Goal: Navigation & Orientation: Find specific page/section

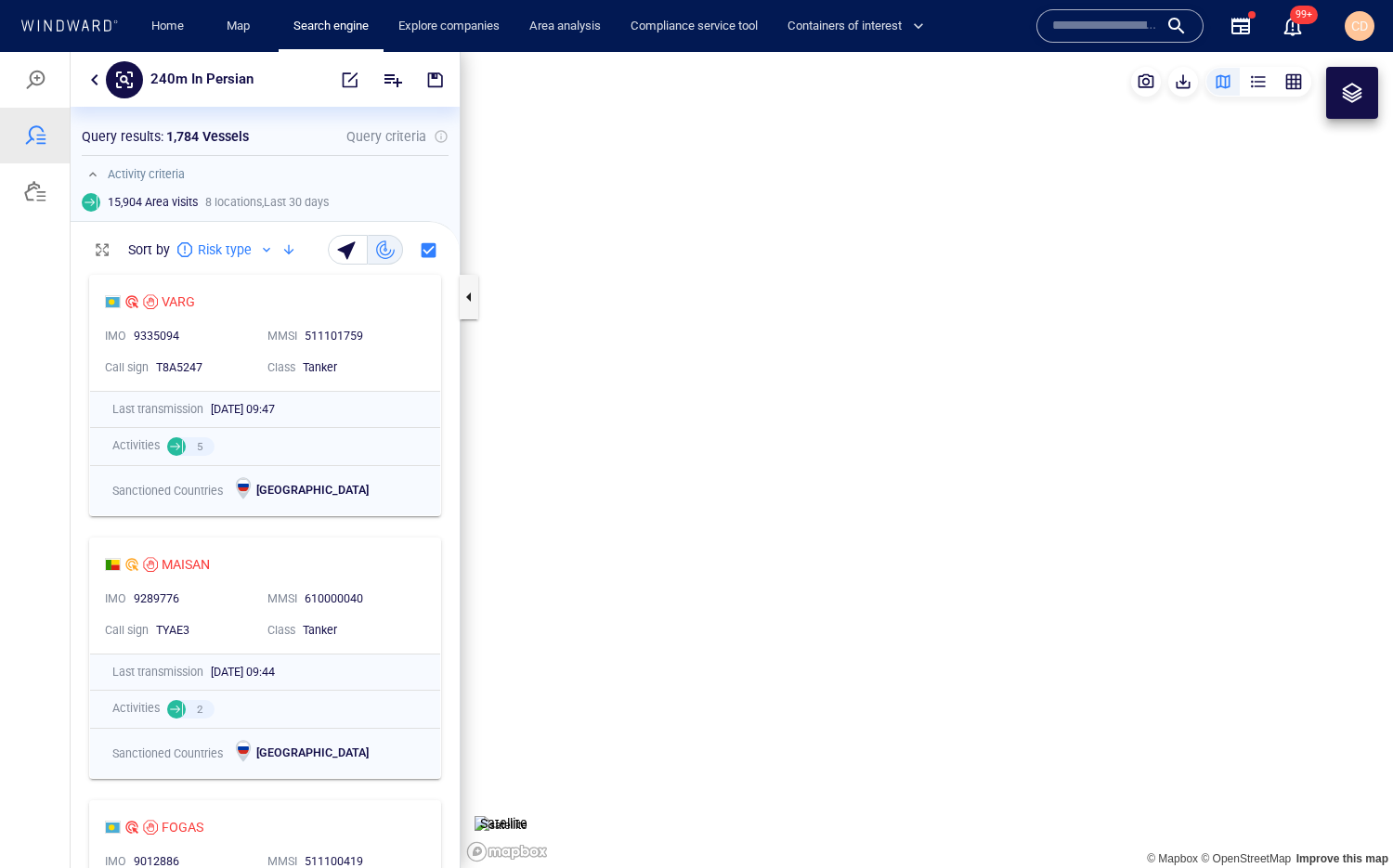
scroll to position [602, 388]
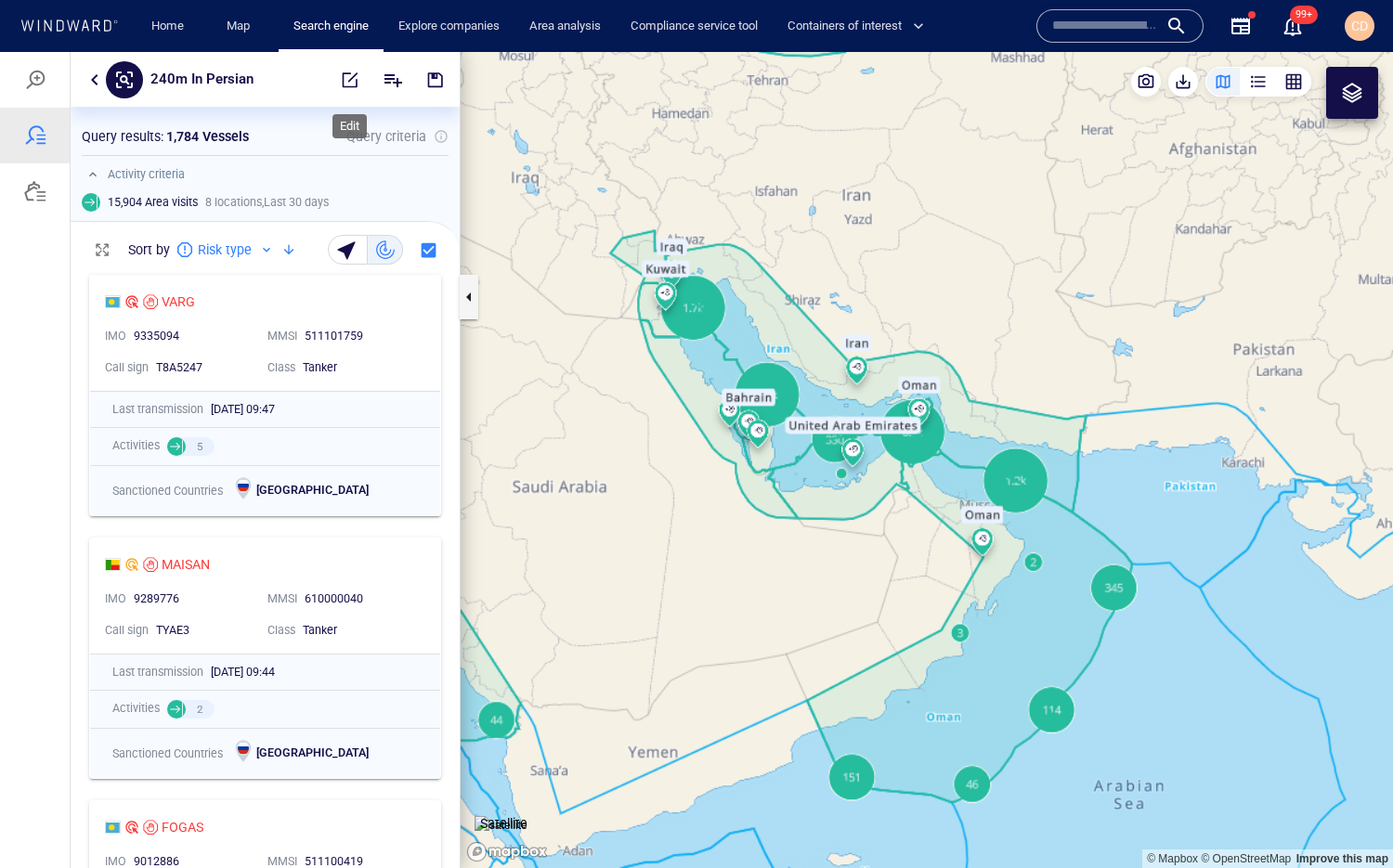
click at [355, 84] on span "button" at bounding box center [350, 79] width 18 height 18
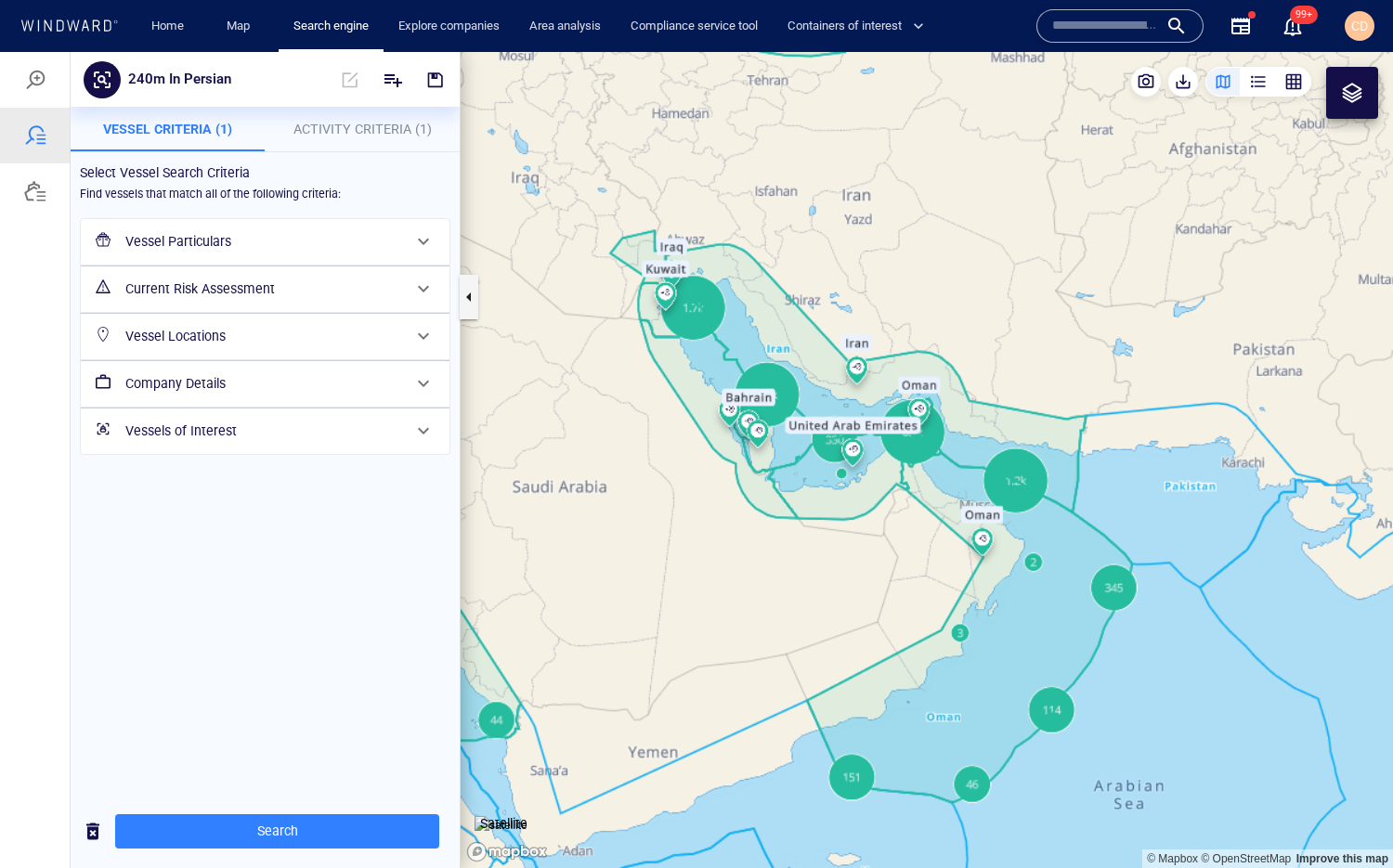
click at [214, 331] on h6 "Vessel Locations" at bounding box center [263, 336] width 276 height 23
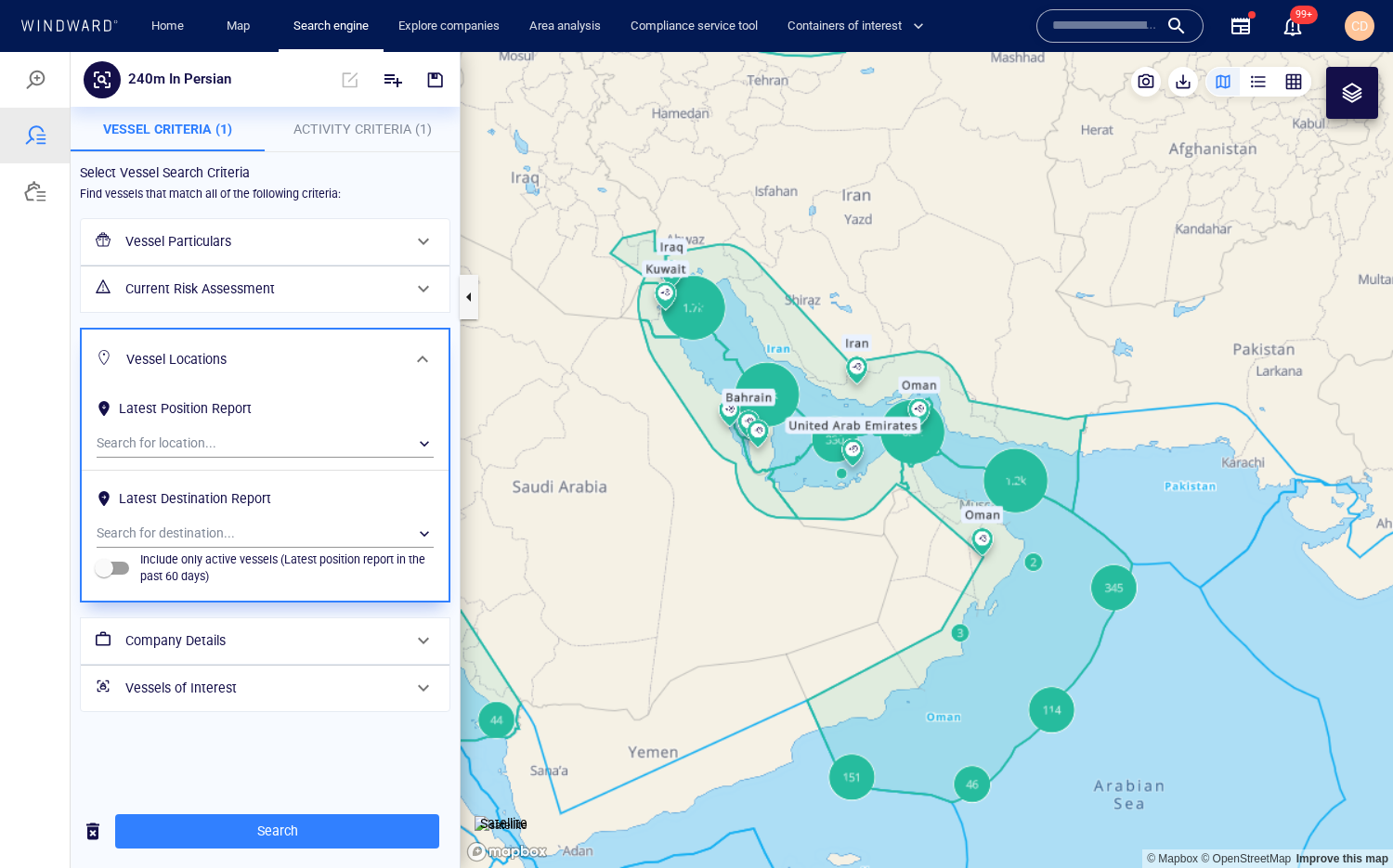
click at [226, 299] on h6 "Current Risk Assessment" at bounding box center [263, 289] width 276 height 23
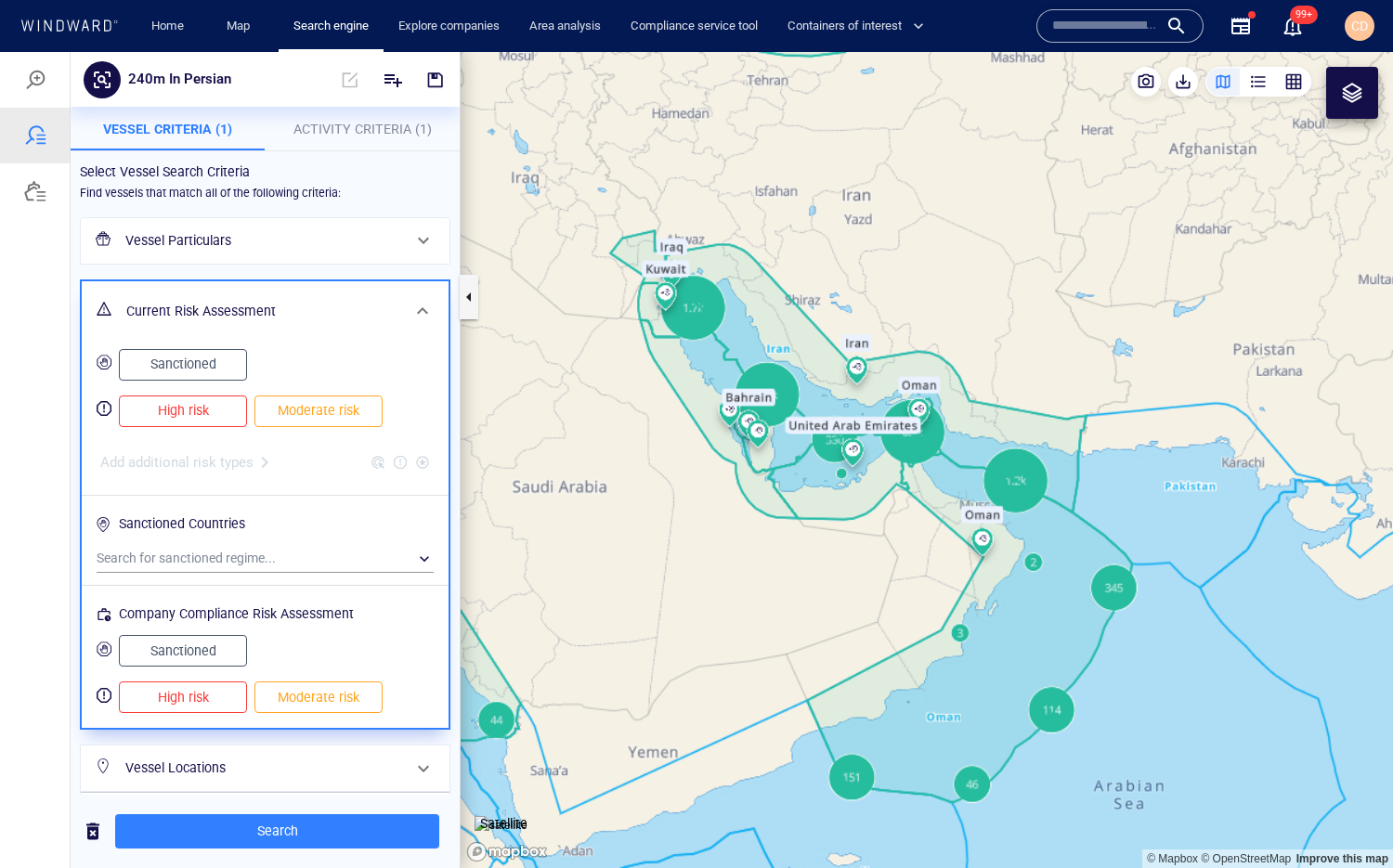
click at [226, 299] on div "Current Risk Assessment" at bounding box center [263, 311] width 289 height 38
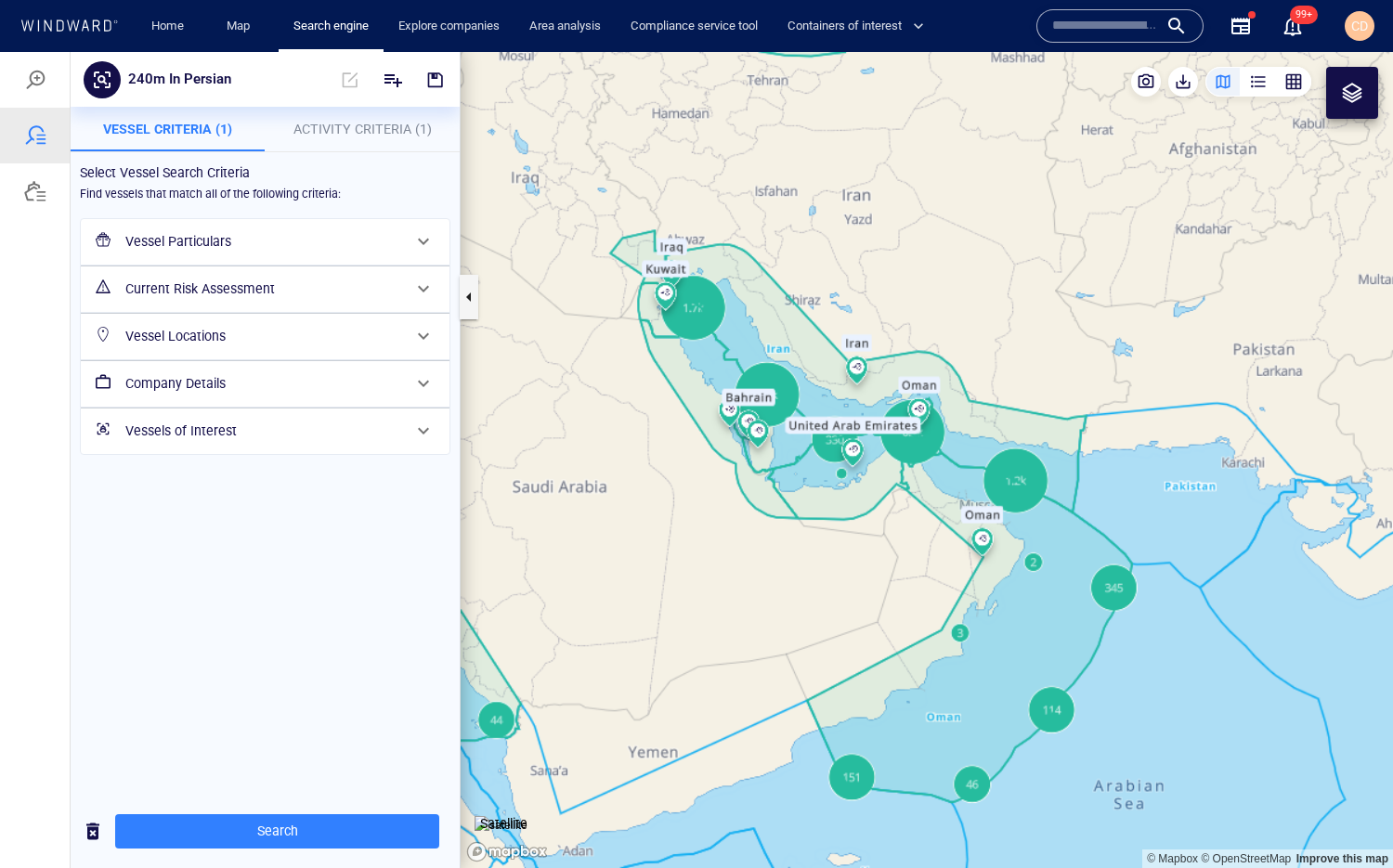
click at [222, 389] on h6 "Company Details" at bounding box center [263, 384] width 276 height 23
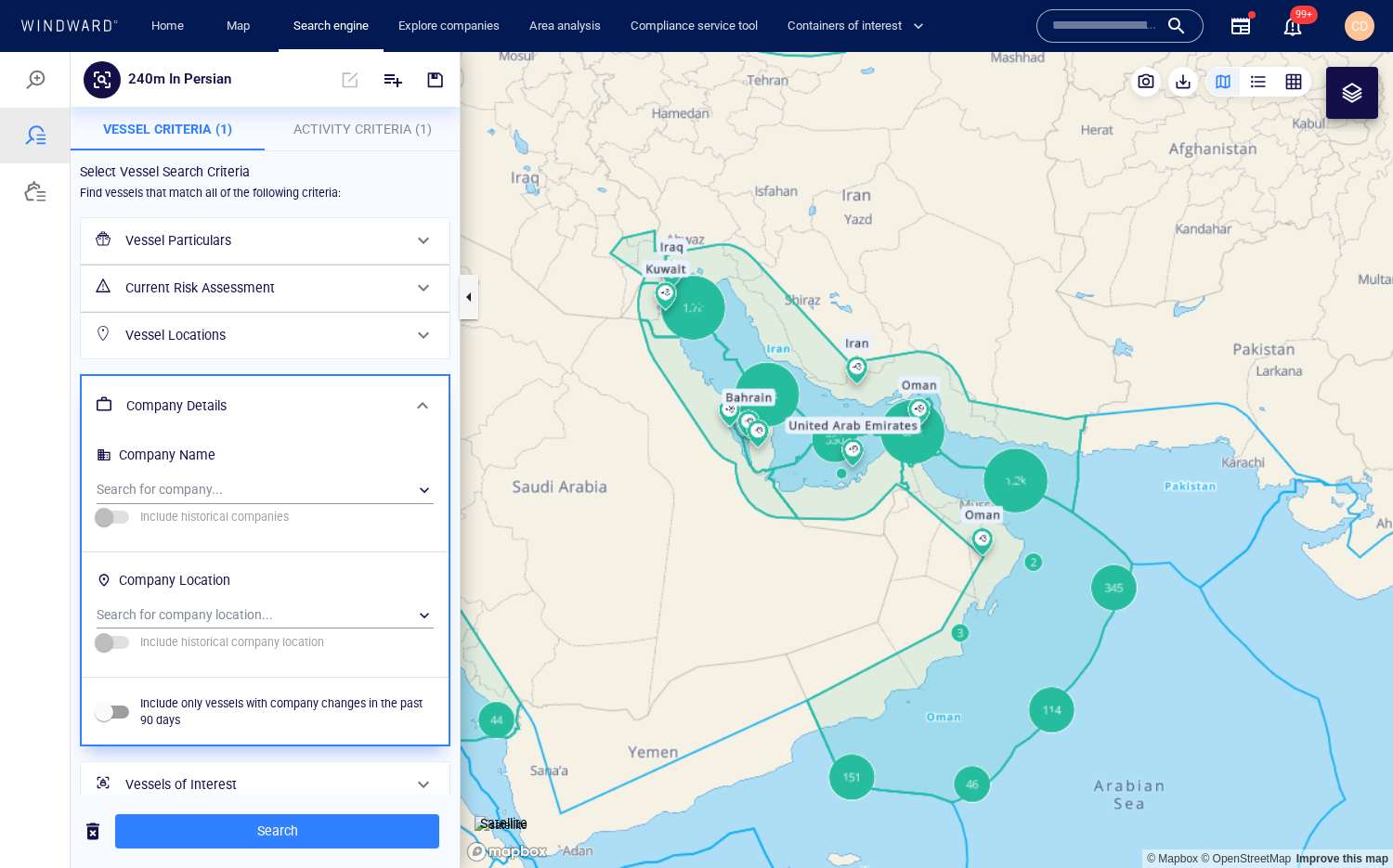
scroll to position [25, 0]
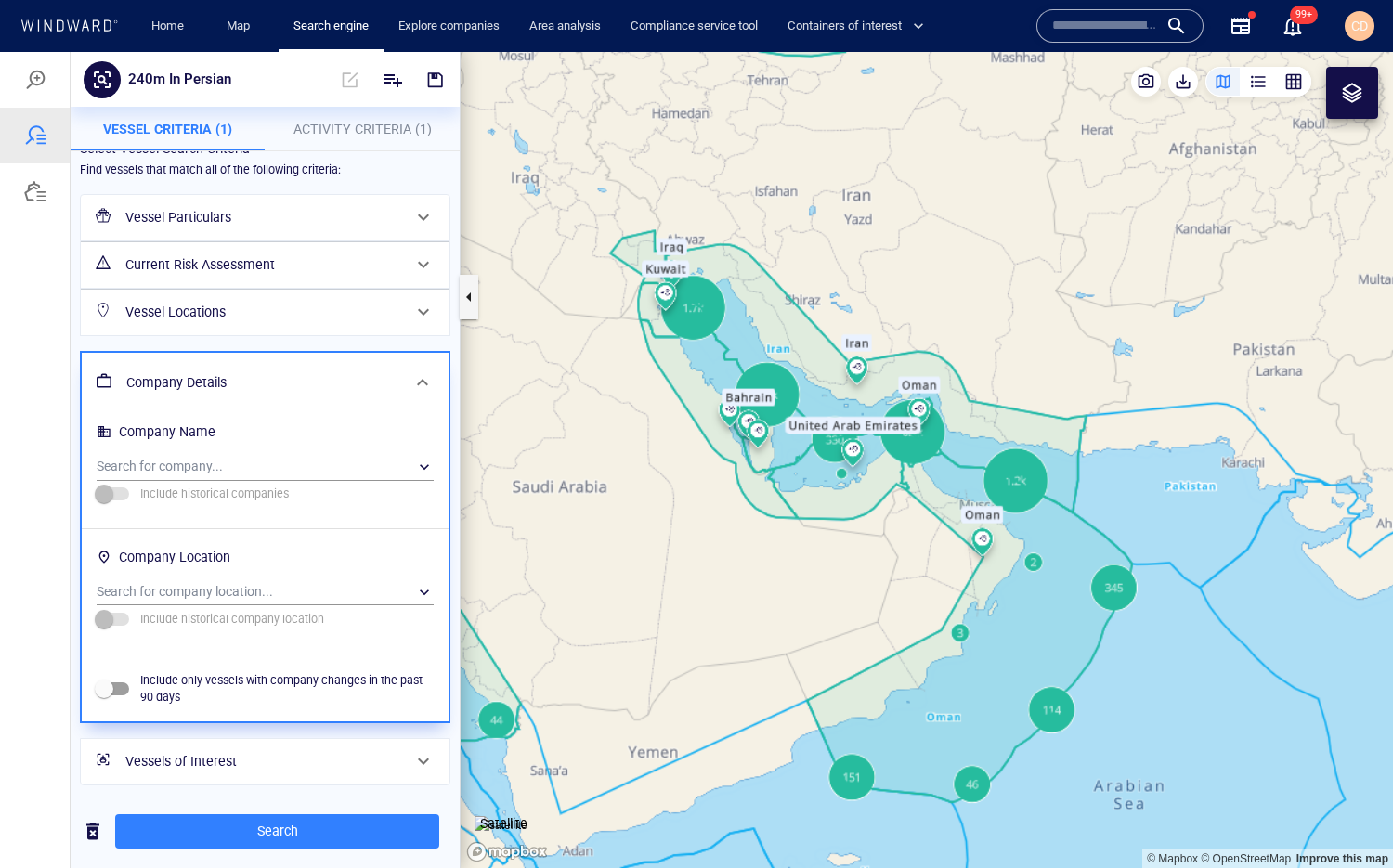
click at [226, 328] on div "Vessel Locations" at bounding box center [263, 312] width 290 height 38
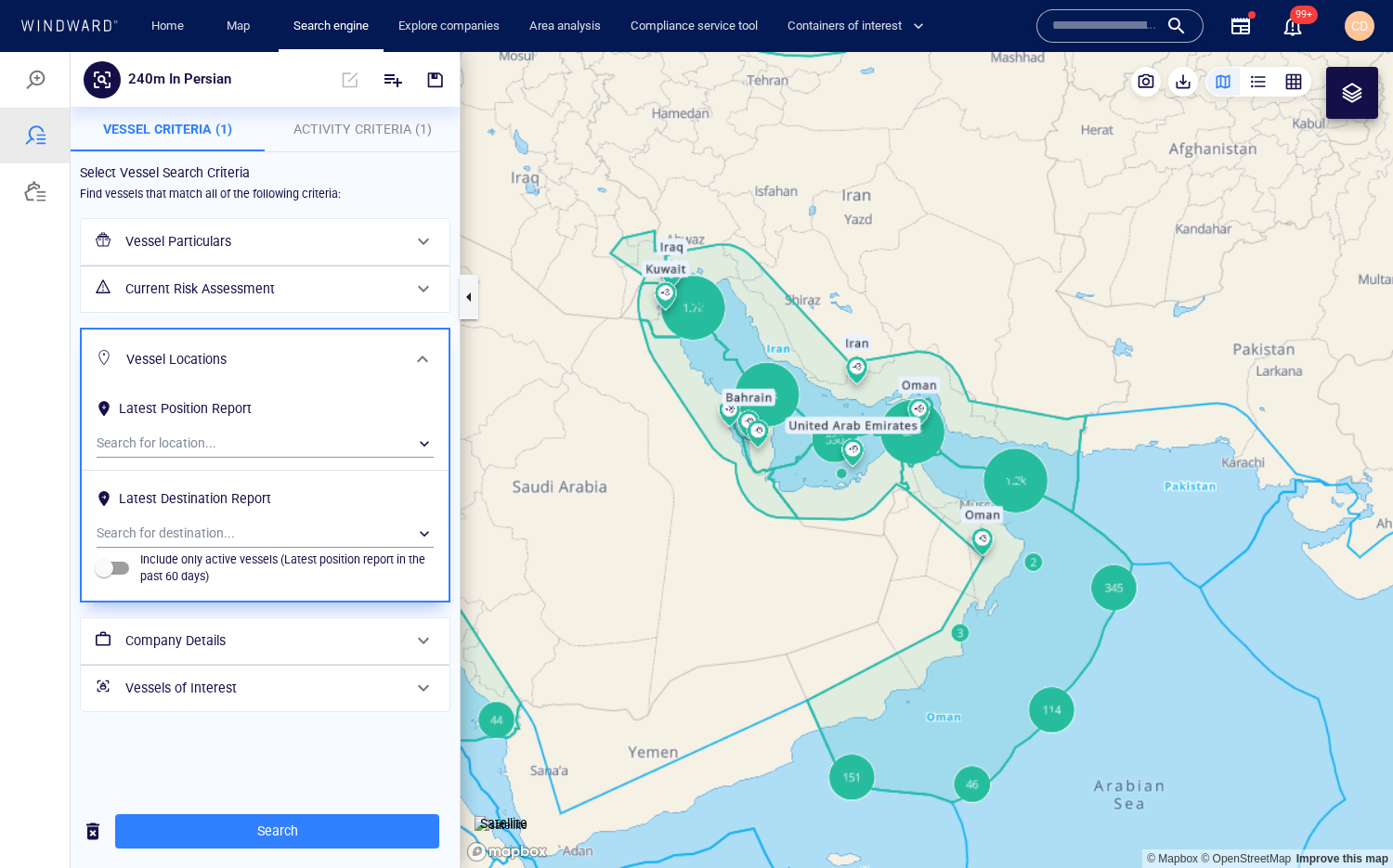
scroll to position [0, 0]
click at [263, 652] on h6 "Company Details" at bounding box center [263, 641] width 276 height 23
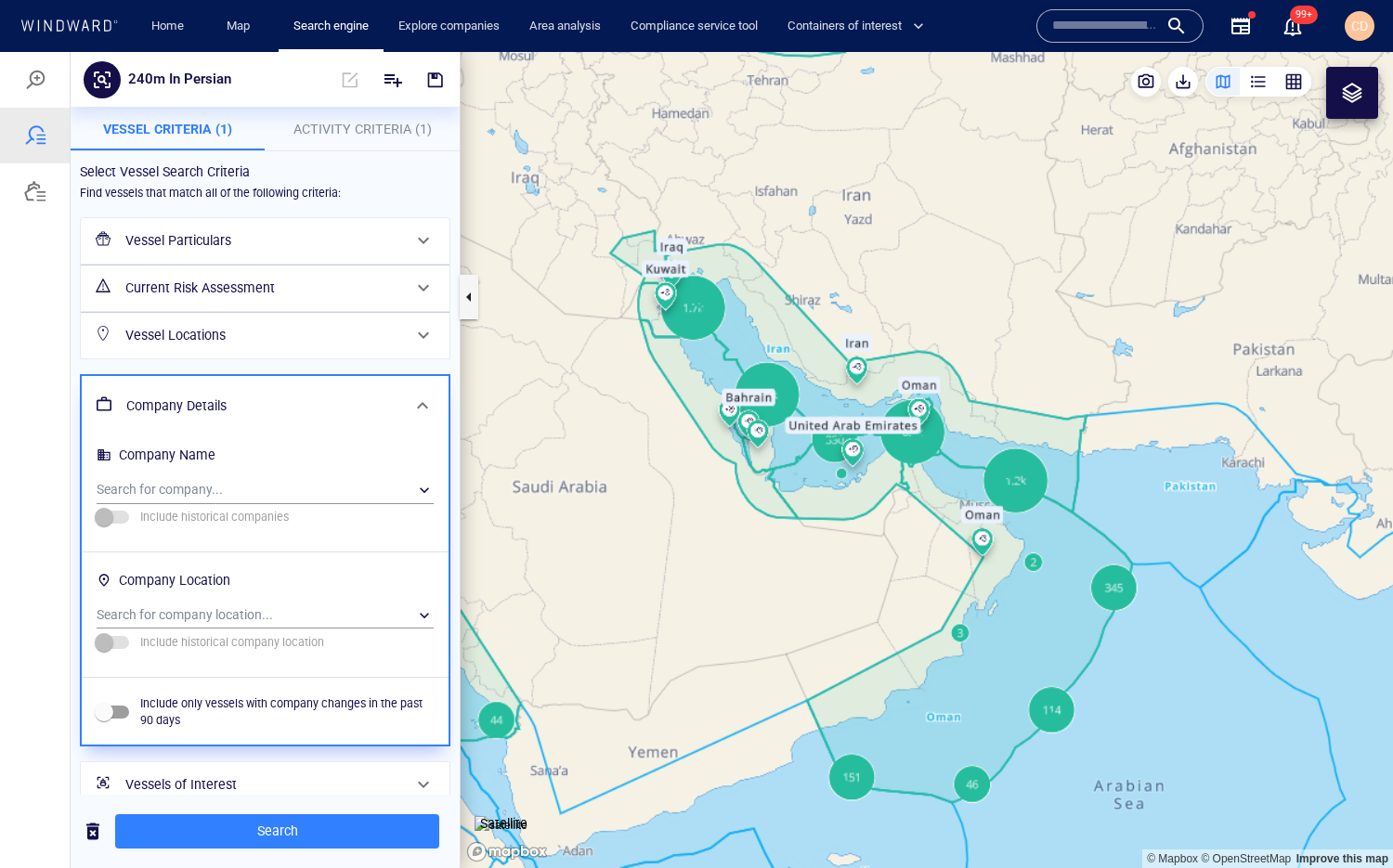
click at [215, 241] on h6 "Vessel Particulars" at bounding box center [263, 241] width 276 height 23
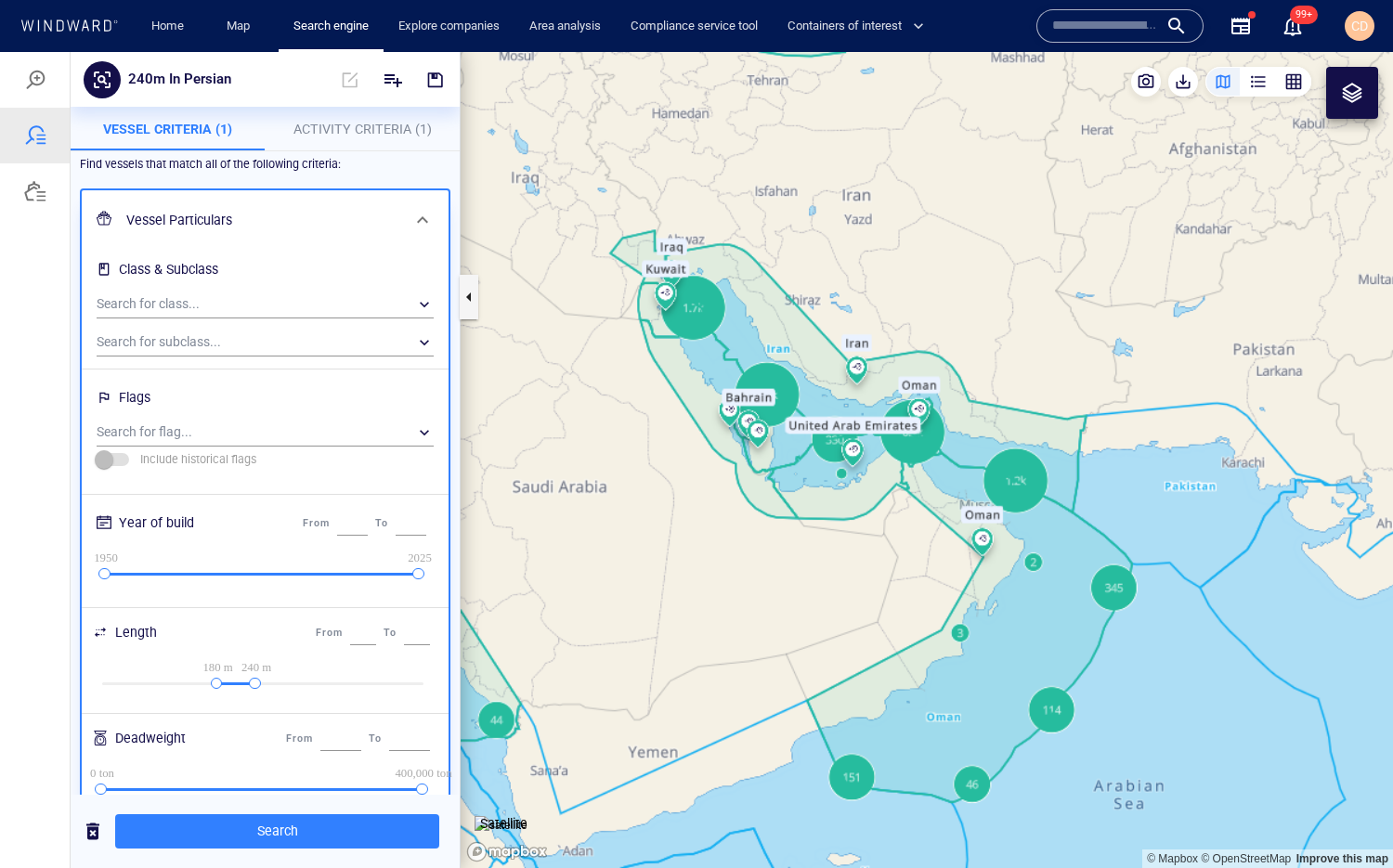
scroll to position [38, 0]
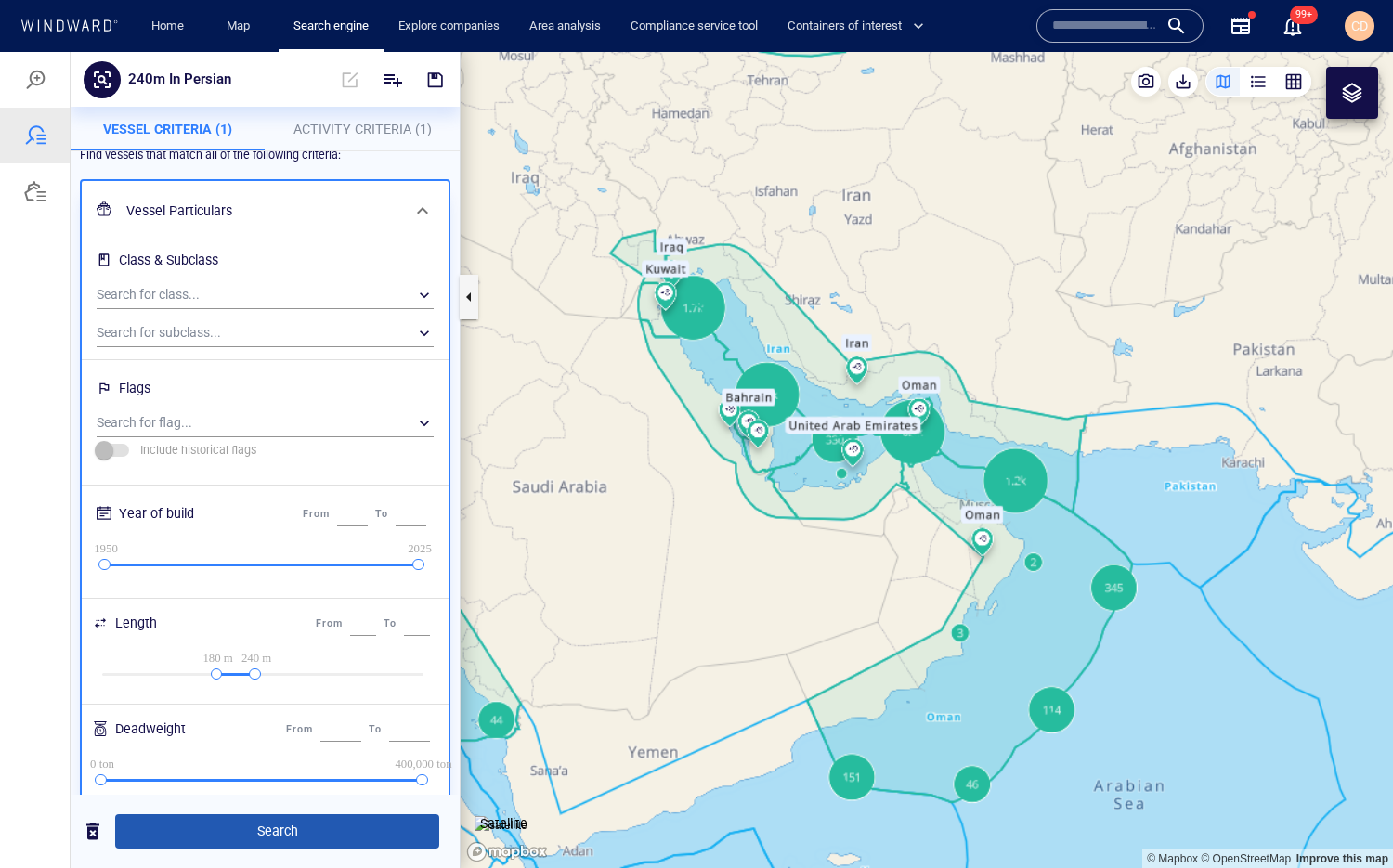
click at [254, 834] on span "Search" at bounding box center [277, 831] width 294 height 23
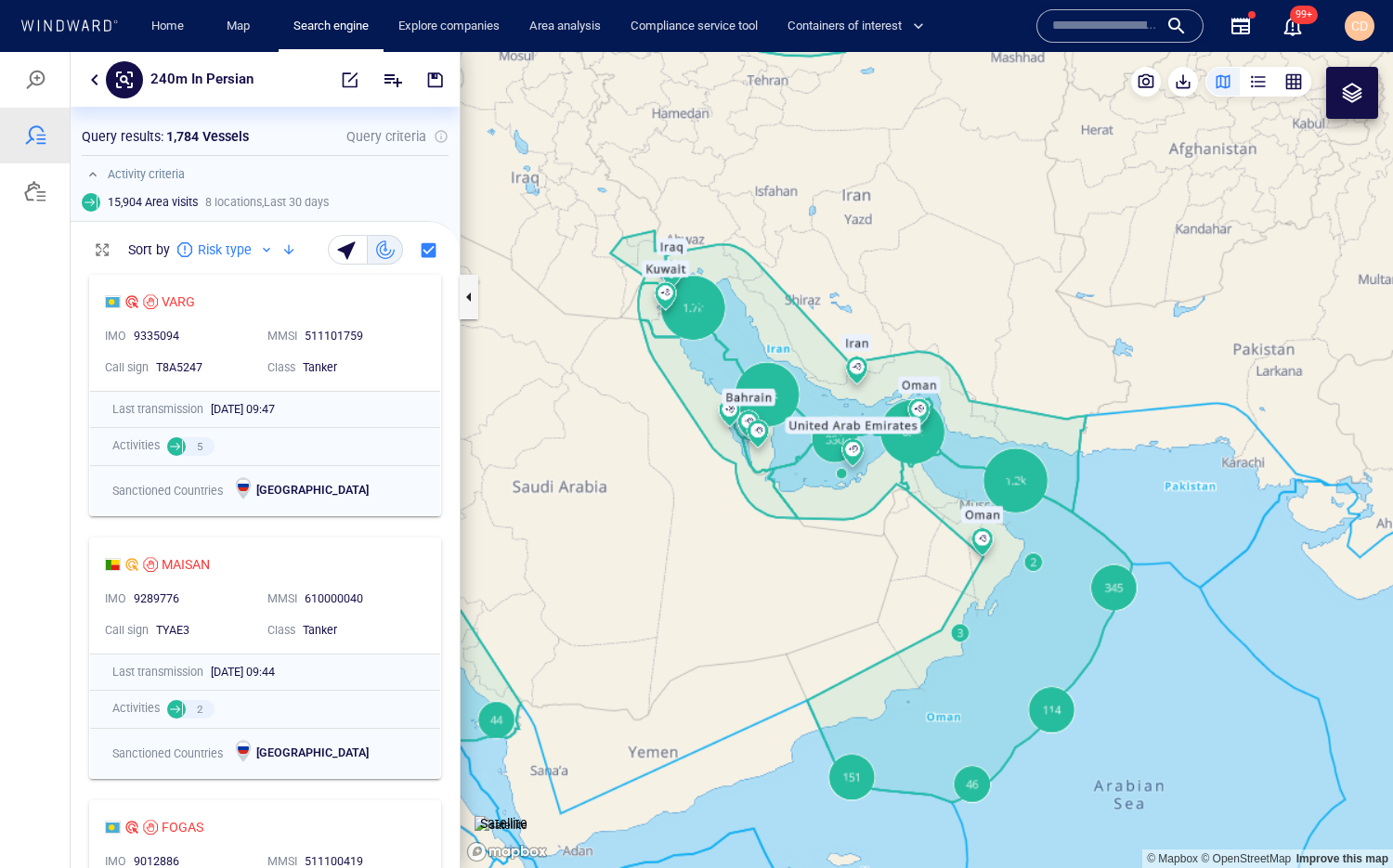
scroll to position [602, 388]
click at [358, 83] on button "button" at bounding box center [350, 79] width 41 height 45
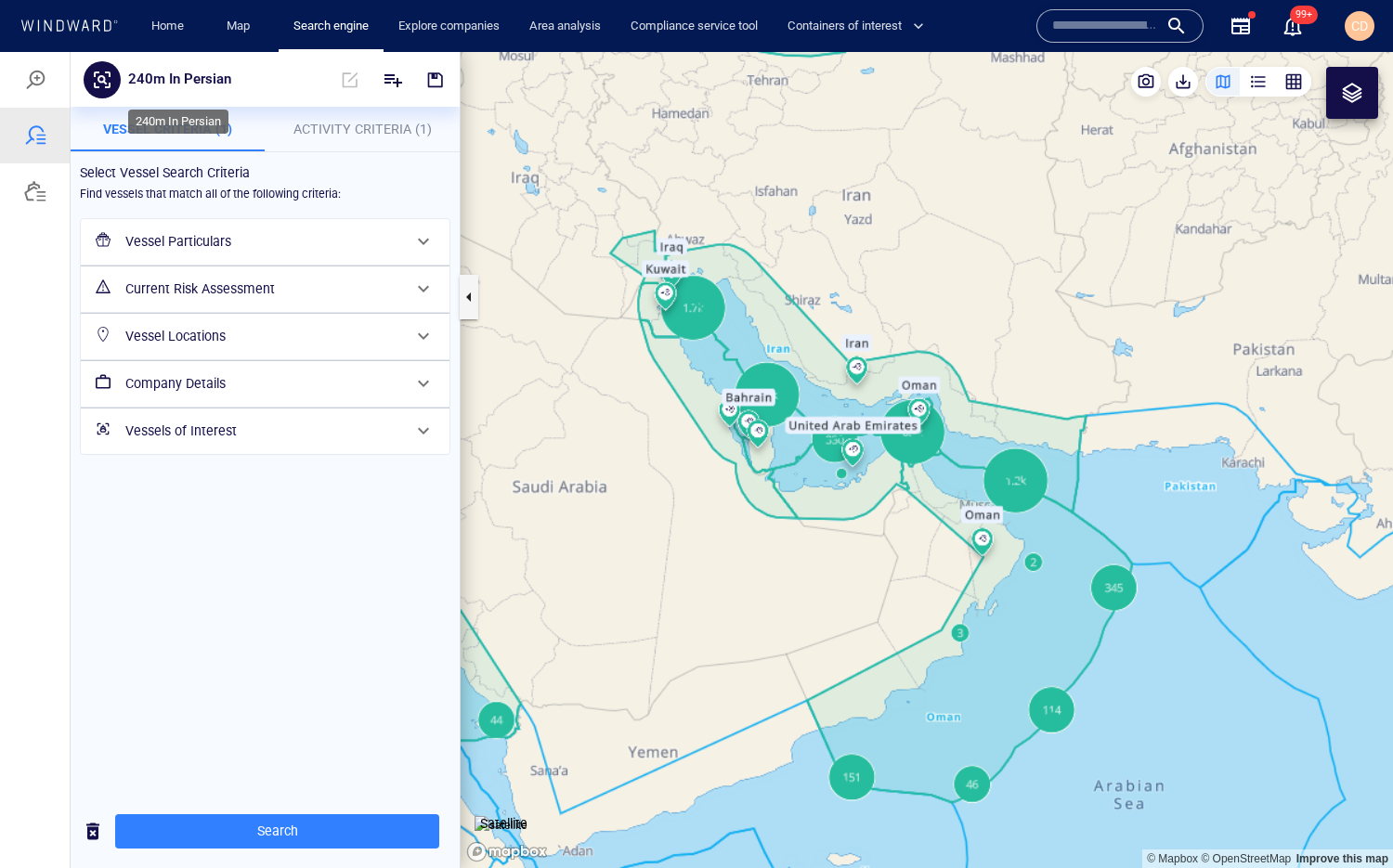
click at [133, 75] on p "240m In Persian" at bounding box center [180, 79] width 103 height 24
click at [135, 77] on input "**********" at bounding box center [205, 79] width 142 height 16
click at [269, 82] on input "**********" at bounding box center [205, 79] width 142 height 16
type input "**********"
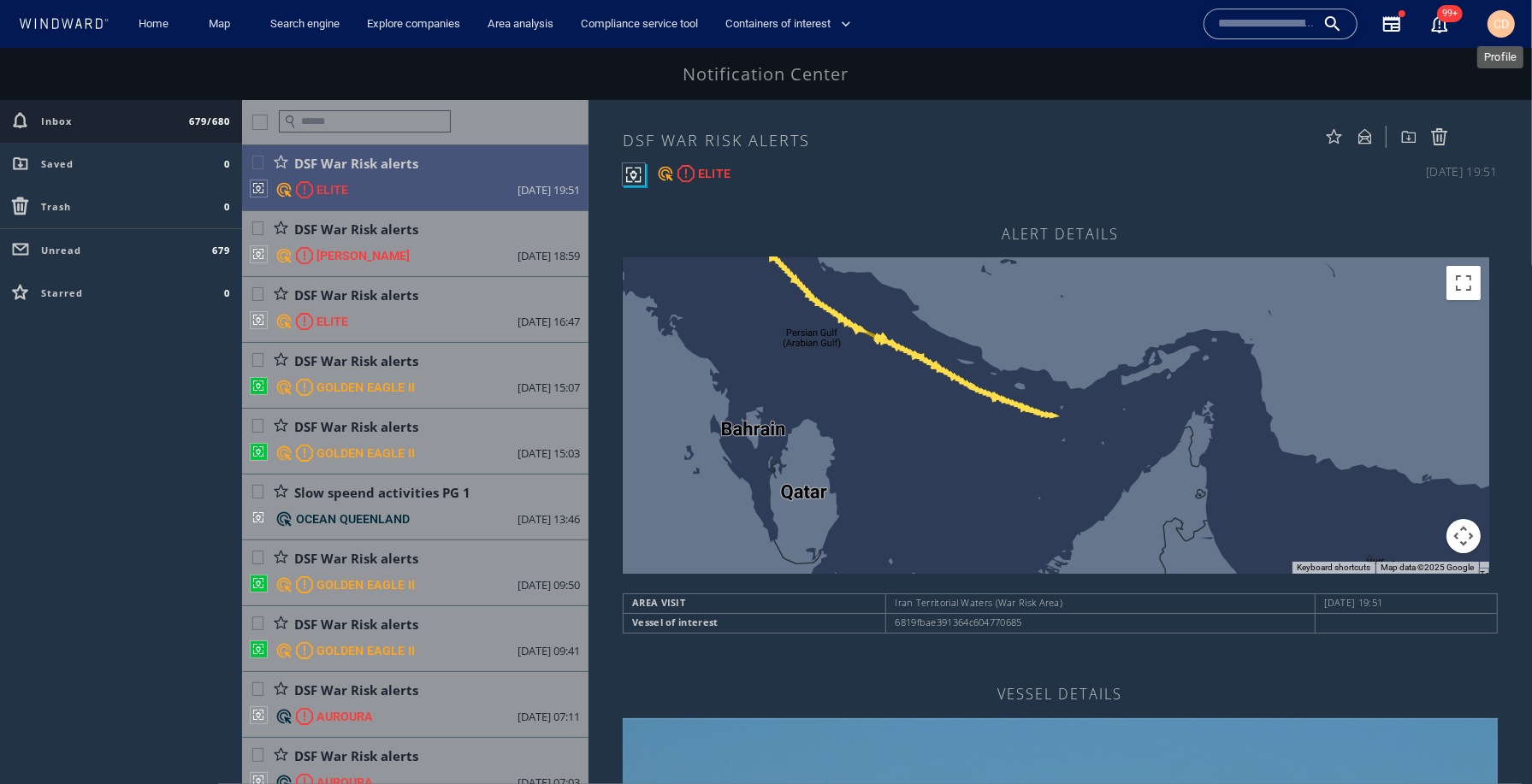
click at [1106, 20] on span "CD" at bounding box center [1500, 24] width 15 height 14
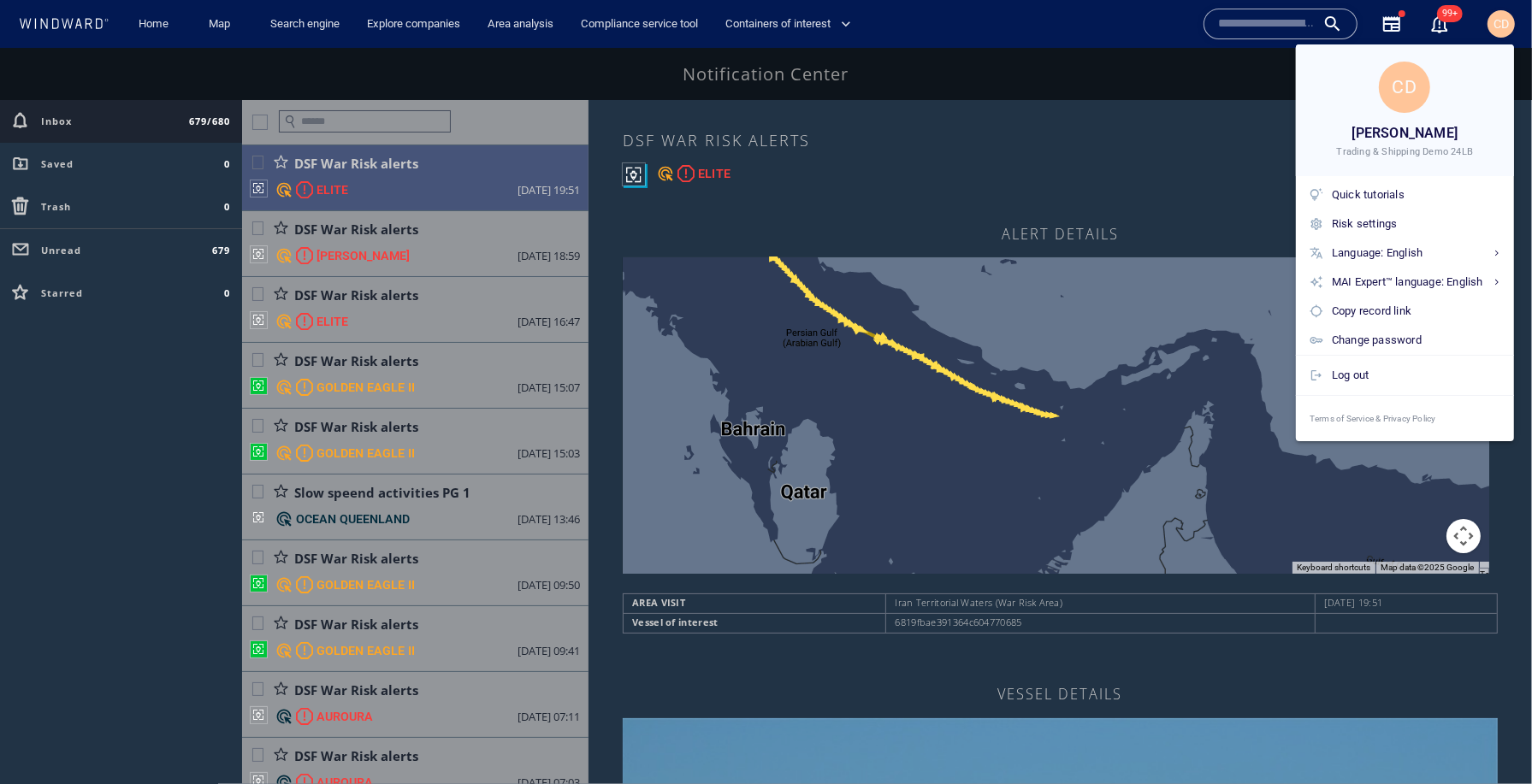
click at [985, 56] on div at bounding box center [766, 392] width 1532 height 784
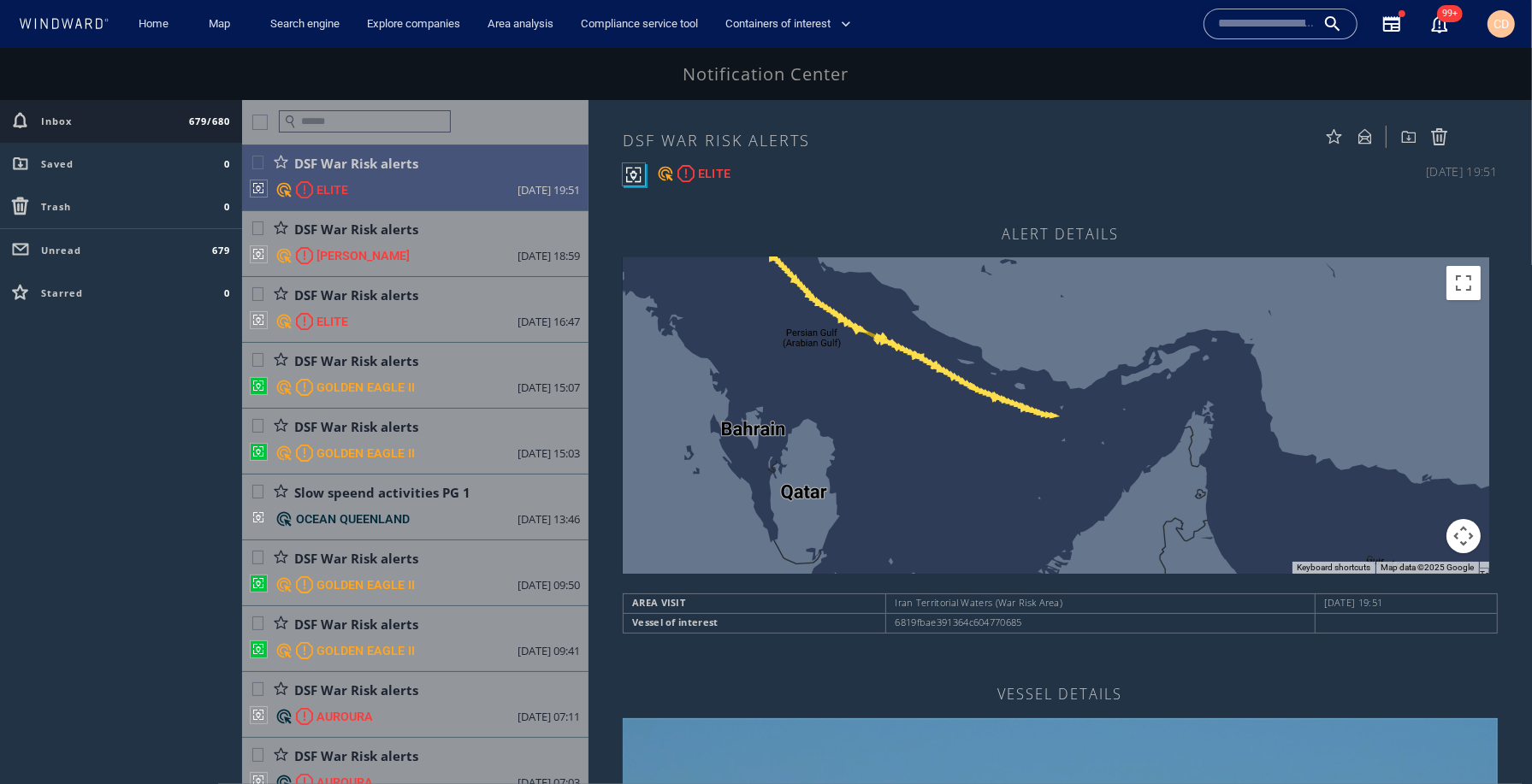
click at [1106, 21] on input "text" at bounding box center [1266, 24] width 98 height 26
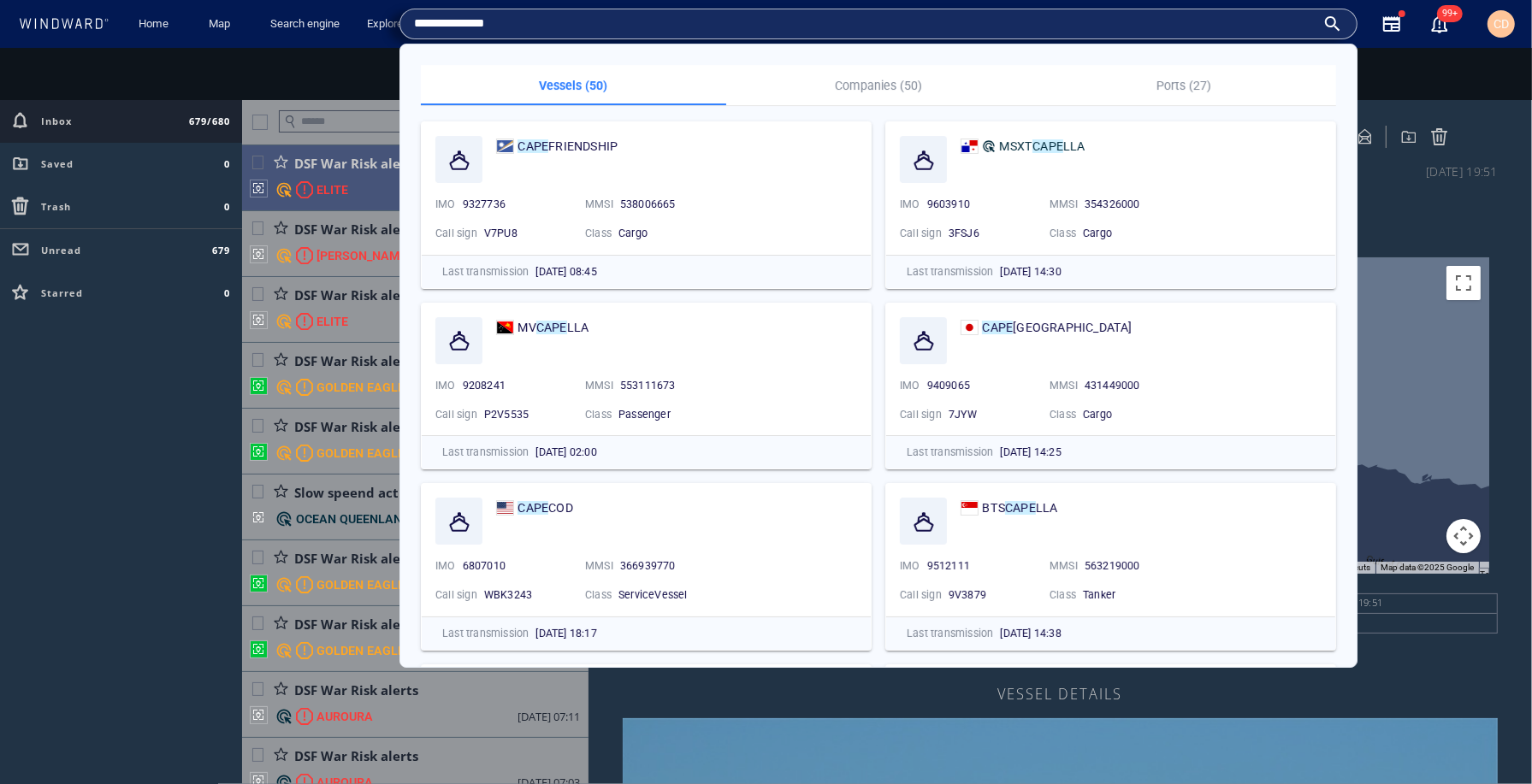
click at [473, 18] on input "**********" at bounding box center [864, 24] width 901 height 26
click at [548, 24] on input "**********" at bounding box center [864, 24] width 901 height 26
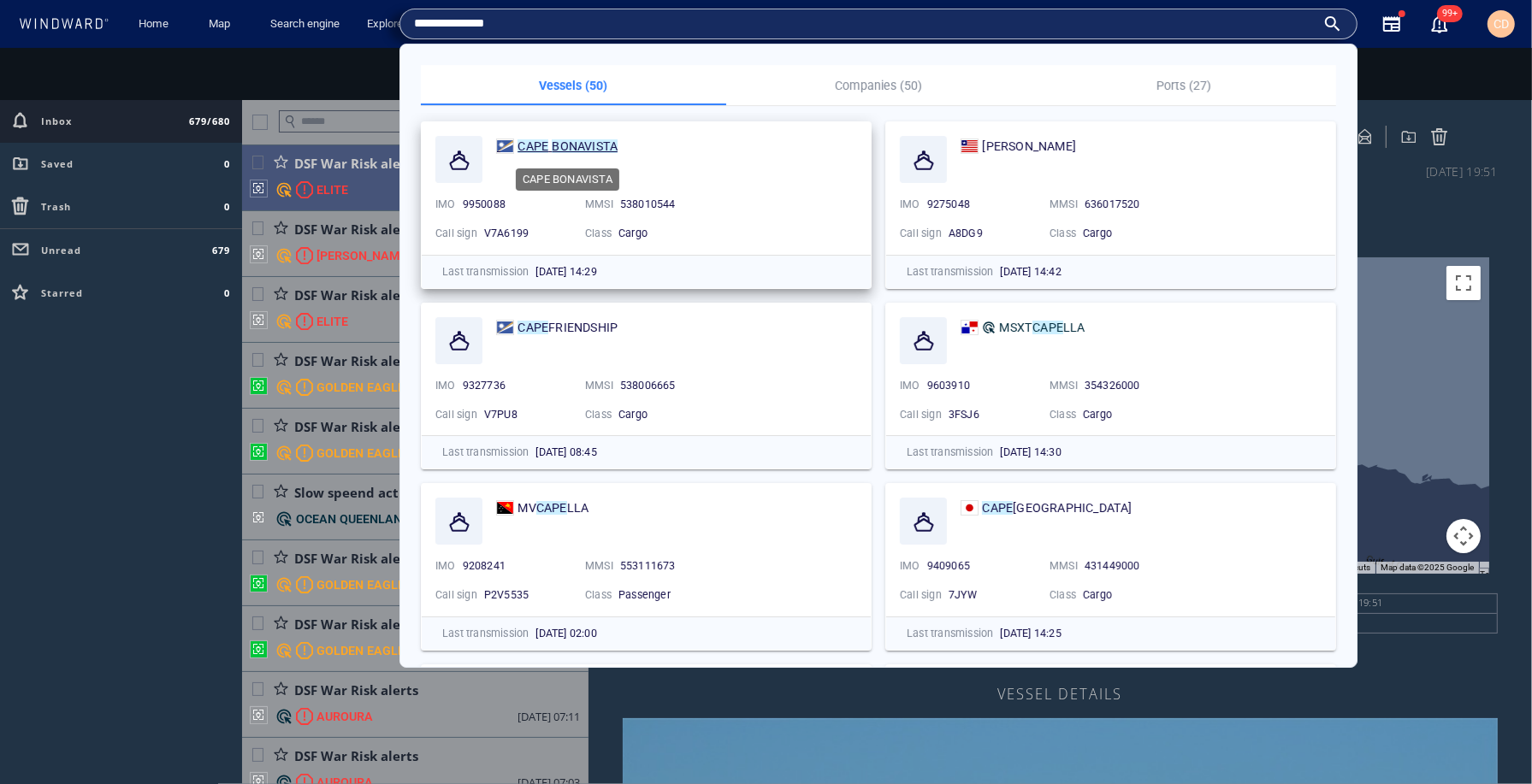
type input "**********"
click at [592, 151] on mark "BONAVISTA" at bounding box center [584, 146] width 66 height 14
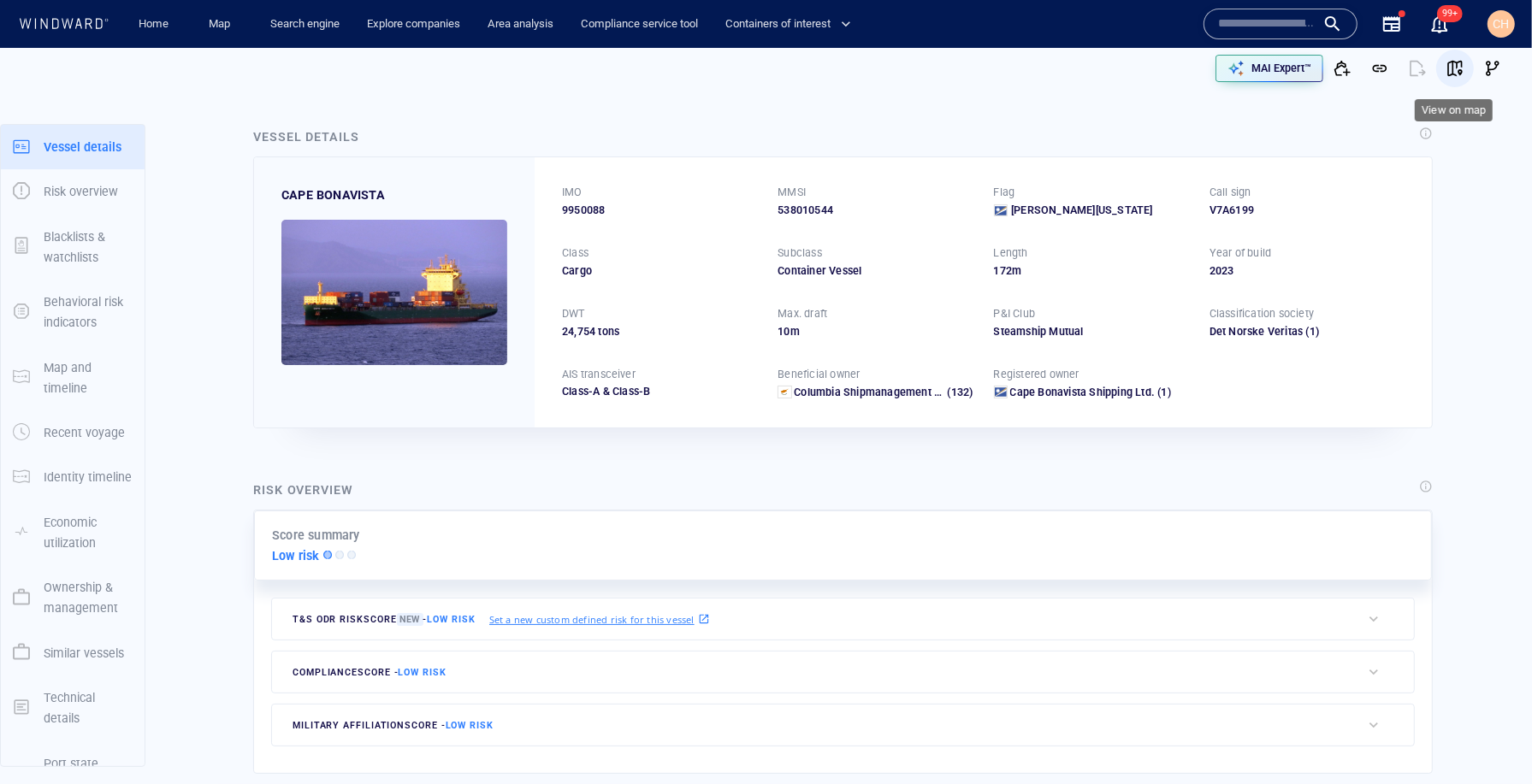
click at [1456, 72] on span "button" at bounding box center [1455, 68] width 17 height 17
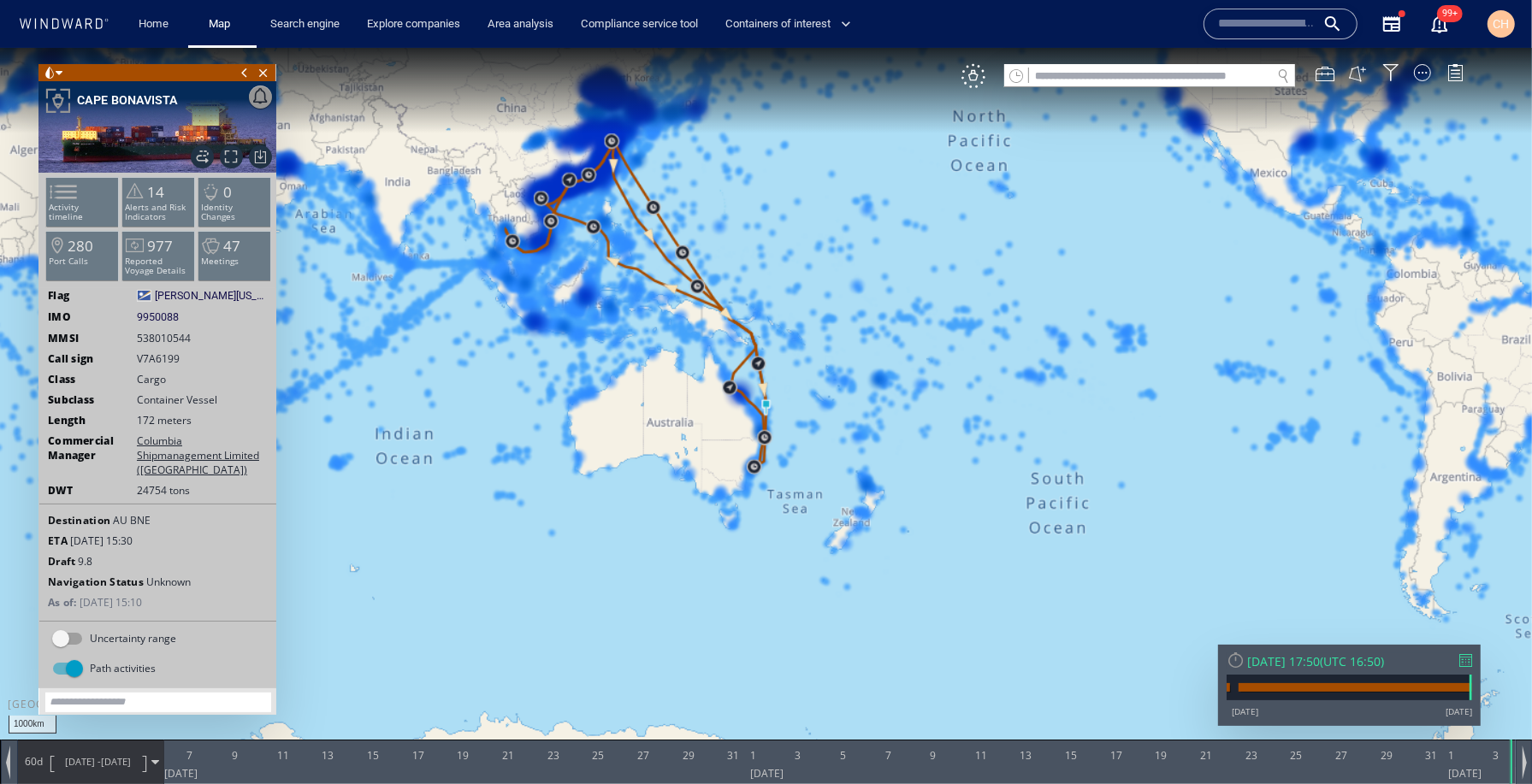
drag, startPoint x: 979, startPoint y: 85, endPoint x: 955, endPoint y: 93, distance: 25.3
click at [979, 85] on div "VM" at bounding box center [972, 75] width 24 height 24
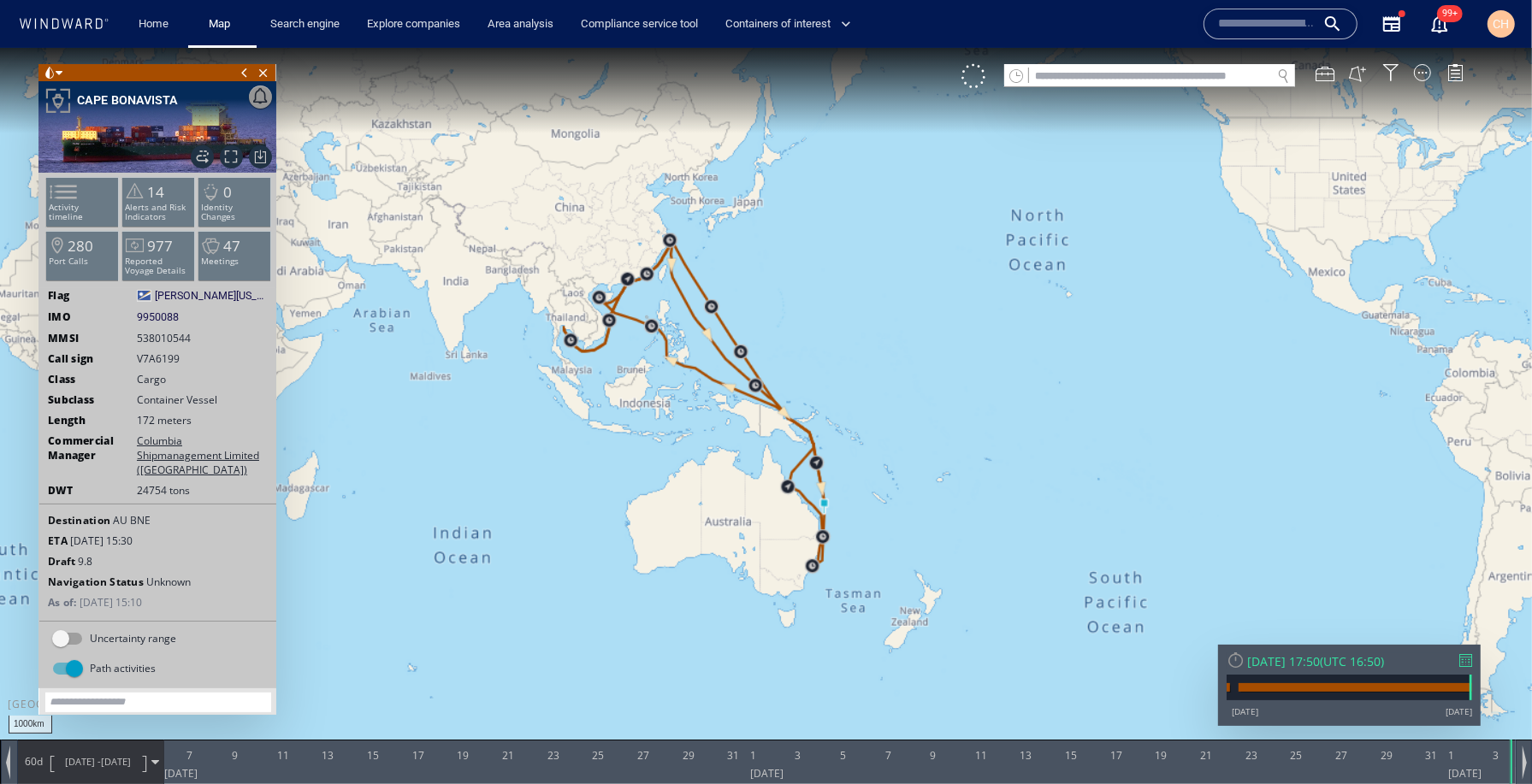
drag, startPoint x: 649, startPoint y: 165, endPoint x: 704, endPoint y: 243, distance: 95.4
click at [704, 245] on canvas "Map" at bounding box center [766, 406] width 1532 height 719
click at [704, 234] on canvas "Map" at bounding box center [766, 406] width 1532 height 719
click at [685, 231] on canvas "Map" at bounding box center [766, 406] width 1532 height 719
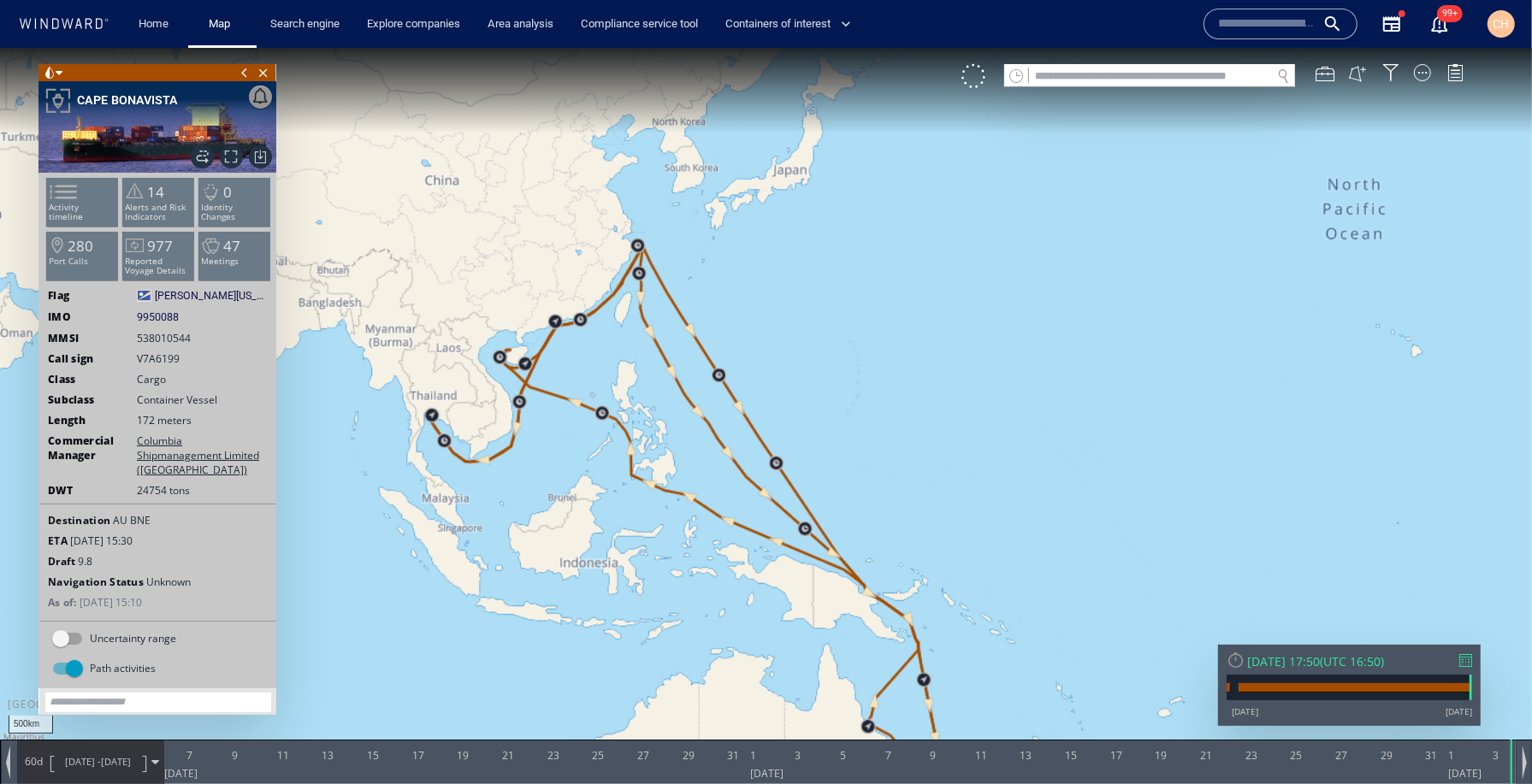
drag, startPoint x: 685, startPoint y: 231, endPoint x: 671, endPoint y: 235, distance: 14.6
click at [685, 231] on canvas "Map" at bounding box center [766, 406] width 1532 height 719
click at [666, 233] on canvas "Map" at bounding box center [766, 406] width 1532 height 719
drag, startPoint x: 666, startPoint y: 233, endPoint x: 623, endPoint y: 248, distance: 45.5
click at [666, 233] on canvas "Map" at bounding box center [766, 406] width 1532 height 719
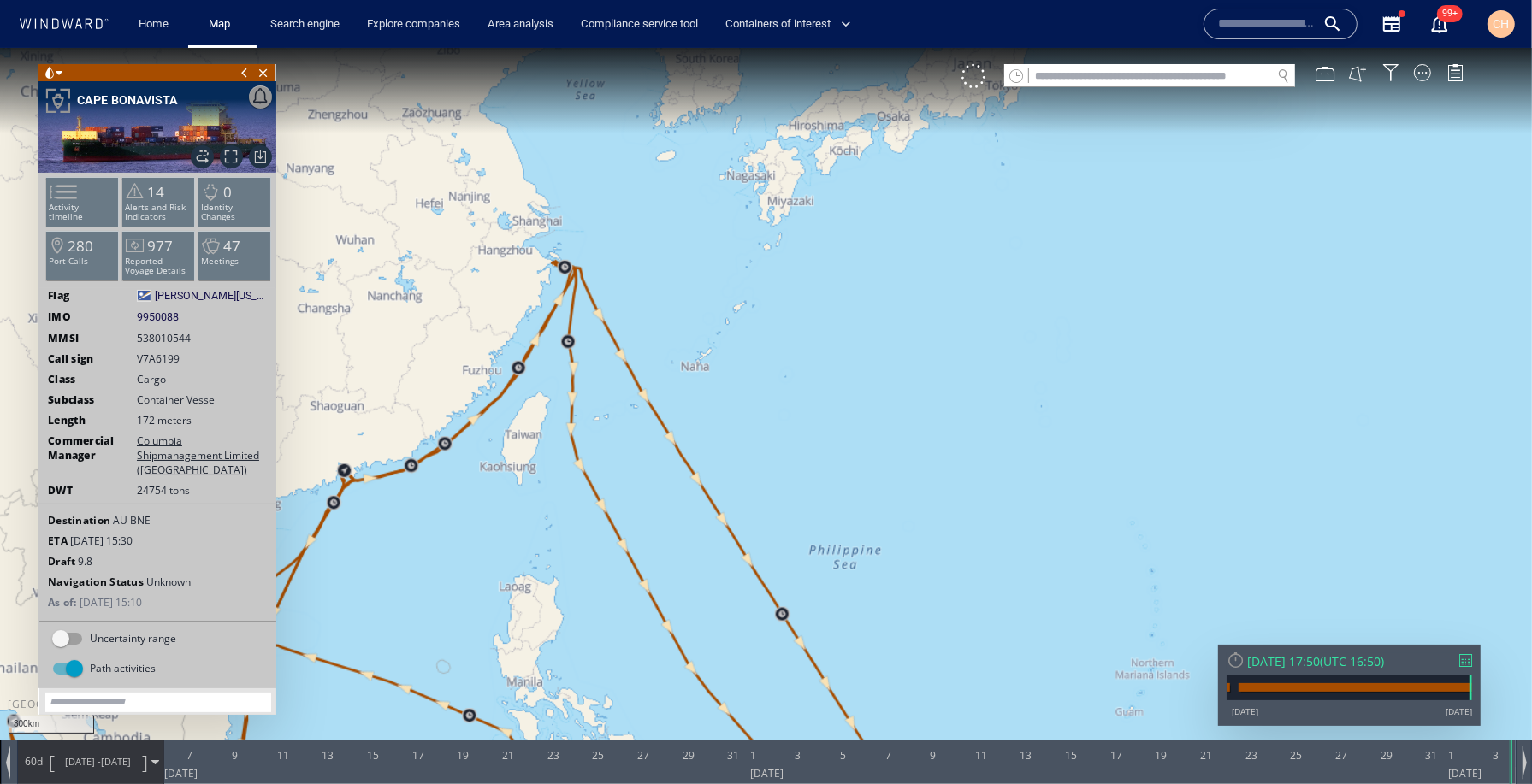
click at [610, 243] on canvas "Map" at bounding box center [766, 406] width 1532 height 719
drag, startPoint x: 610, startPoint y: 243, endPoint x: 564, endPoint y: 254, distance: 47.3
click at [606, 245] on canvas "Map" at bounding box center [766, 406] width 1532 height 719
click at [531, 252] on canvas "Map" at bounding box center [766, 406] width 1532 height 719
drag, startPoint x: 531, startPoint y: 252, endPoint x: 523, endPoint y: 257, distance: 9.4
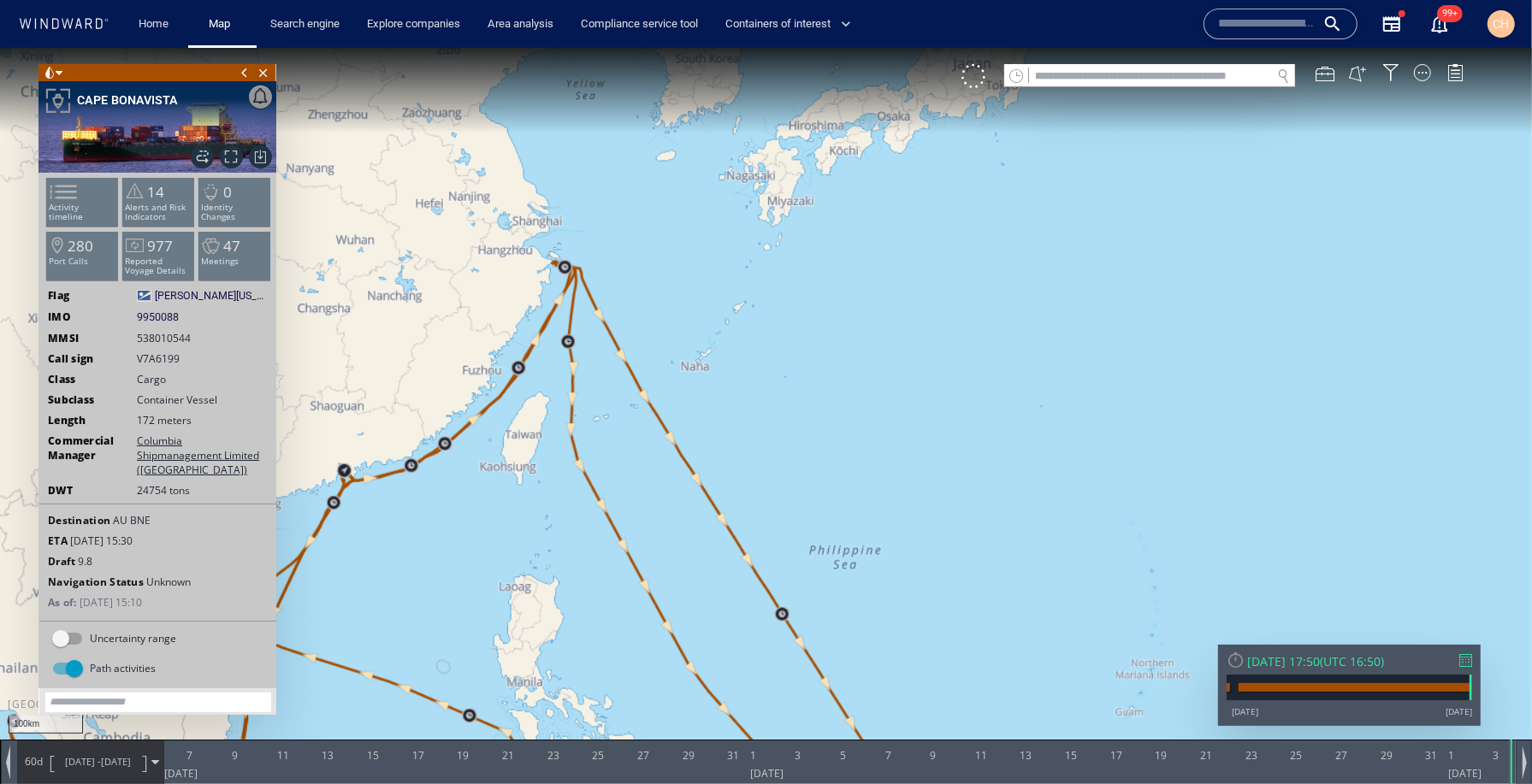
click at [529, 254] on canvas "Map" at bounding box center [766, 406] width 1532 height 719
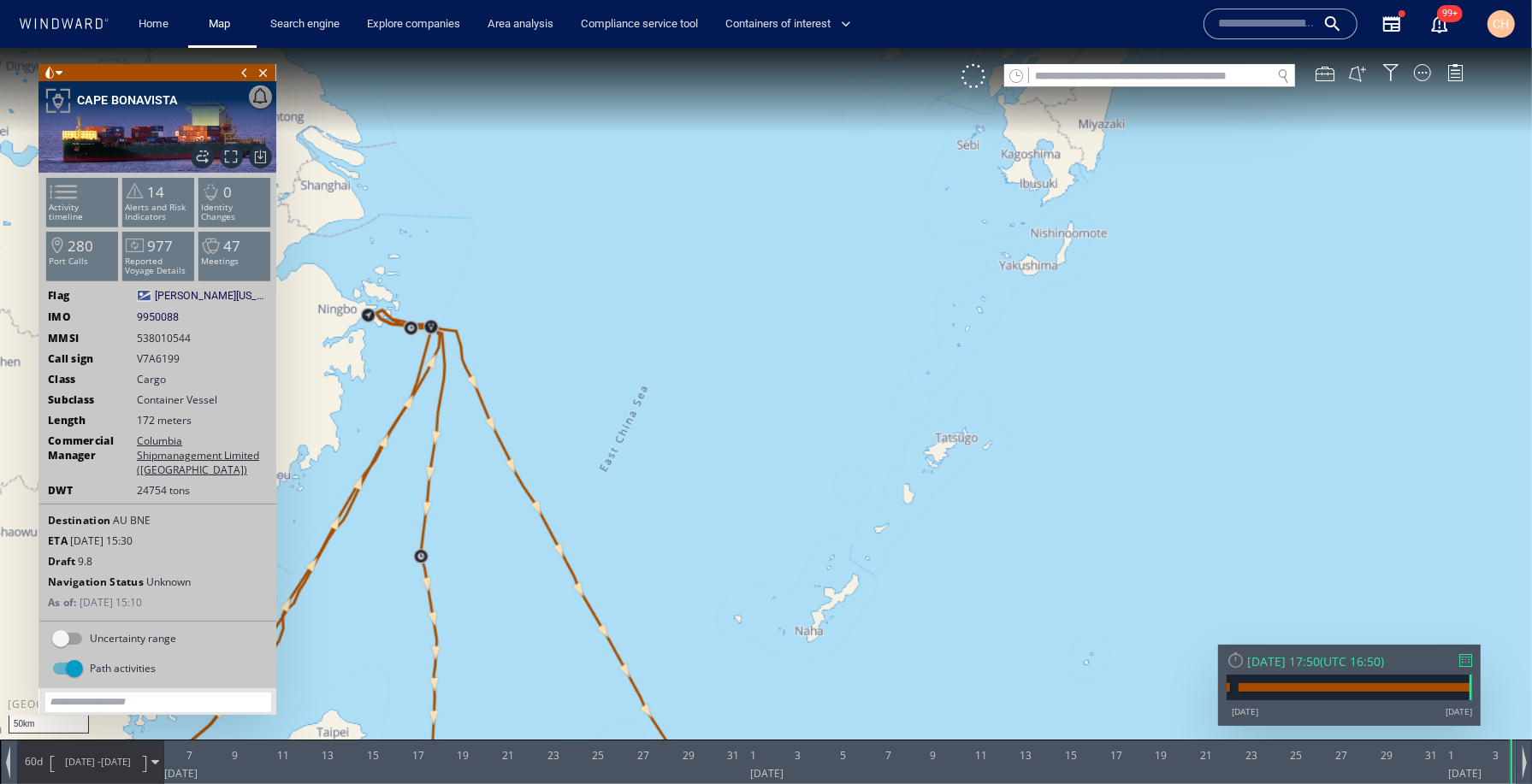
drag, startPoint x: 574, startPoint y: 281, endPoint x: 909, endPoint y: 214, distance: 341.6
click at [991, 176] on canvas "Map" at bounding box center [766, 406] width 1532 height 719
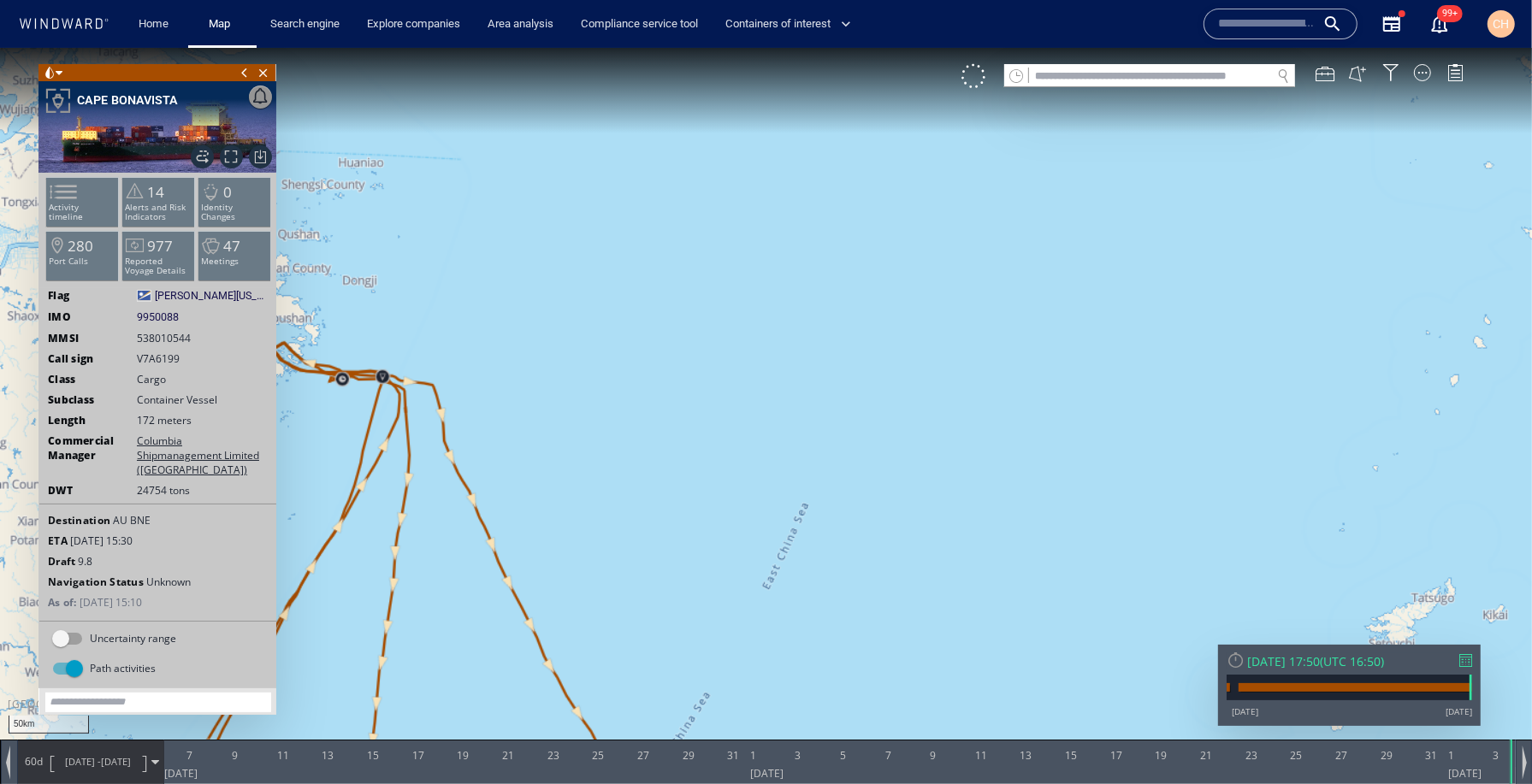
drag, startPoint x: 747, startPoint y: 289, endPoint x: 888, endPoint y: 246, distance: 147.4
click at [888, 246] on canvas "Map" at bounding box center [766, 406] width 1532 height 719
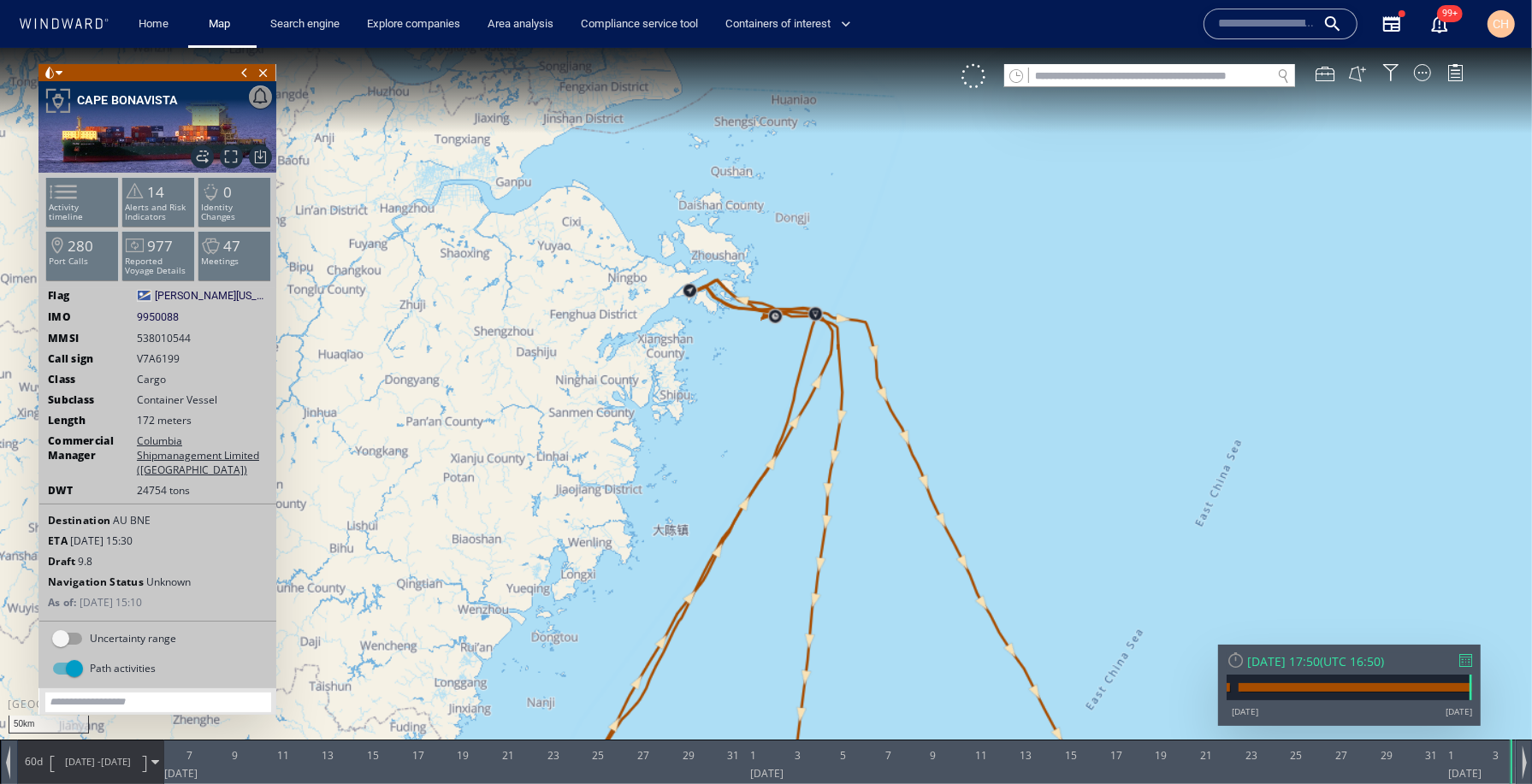
click at [815, 270] on canvas "Map" at bounding box center [766, 406] width 1532 height 719
click at [770, 291] on canvas "Map" at bounding box center [766, 406] width 1532 height 719
drag, startPoint x: 770, startPoint y: 291, endPoint x: 733, endPoint y: 308, distance: 40.7
click at [768, 295] on canvas "Map" at bounding box center [766, 406] width 1532 height 719
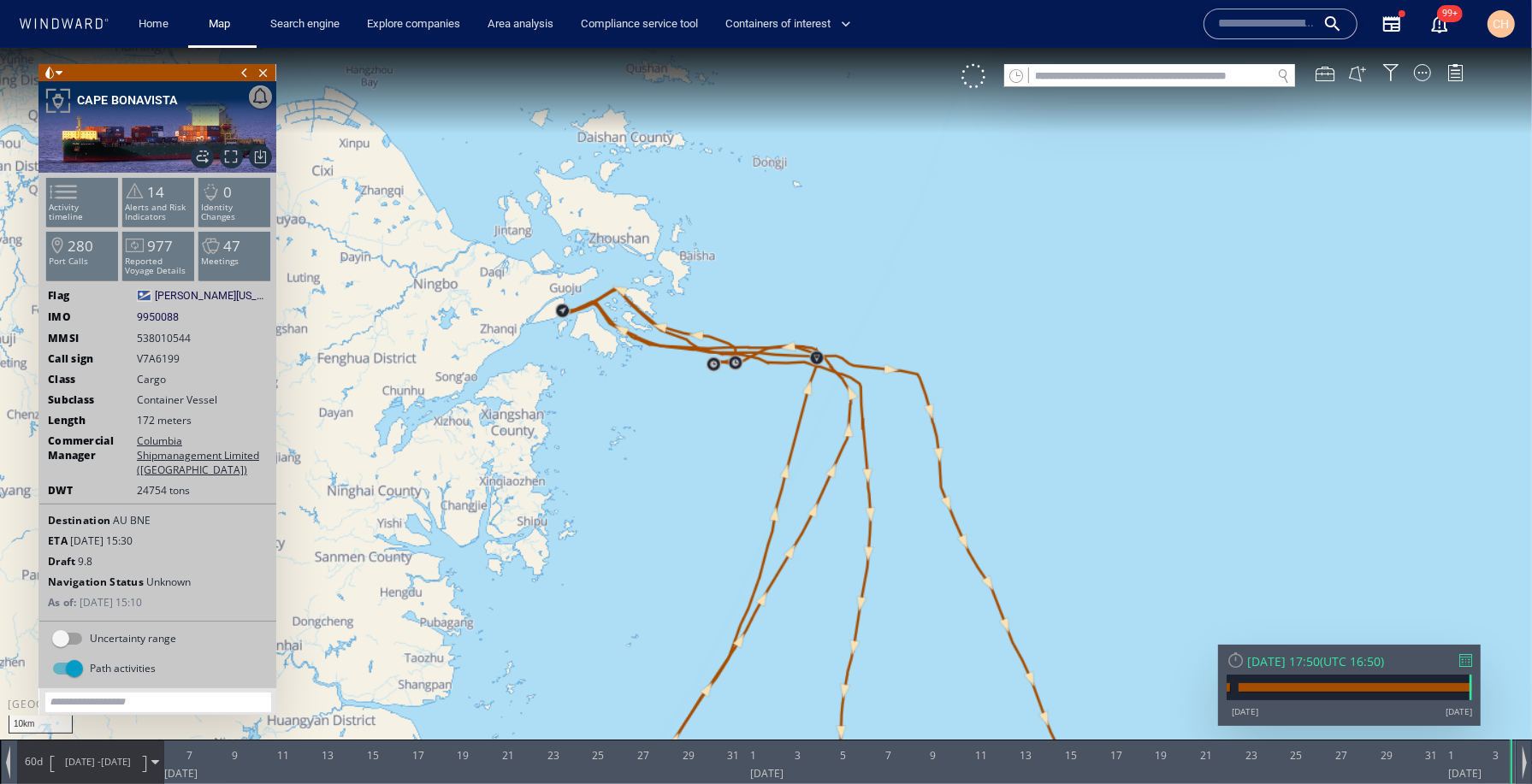
drag, startPoint x: 689, startPoint y: 308, endPoint x: 1024, endPoint y: 268, distance: 337.4
click at [1154, 251] on canvas "Map" at bounding box center [766, 406] width 1532 height 719
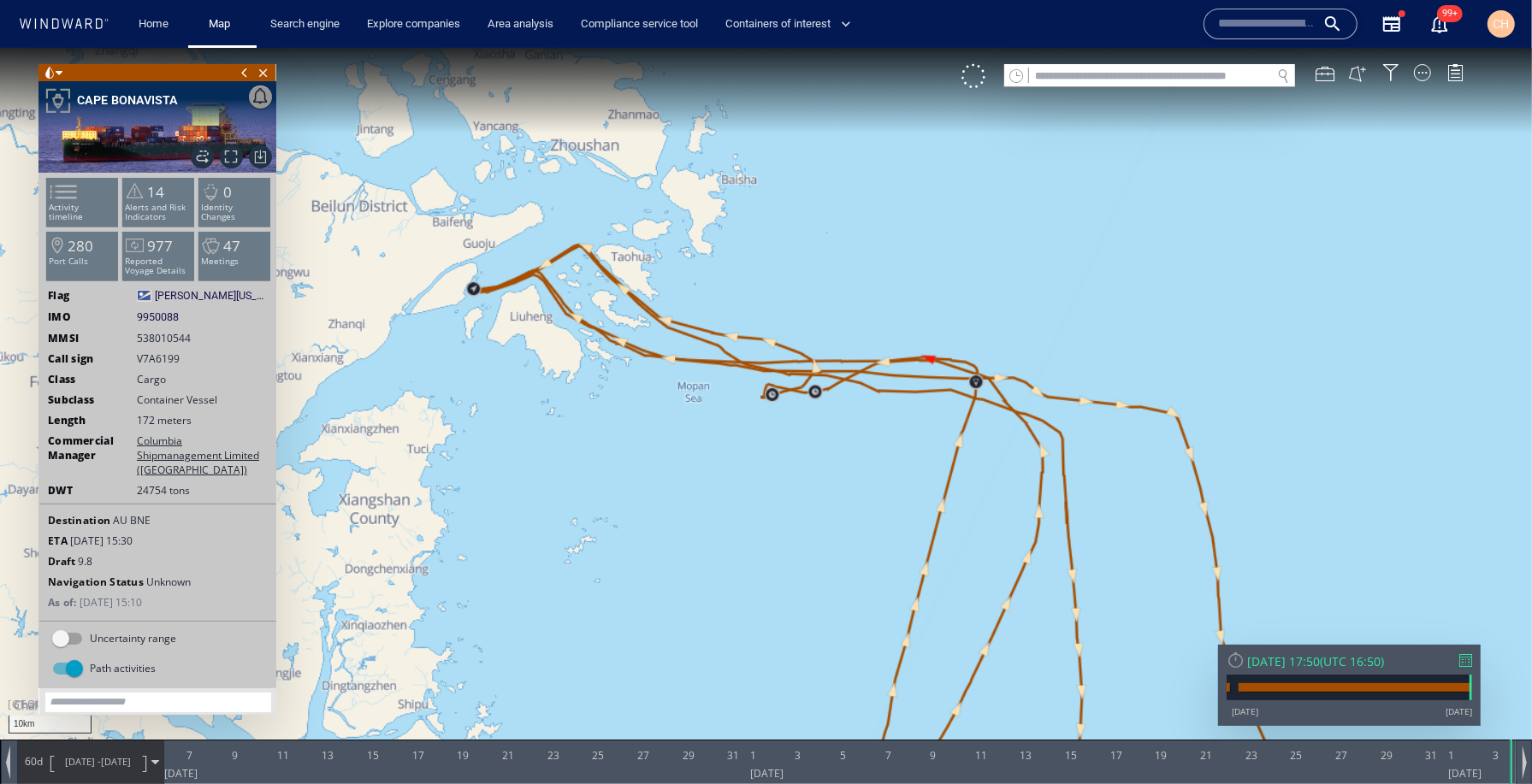
drag, startPoint x: 692, startPoint y: 308, endPoint x: 1176, endPoint y: 278, distance: 484.9
click at [1188, 276] on canvas "Map" at bounding box center [766, 406] width 1532 height 719
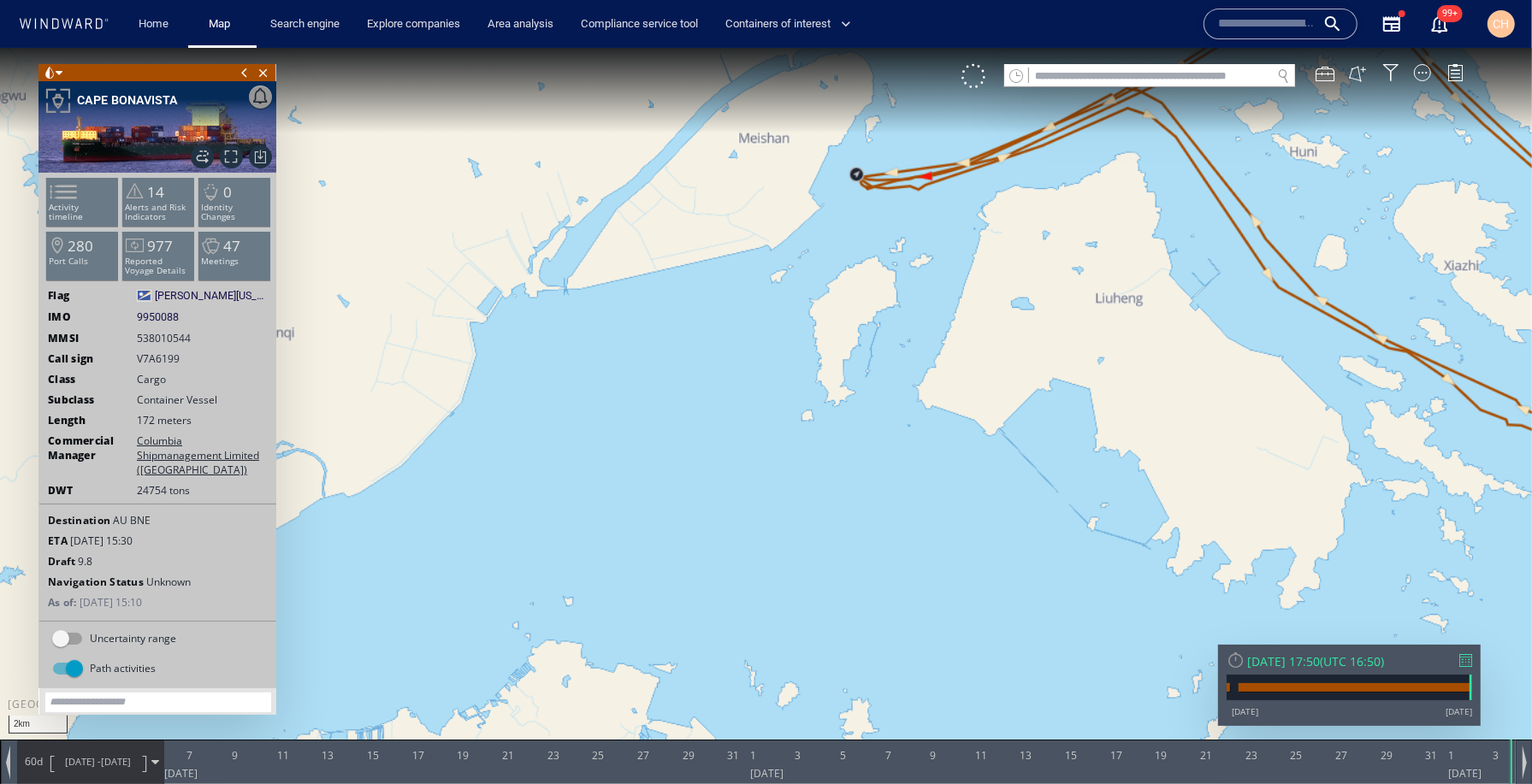
drag, startPoint x: 850, startPoint y: 226, endPoint x: 828, endPoint y: 341, distance: 117.1
click at [814, 379] on canvas "Map" at bounding box center [766, 406] width 1532 height 719
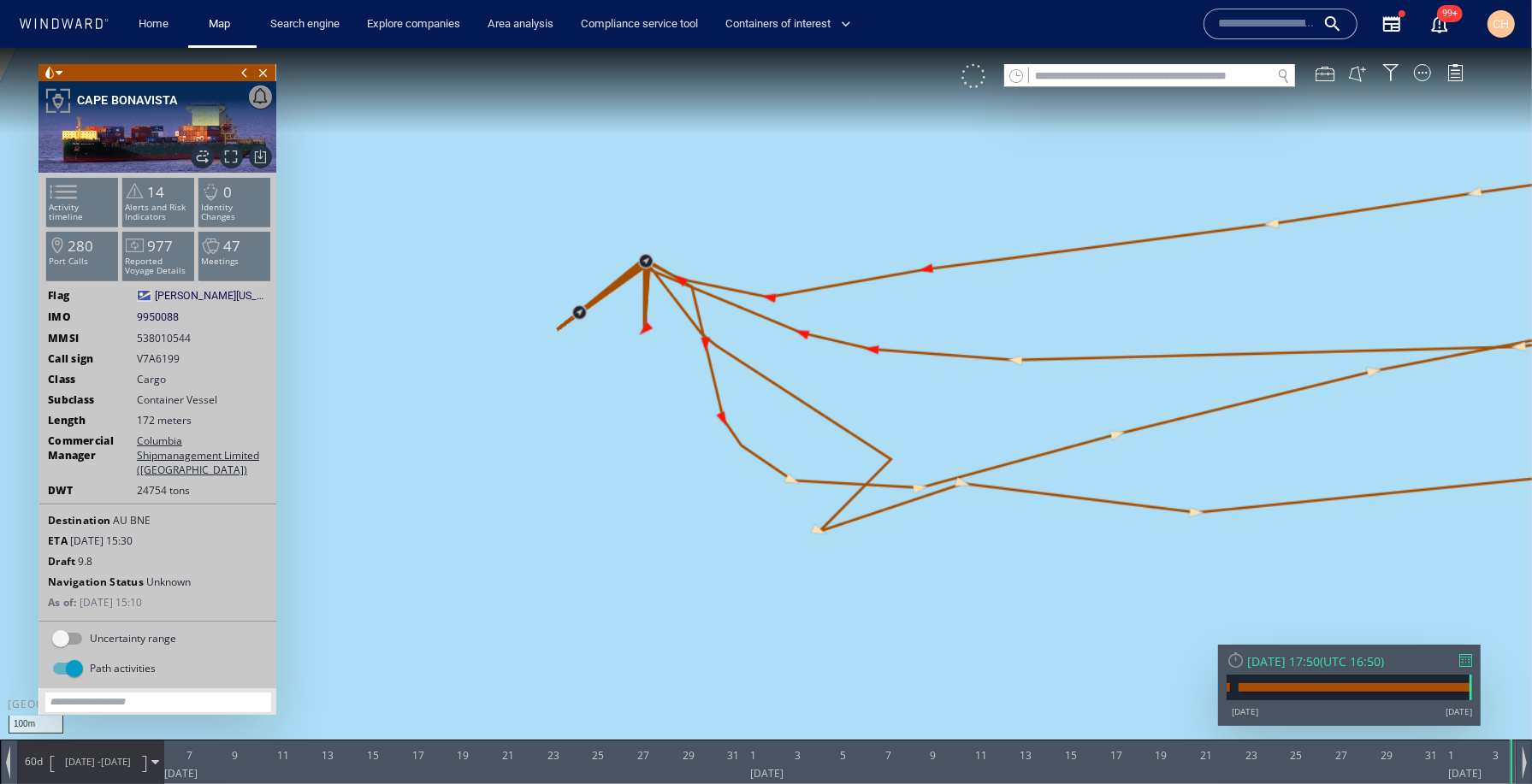
click at [979, 79] on div at bounding box center [972, 75] width 24 height 24
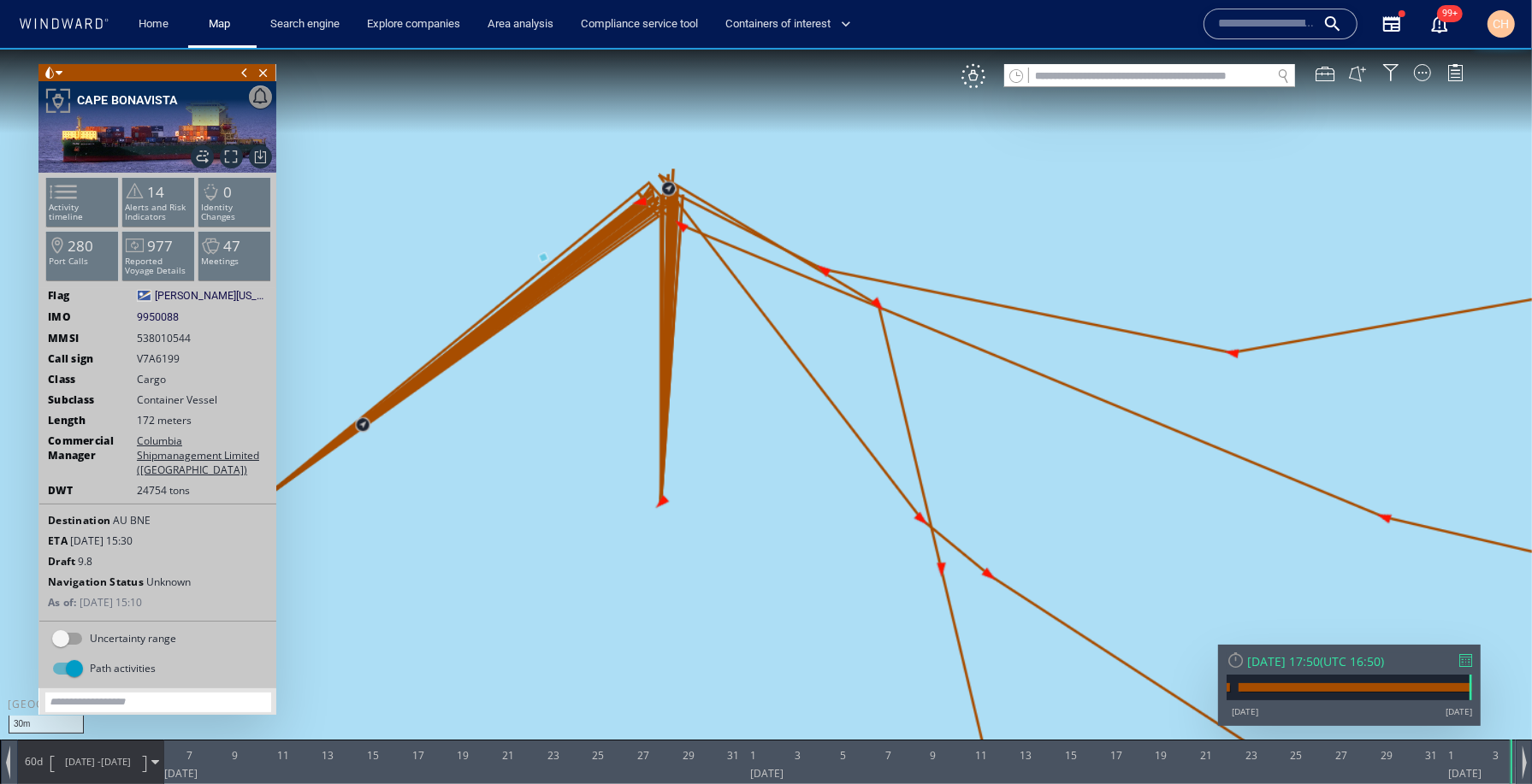
click at [1463, 656] on div at bounding box center [1465, 660] width 13 height 13
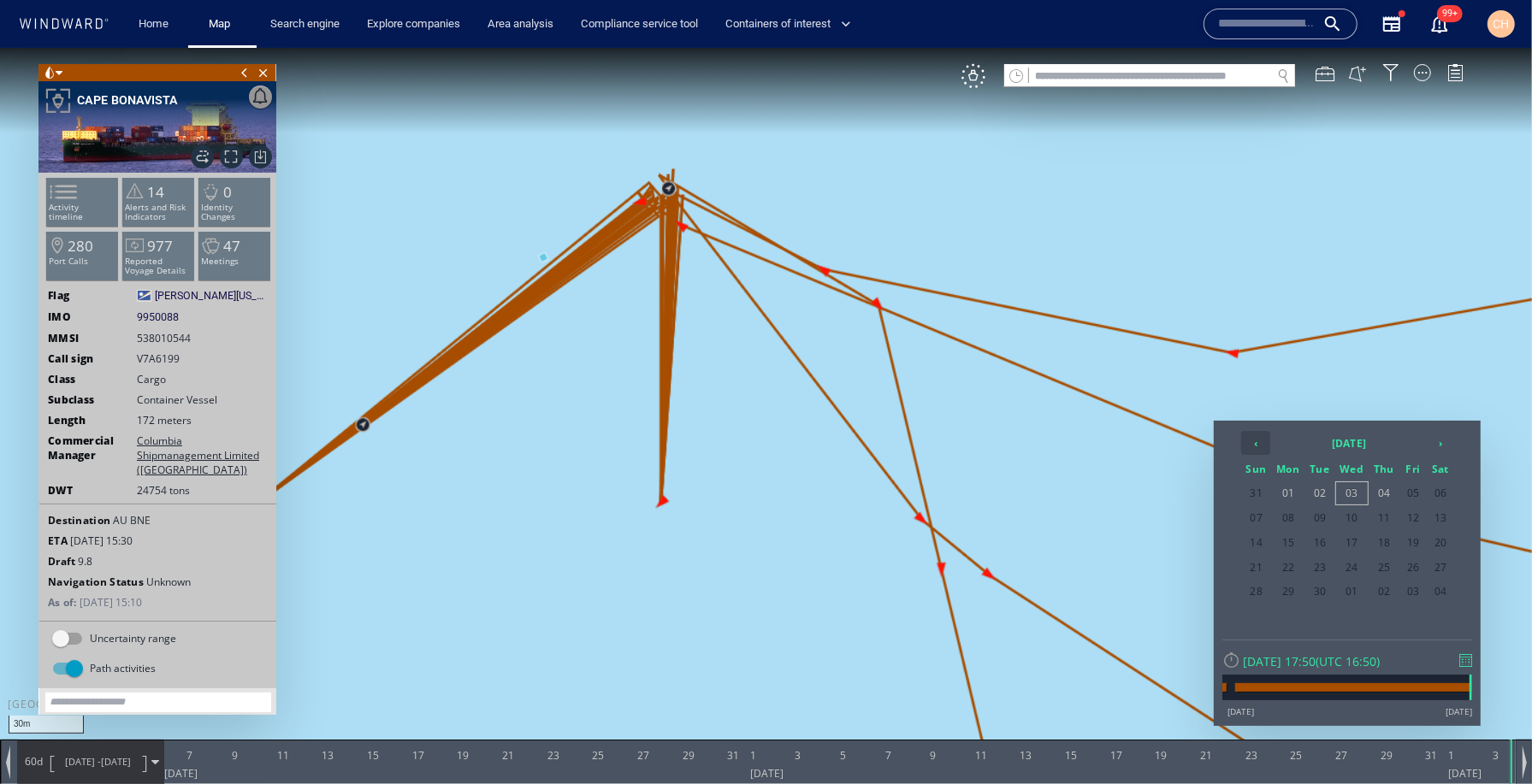
click at [1269, 441] on th "‹" at bounding box center [1255, 442] width 29 height 24
click at [1444, 556] on span "23" at bounding box center [1440, 567] width 26 height 22
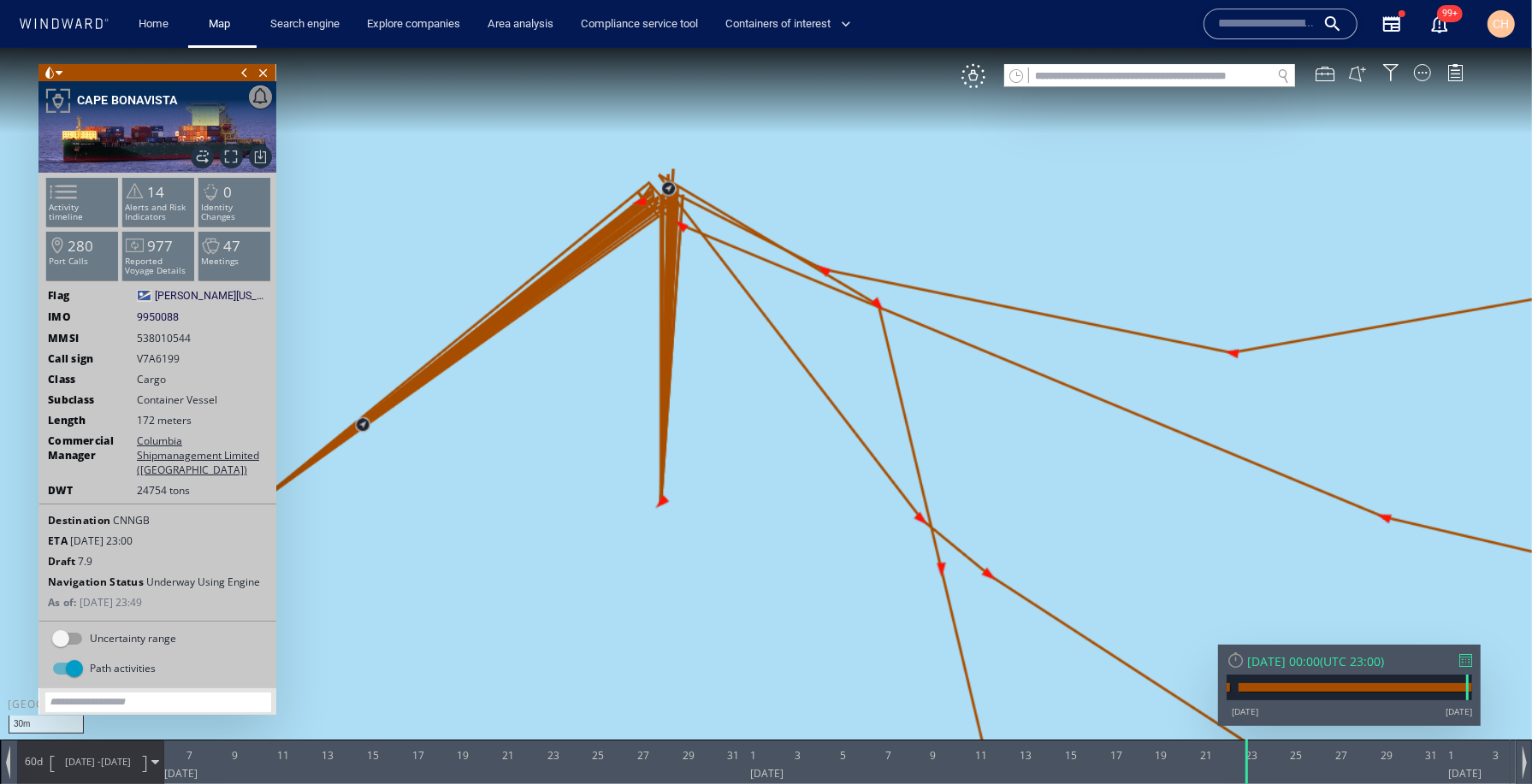
click at [151, 760] on span at bounding box center [155, 761] width 8 height 8
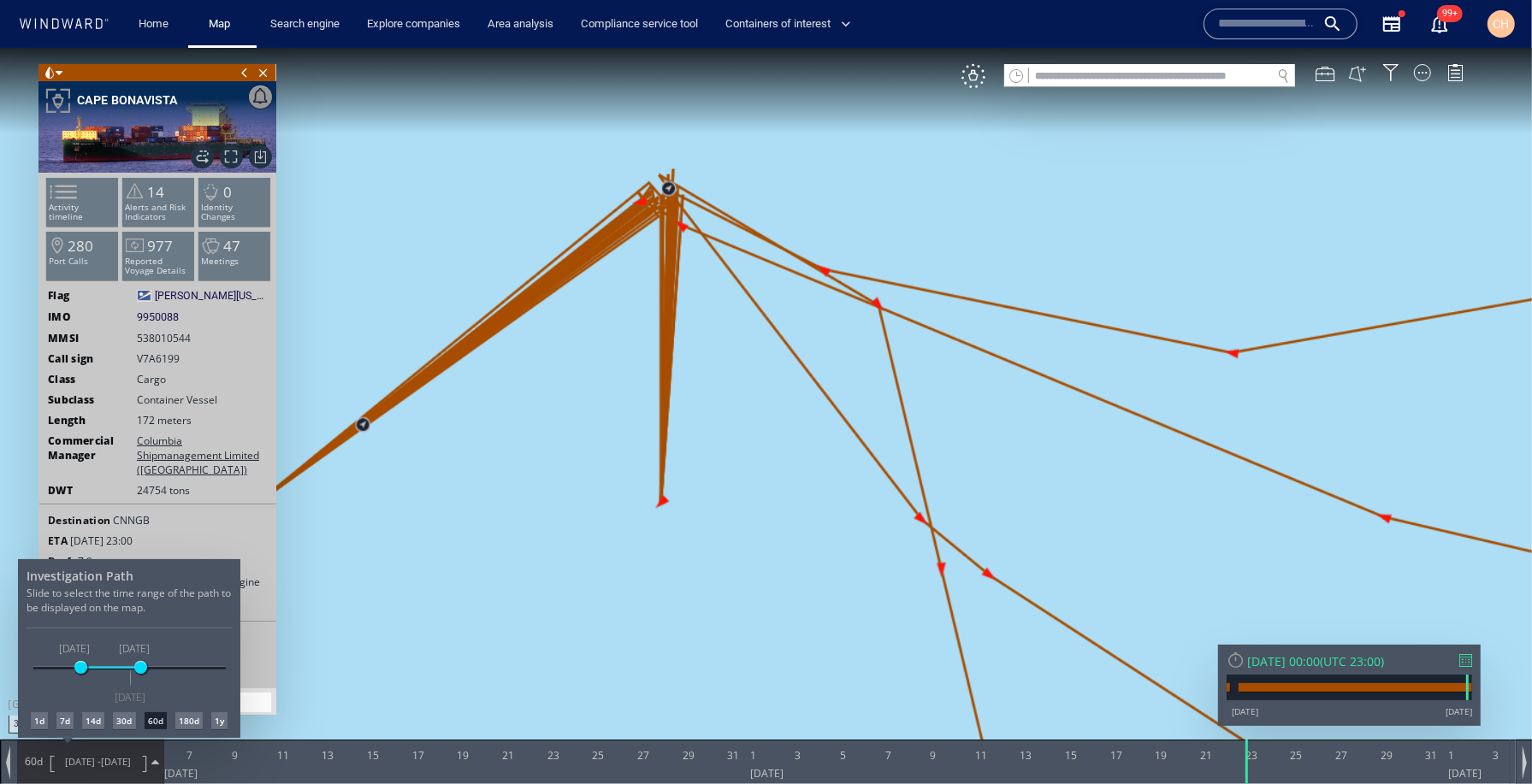
click at [59, 722] on div "7d" at bounding box center [64, 720] width 17 height 17
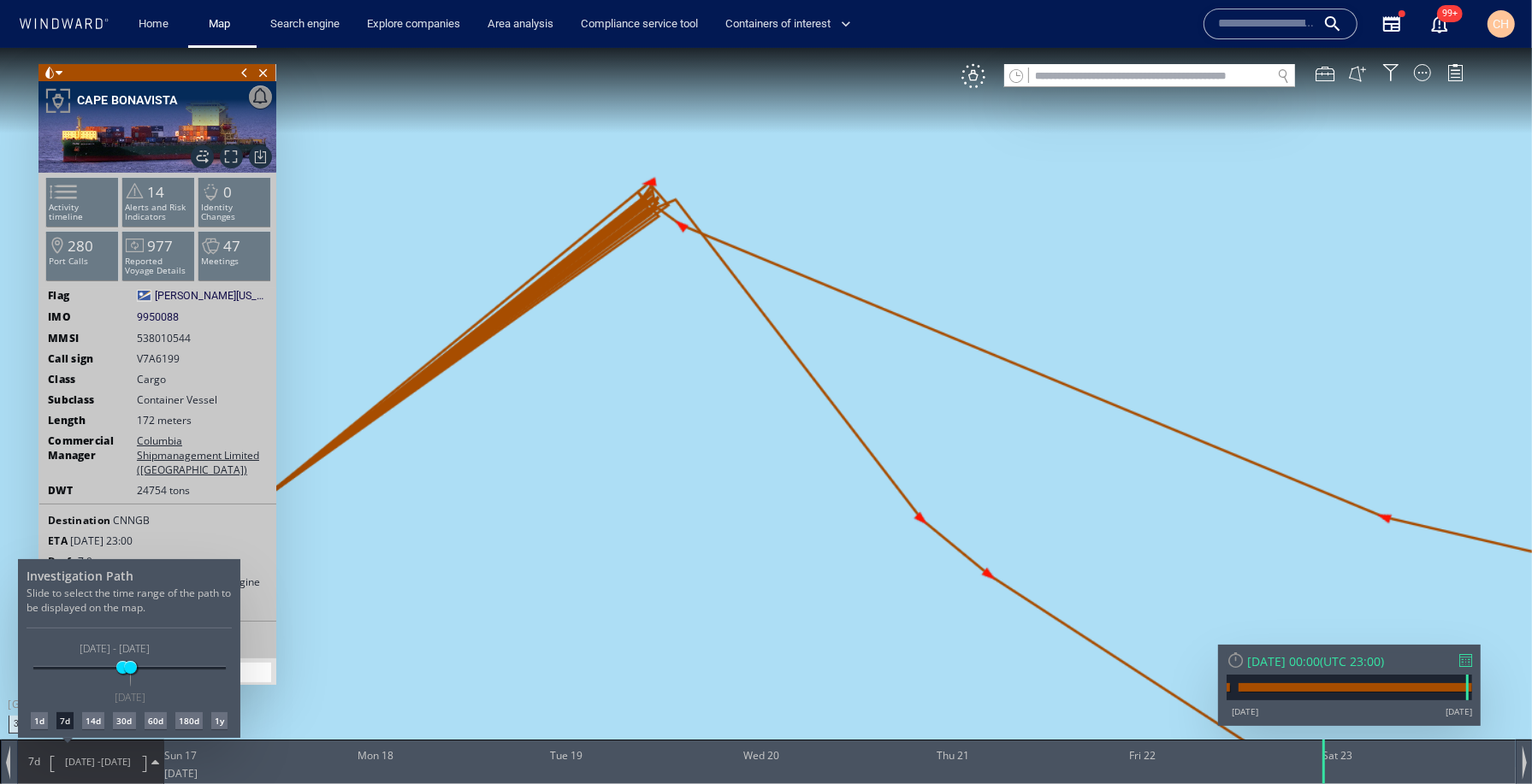
click at [42, 719] on div "1d" at bounding box center [39, 720] width 17 height 17
drag, startPoint x: 634, startPoint y: 241, endPoint x: 671, endPoint y: 331, distance: 97.3
click at [685, 414] on div at bounding box center [766, 414] width 1532 height 736
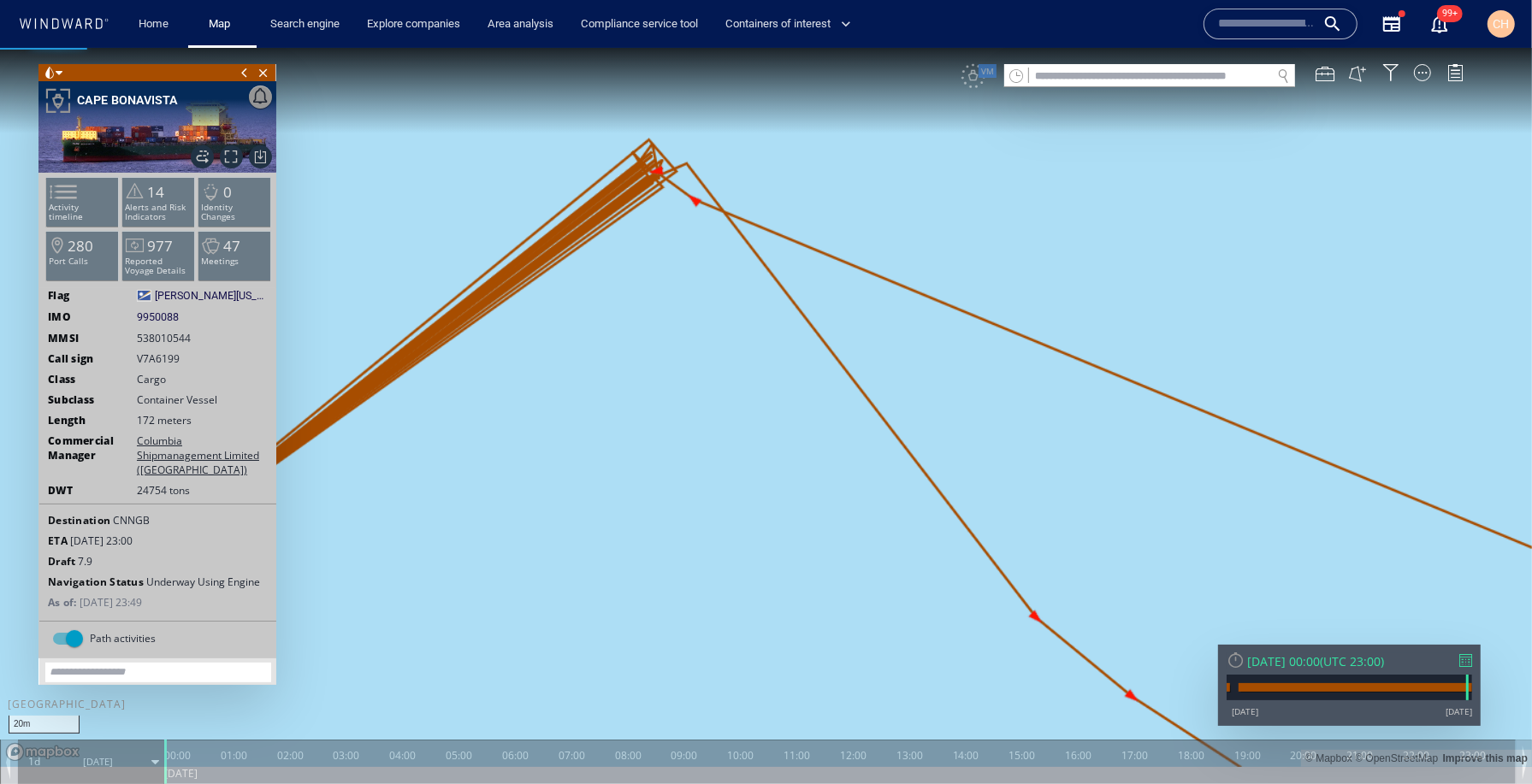
drag, startPoint x: 616, startPoint y: 229, endPoint x: 720, endPoint y: 447, distance: 241.5
click at [720, 447] on canvas "Map" at bounding box center [766, 406] width 1532 height 719
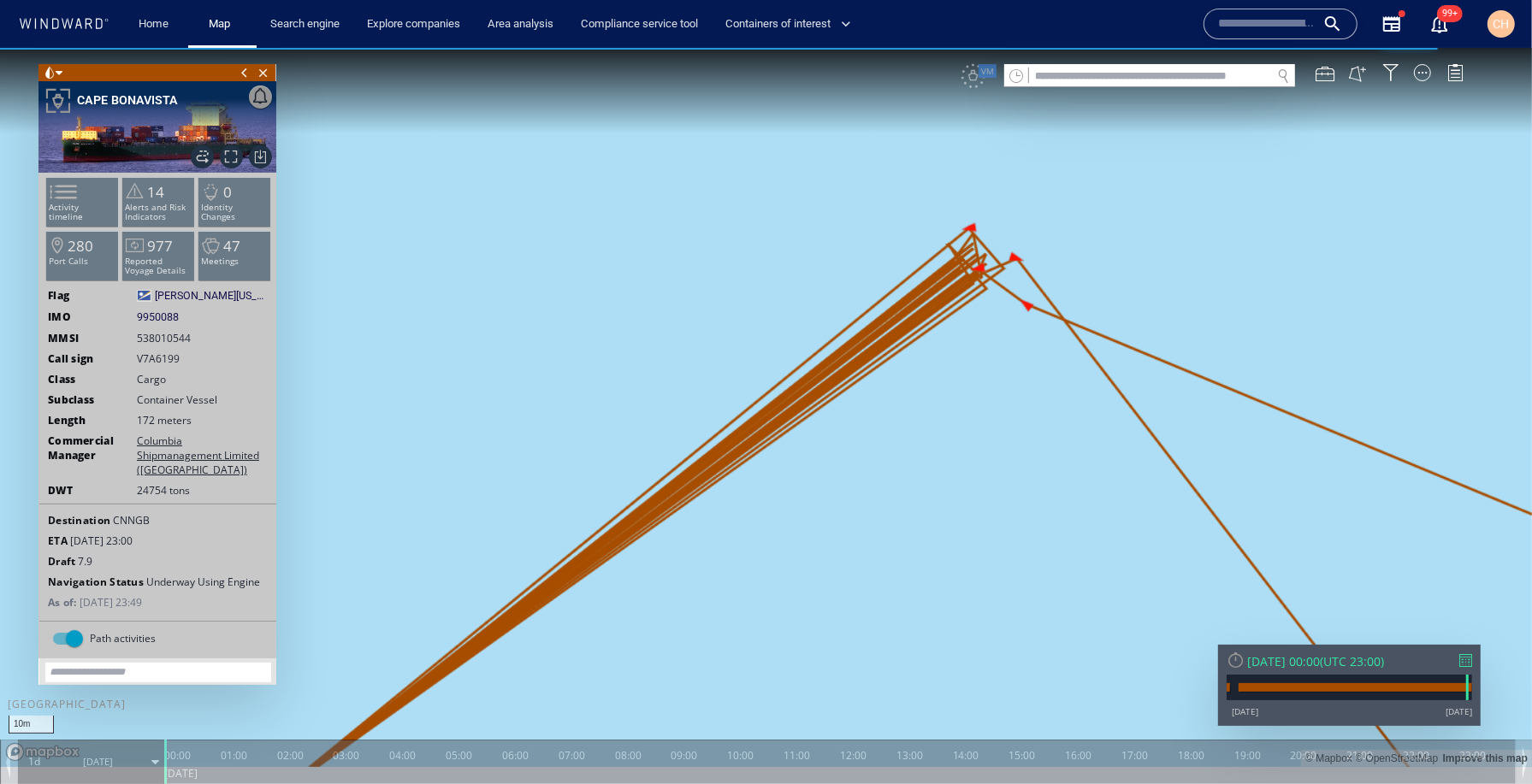
click at [169, 748] on canvas "Map" at bounding box center [766, 406] width 1532 height 719
click at [209, 690] on canvas "Map" at bounding box center [766, 406] width 1532 height 719
click at [167, 751] on canvas "Map" at bounding box center [766, 406] width 1532 height 719
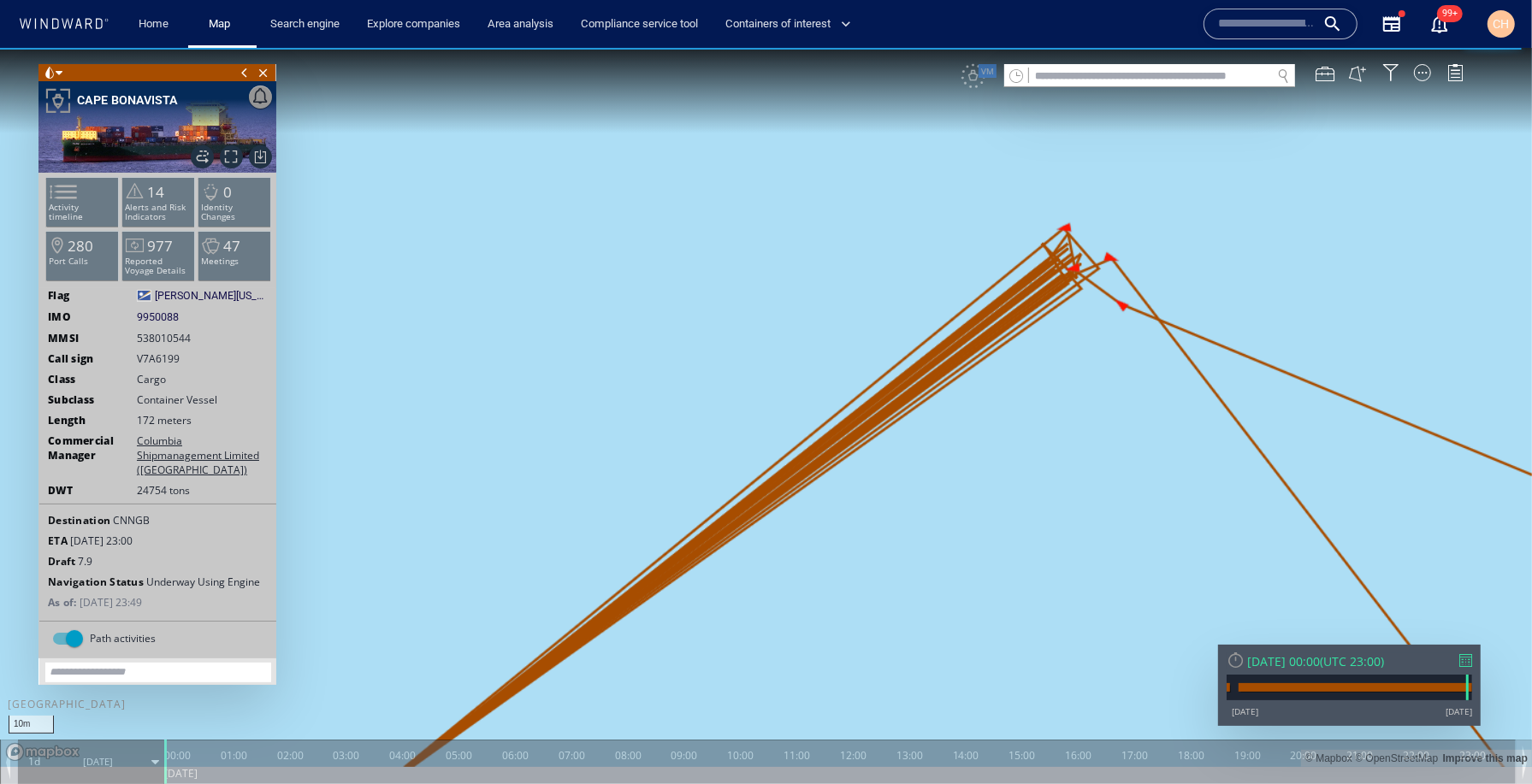
drag, startPoint x: 163, startPoint y: 751, endPoint x: 769, endPoint y: 403, distance: 698.8
click at [229, 47] on div "10m © Mapbox © OpenStreetMap Improve this map 0 0 23:00 [DATE] 00:00 01:00 02:0…" at bounding box center [766, 47] width 1532 height 0
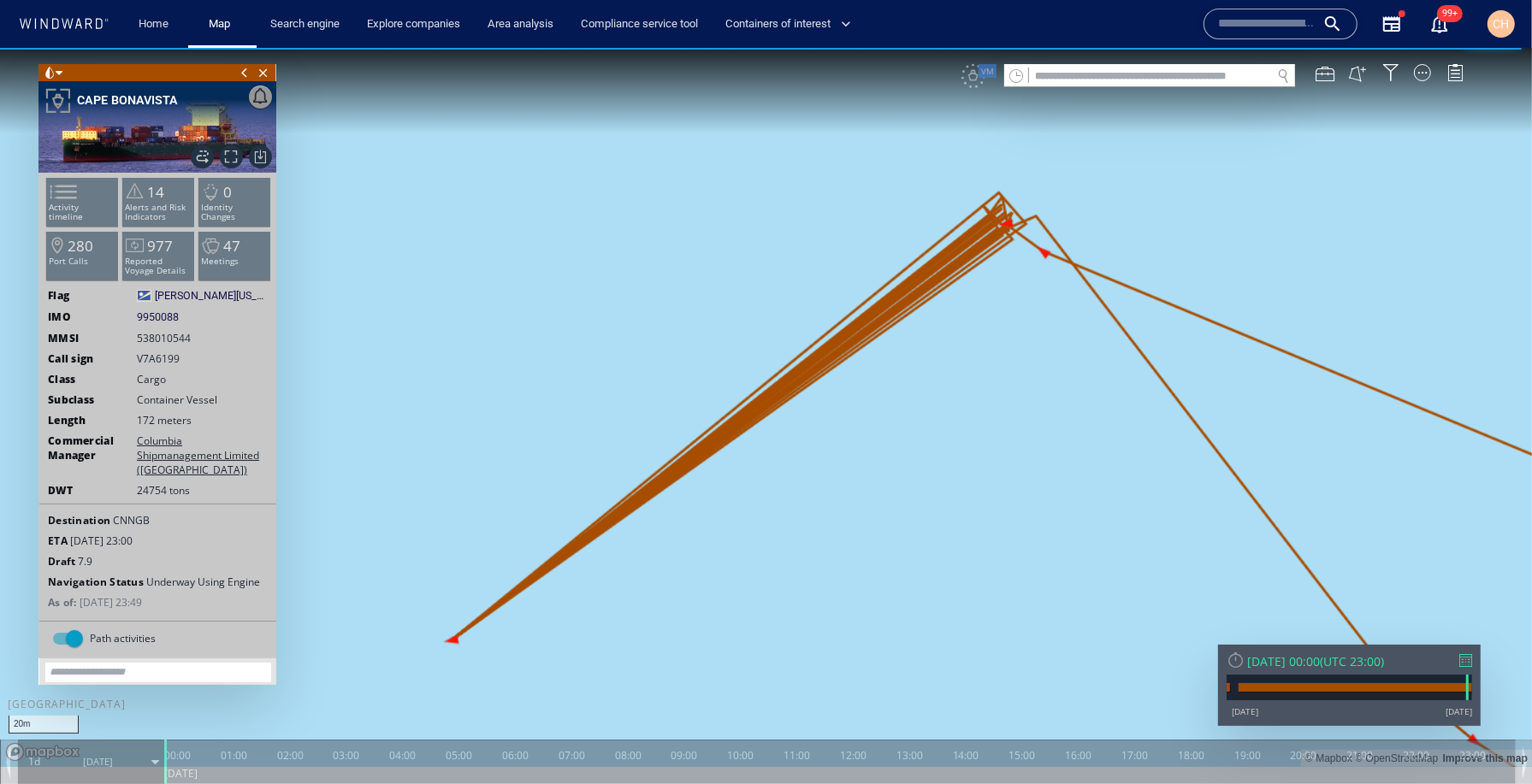
drag, startPoint x: 1048, startPoint y: 296, endPoint x: 805, endPoint y: 463, distance: 294.9
click at [810, 475] on canvas "Map" at bounding box center [766, 406] width 1532 height 719
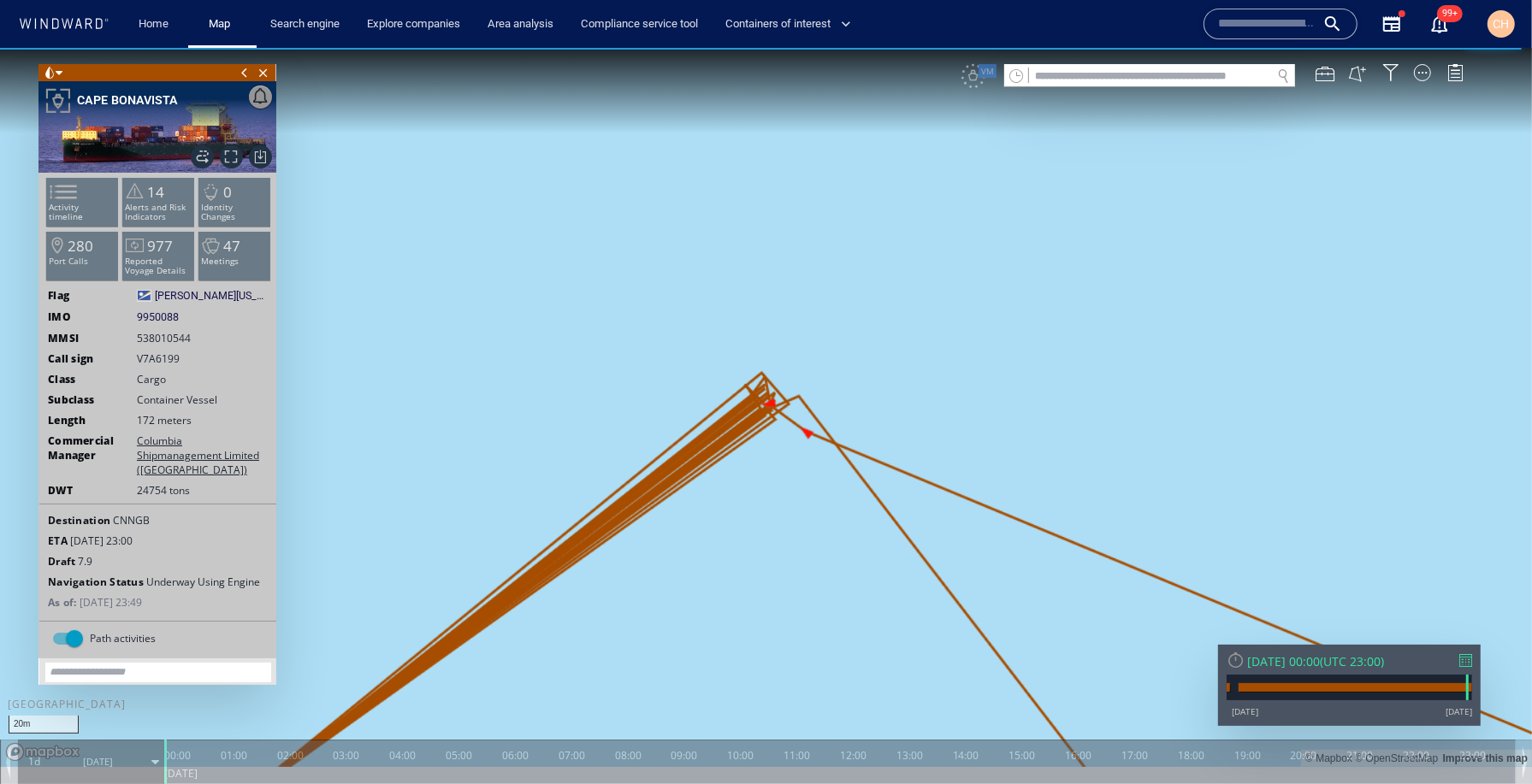
click at [171, 752] on div at bounding box center [166, 761] width 17 height 45
click at [118, 756] on span "[DATE]" at bounding box center [98, 761] width 86 height 43
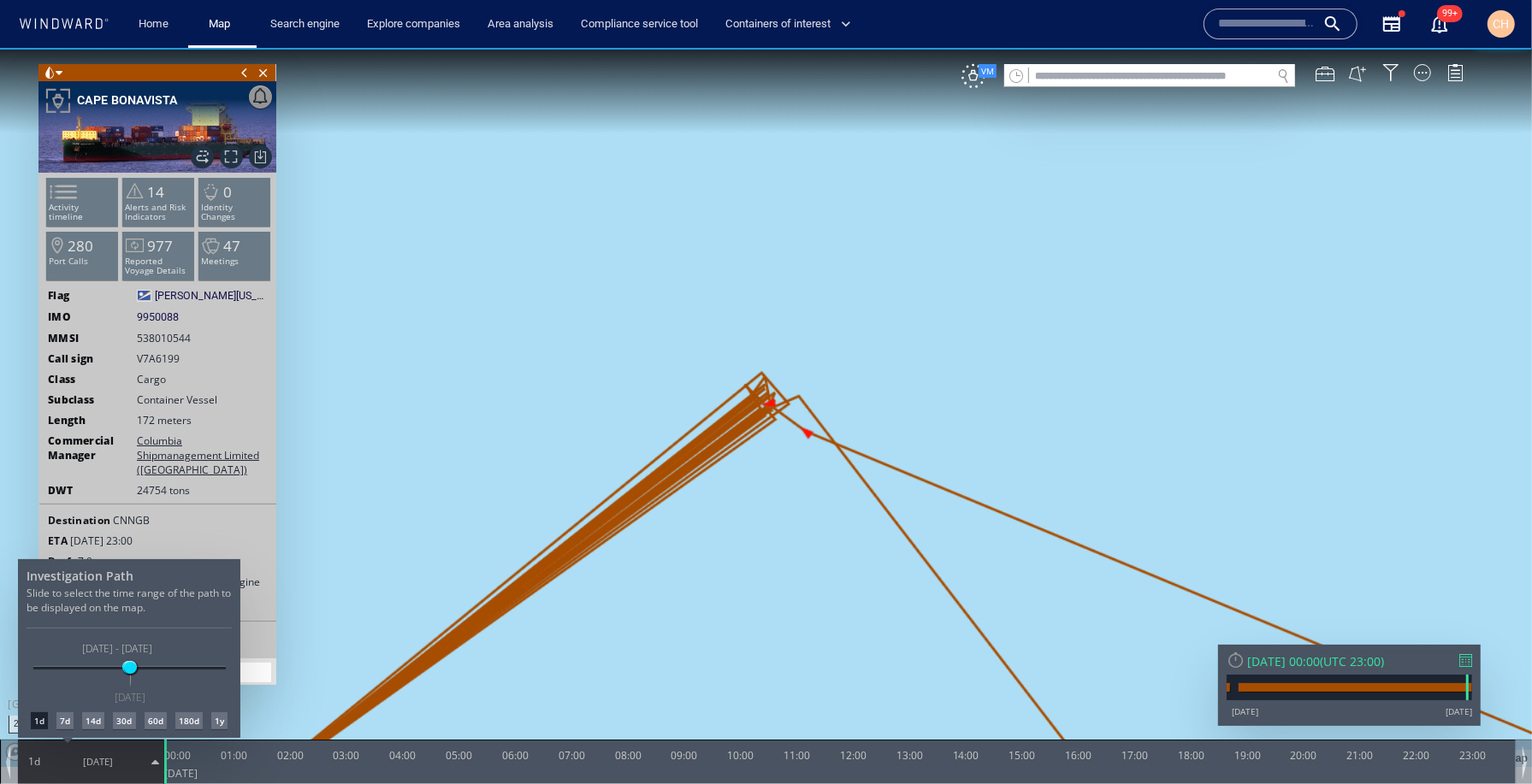
click at [159, 761] on div at bounding box center [766, 414] width 1532 height 736
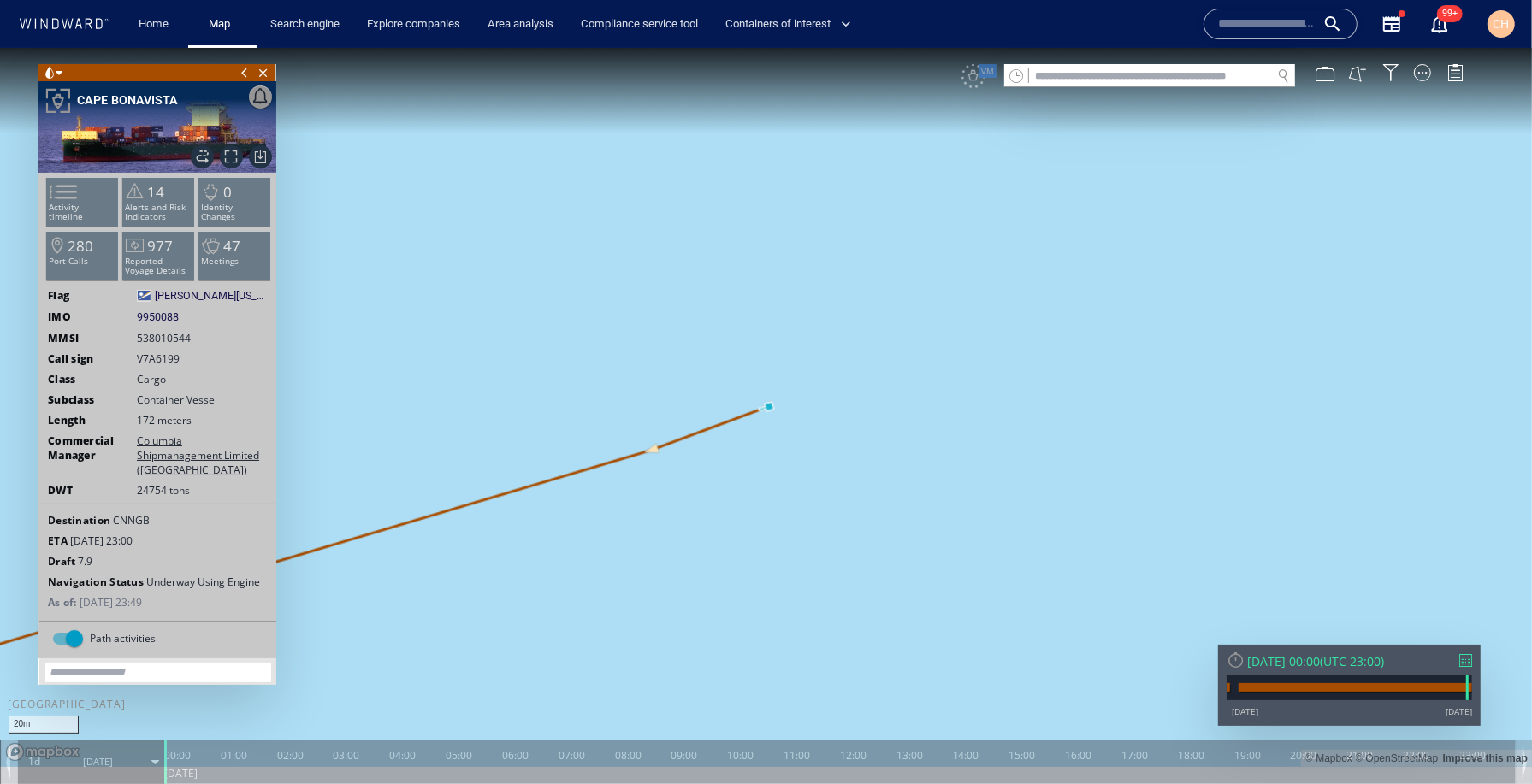
drag, startPoint x: 629, startPoint y: 519, endPoint x: 1208, endPoint y: 341, distance: 605.7
click at [1208, 341] on canvas "Map" at bounding box center [766, 406] width 1532 height 719
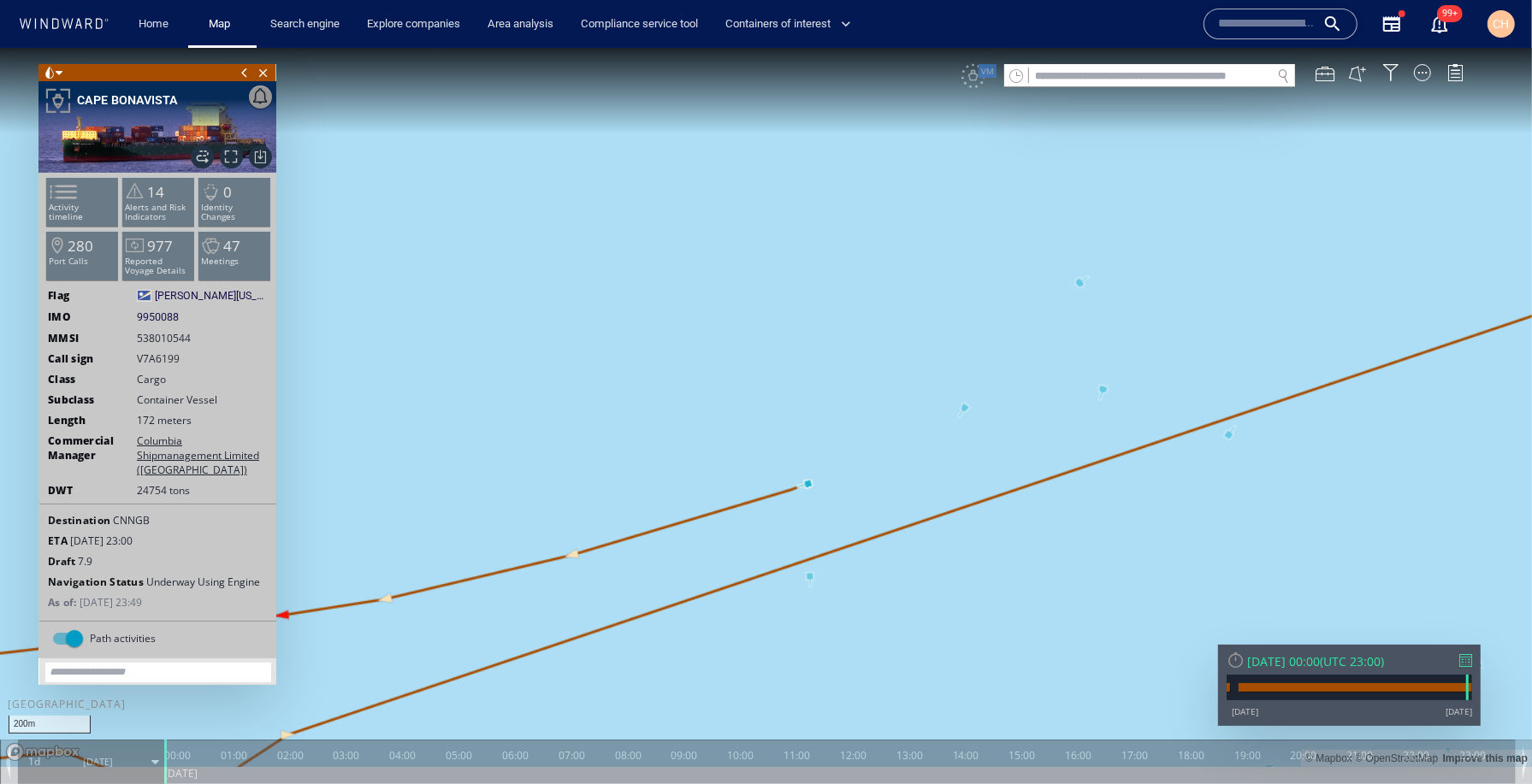
drag, startPoint x: 726, startPoint y: 521, endPoint x: 1128, endPoint y: 272, distance: 472.9
click at [1128, 272] on canvas "Map" at bounding box center [766, 406] width 1532 height 719
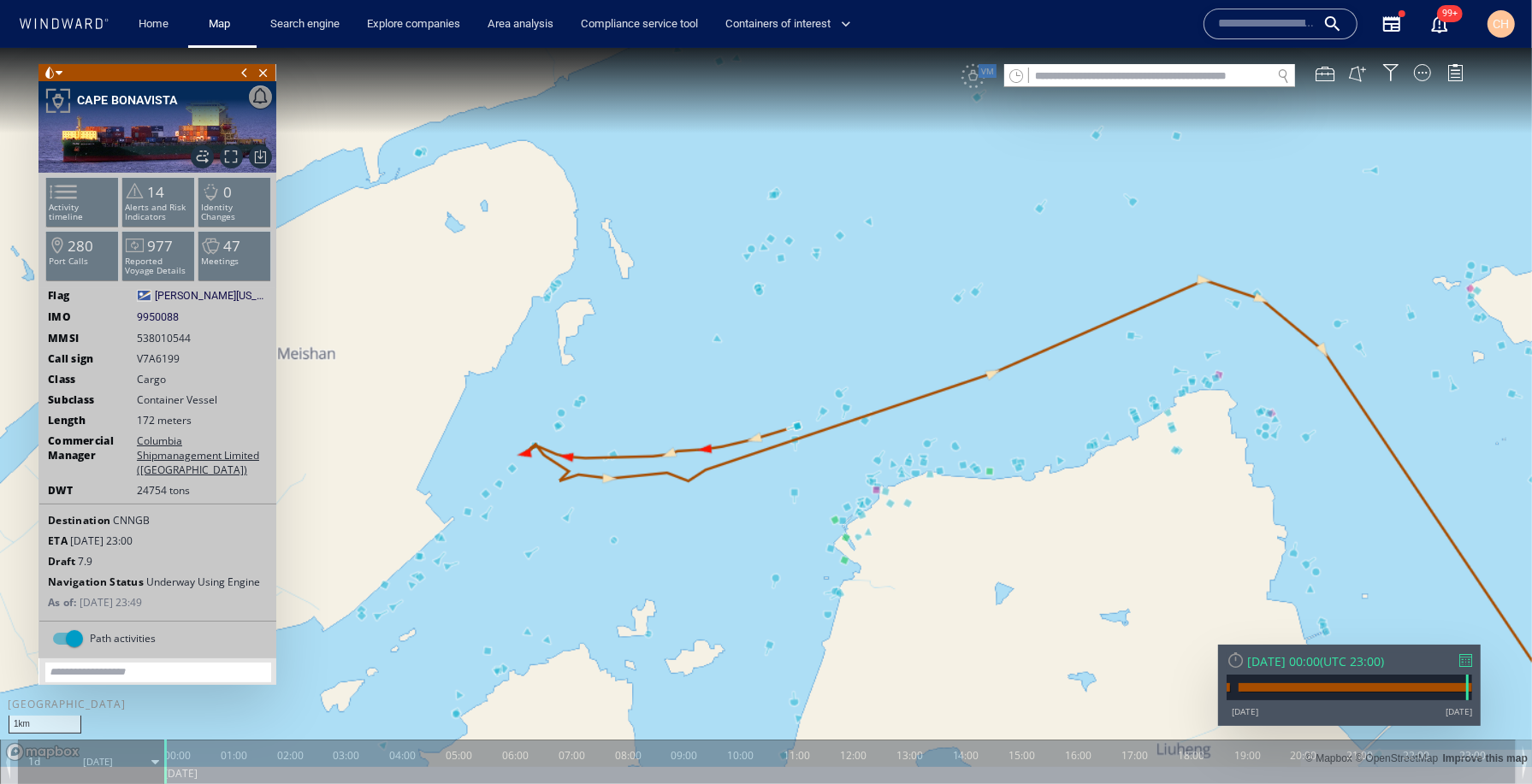
drag, startPoint x: 546, startPoint y: 473, endPoint x: 825, endPoint y: 503, distance: 280.6
click at [825, 503] on canvas "Map" at bounding box center [766, 406] width 1532 height 719
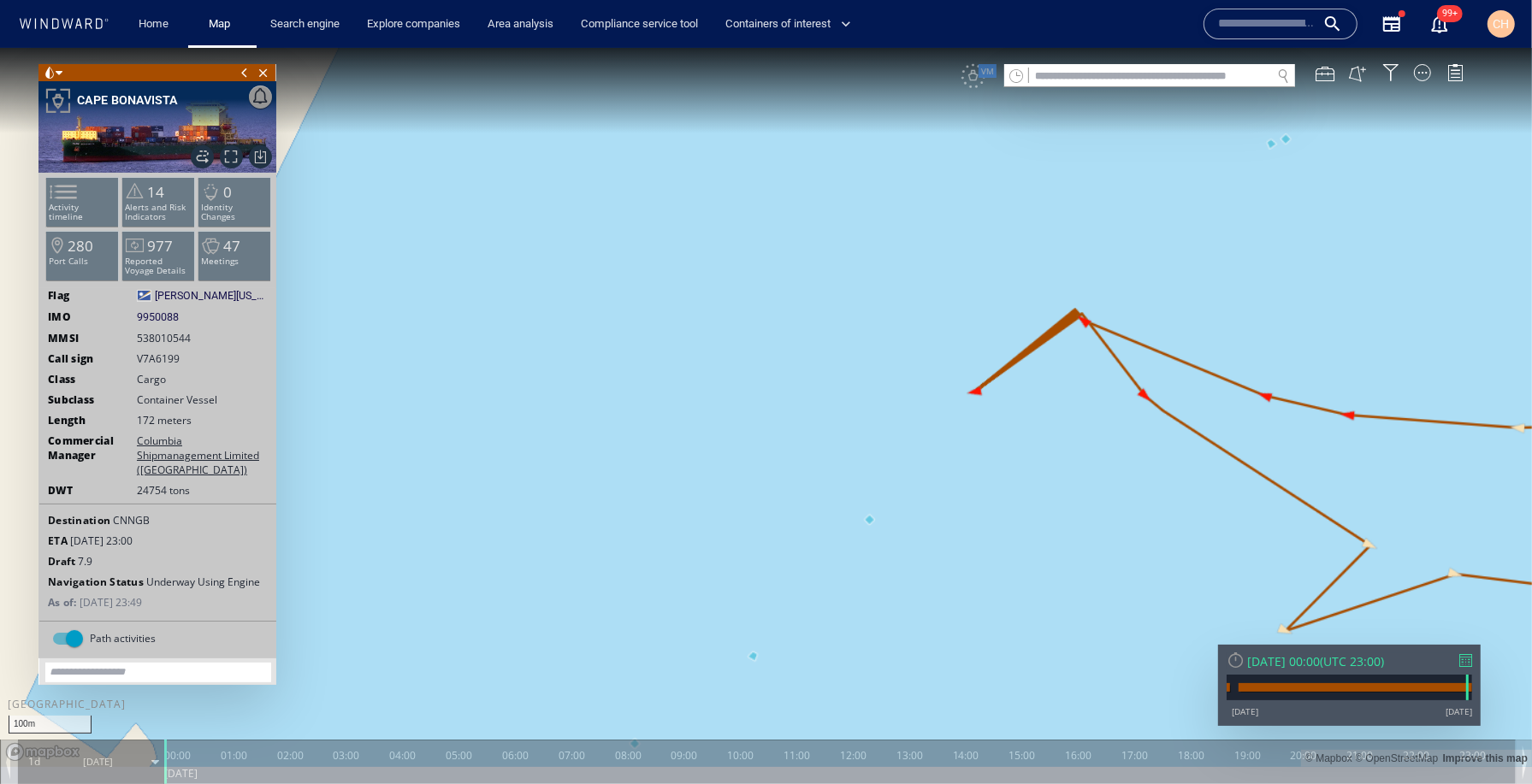
drag, startPoint x: 1075, startPoint y: 381, endPoint x: 965, endPoint y: 492, distance: 156.3
click at [965, 492] on canvas "Map" at bounding box center [766, 406] width 1532 height 719
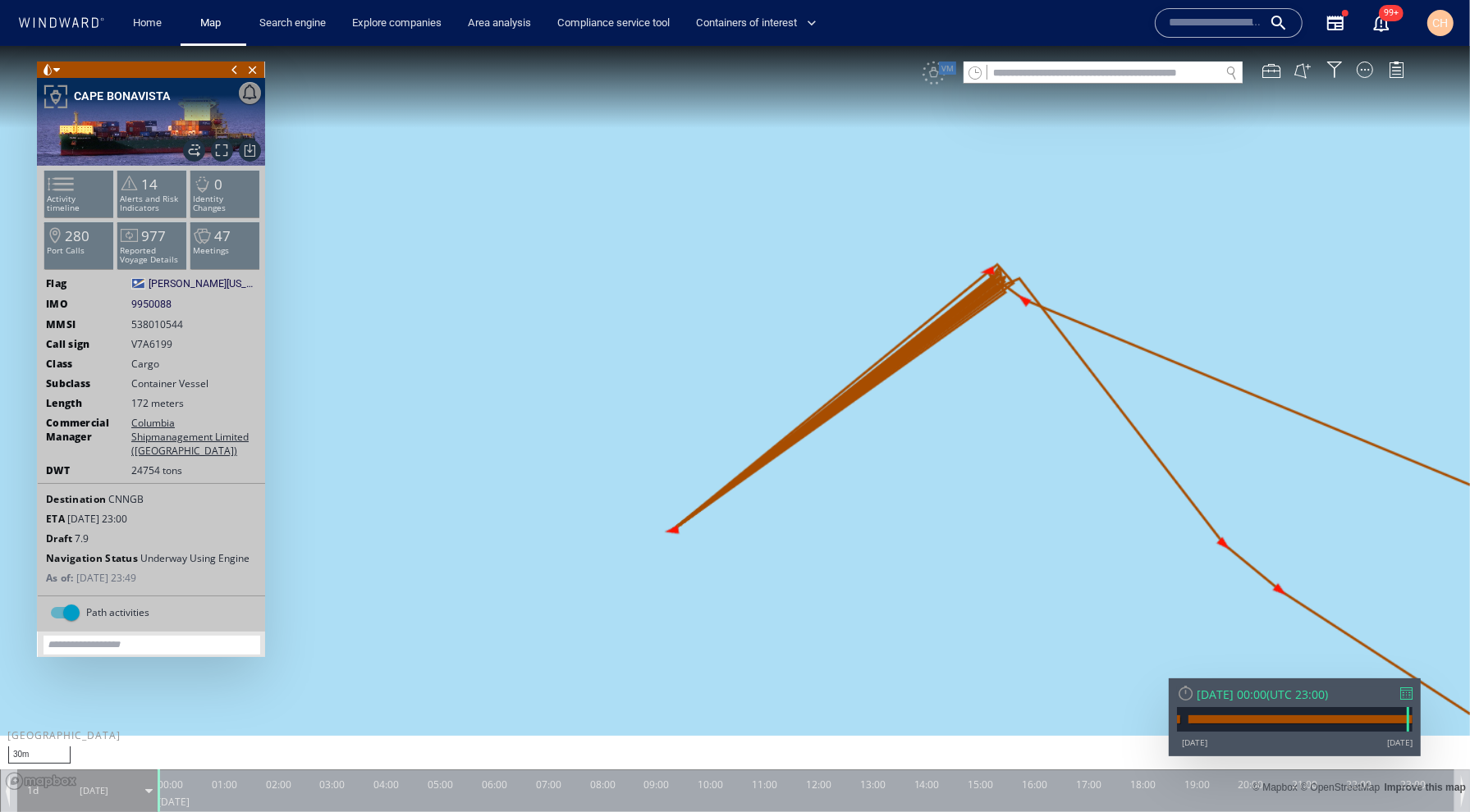
click at [155, 739] on div "30m © Mapbox © OpenStreetMap Improve this map 0 0 23:00 [DATE] 00:00 01:00 02:0…" at bounding box center [735, 428] width 1470 height 766
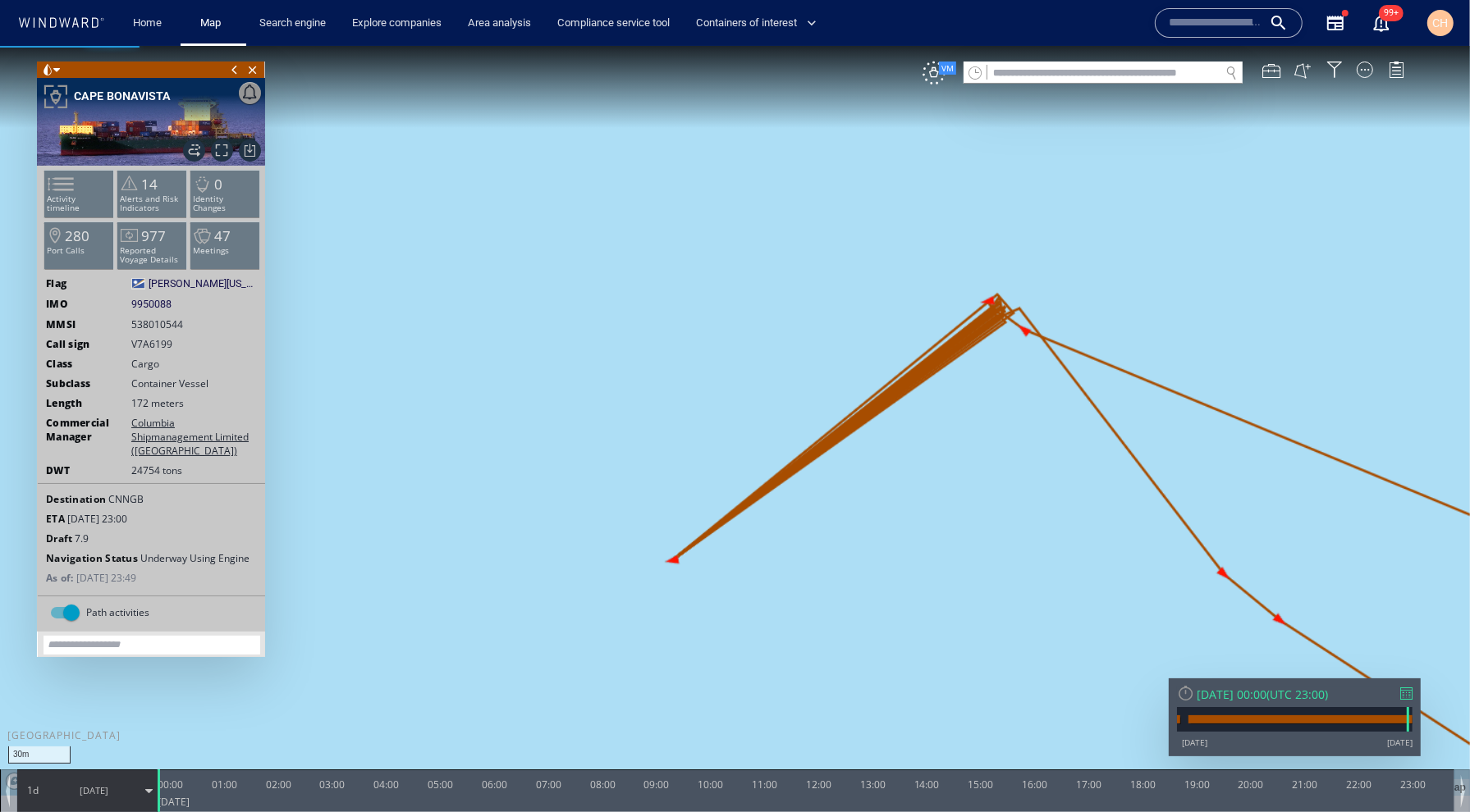
drag, startPoint x: 160, startPoint y: 780, endPoint x: 290, endPoint y: 782, distance: 130.0
click at [169, 45] on div "30m © Mapbox © OpenStreetMap Improve this map 0 0 23:00 [DATE] 00:00 01:00 02:0…" at bounding box center [735, 45] width 1470 height 0
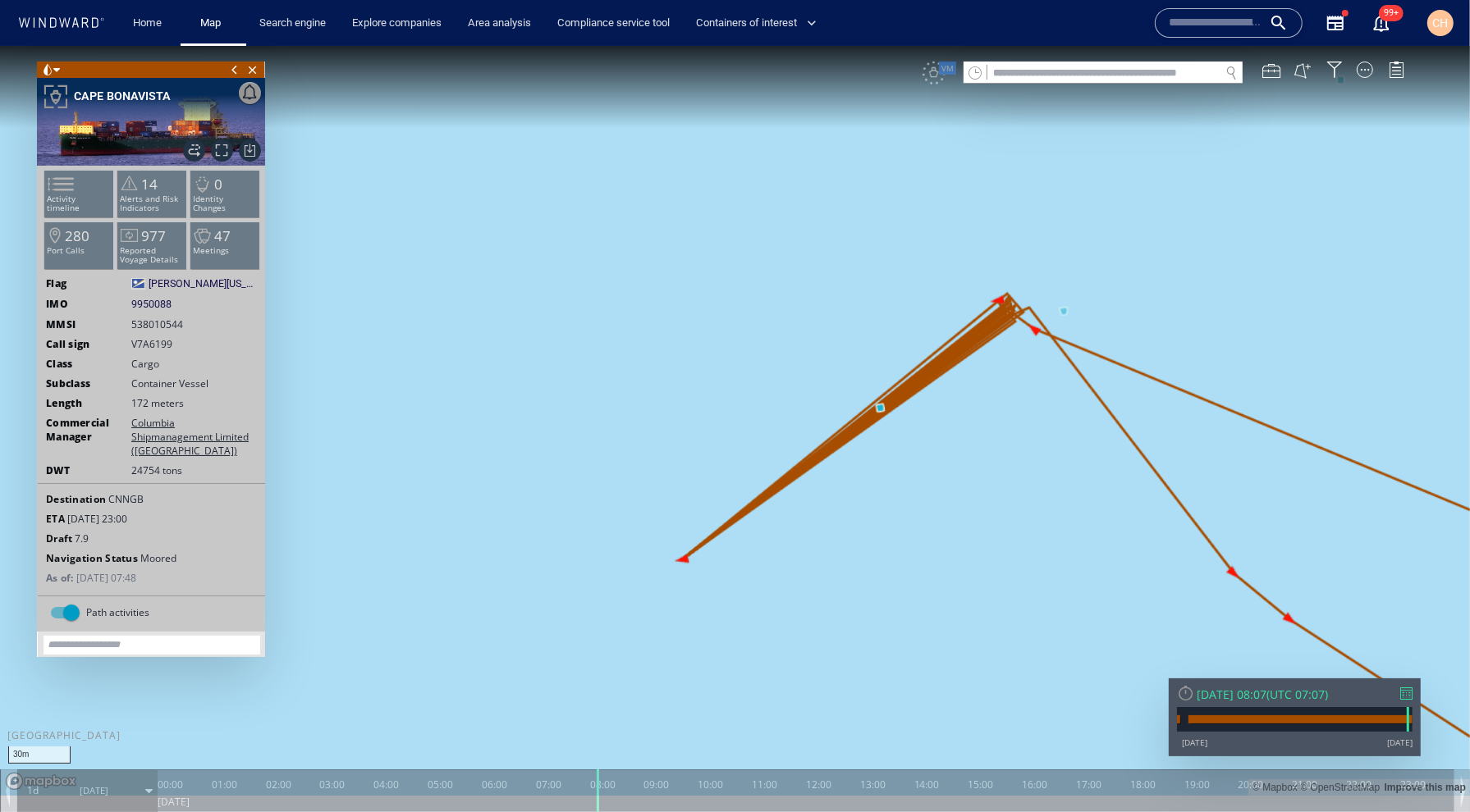
drag, startPoint x: 290, startPoint y: 782, endPoint x: 600, endPoint y: 778, distance: 310.0
click at [600, 45] on div "30m © Mapbox © OpenStreetMap Improve this map 0 0 23:00 [DATE] 00:00 01:00 02:0…" at bounding box center [735, 45] width 1470 height 0
click at [1066, 308] on canvas "Map" at bounding box center [735, 420] width 1470 height 750
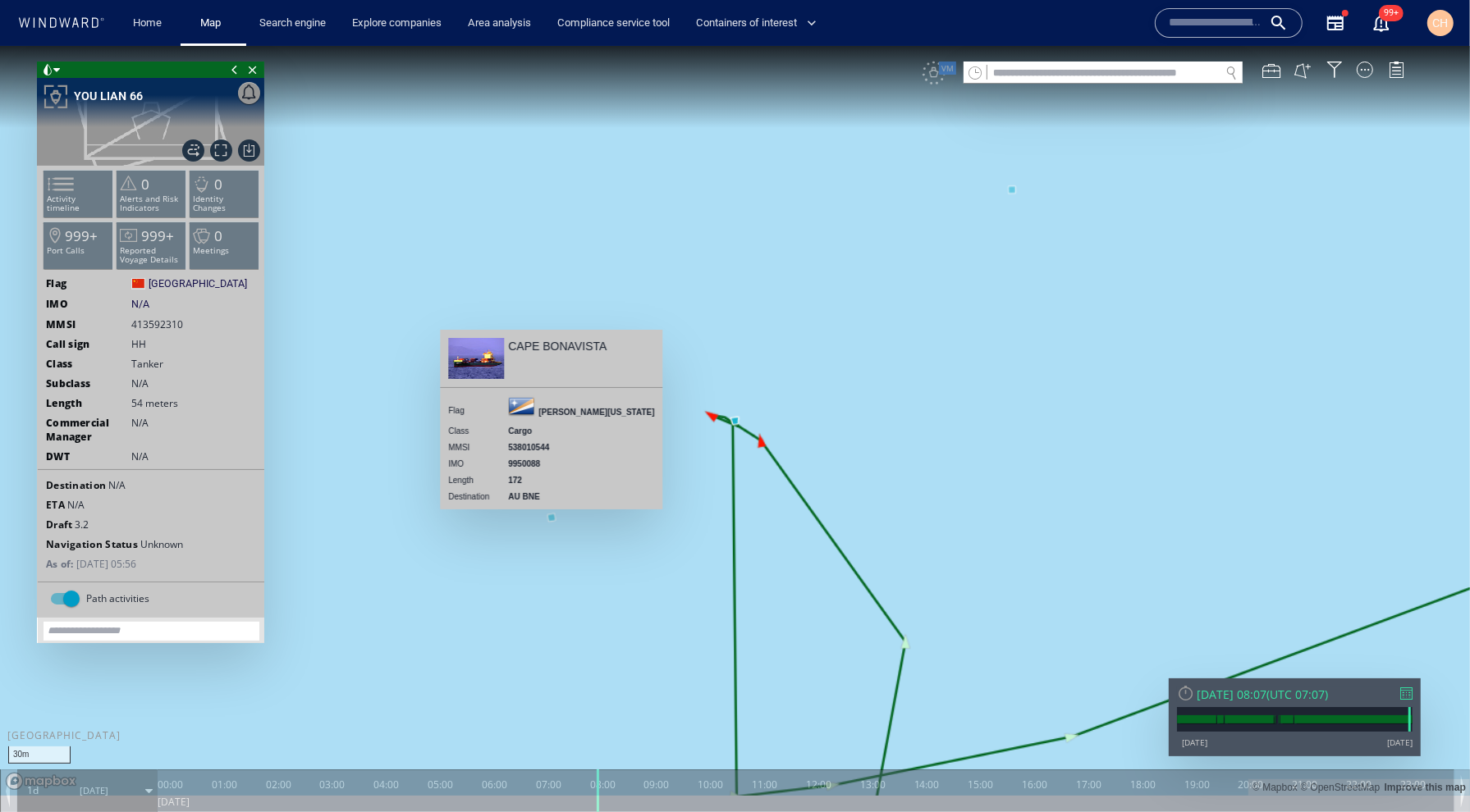
click at [552, 513] on canvas "Map" at bounding box center [735, 420] width 1470 height 750
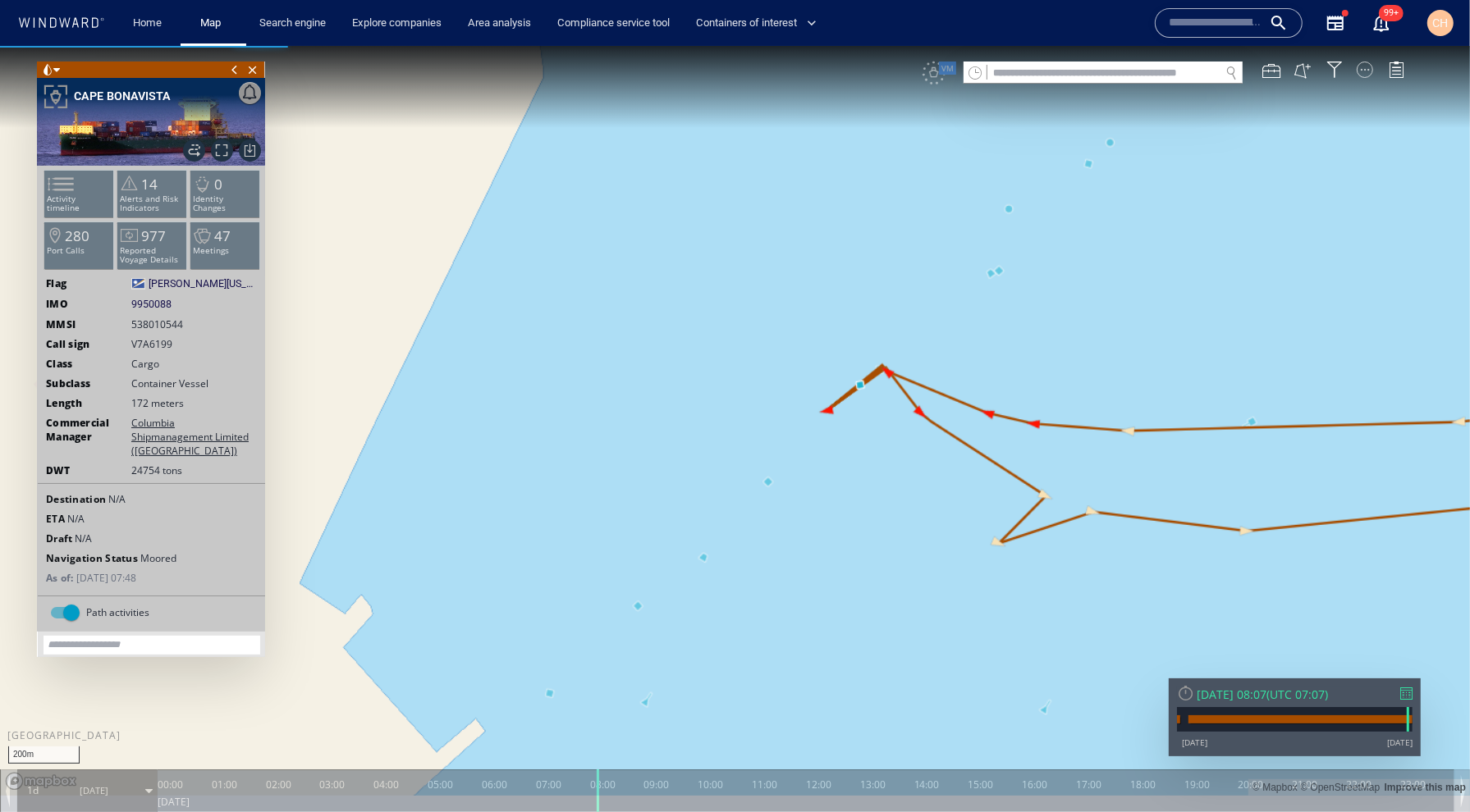
click at [1364, 72] on div at bounding box center [1364, 68] width 16 height 16
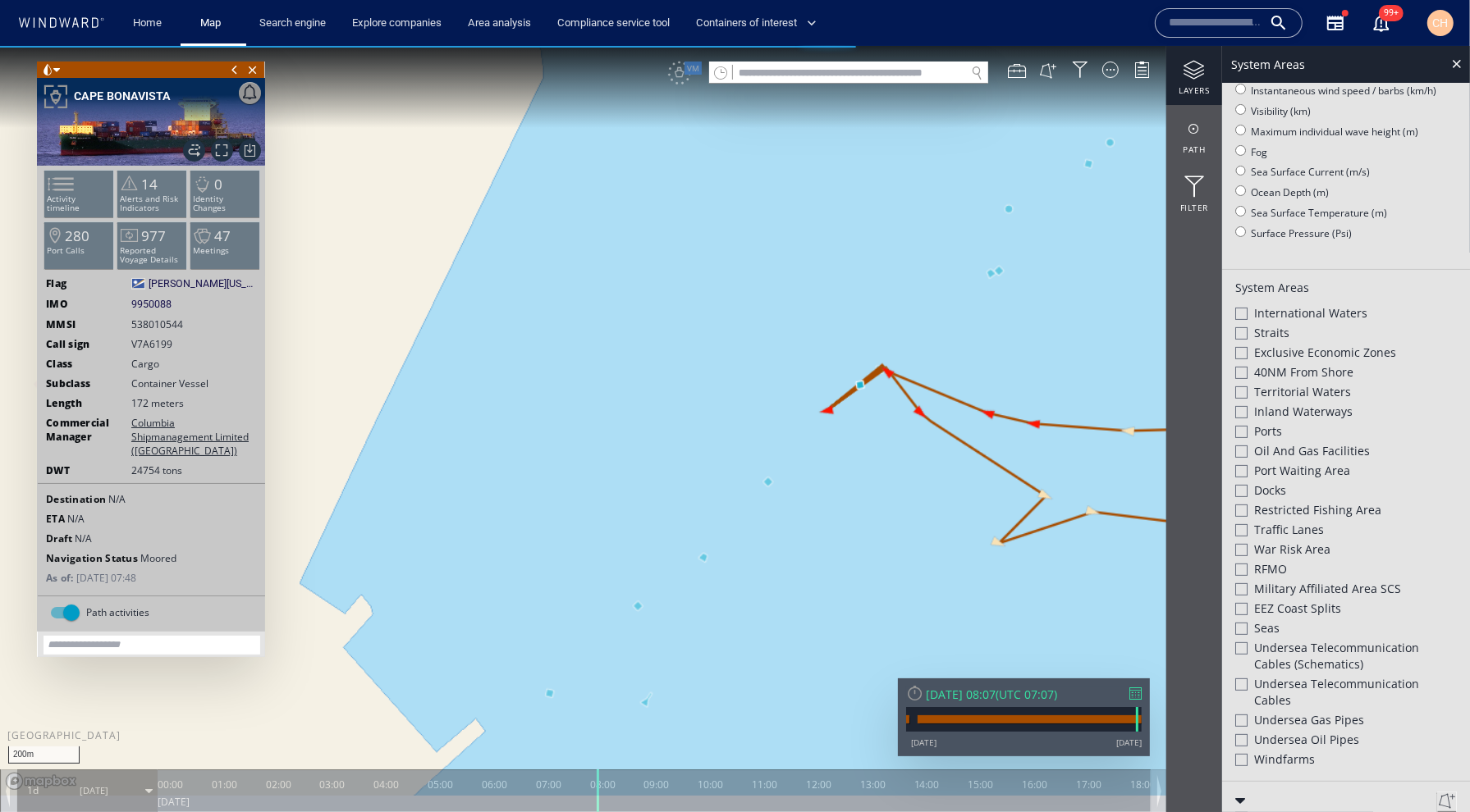
scroll to position [225, 0]
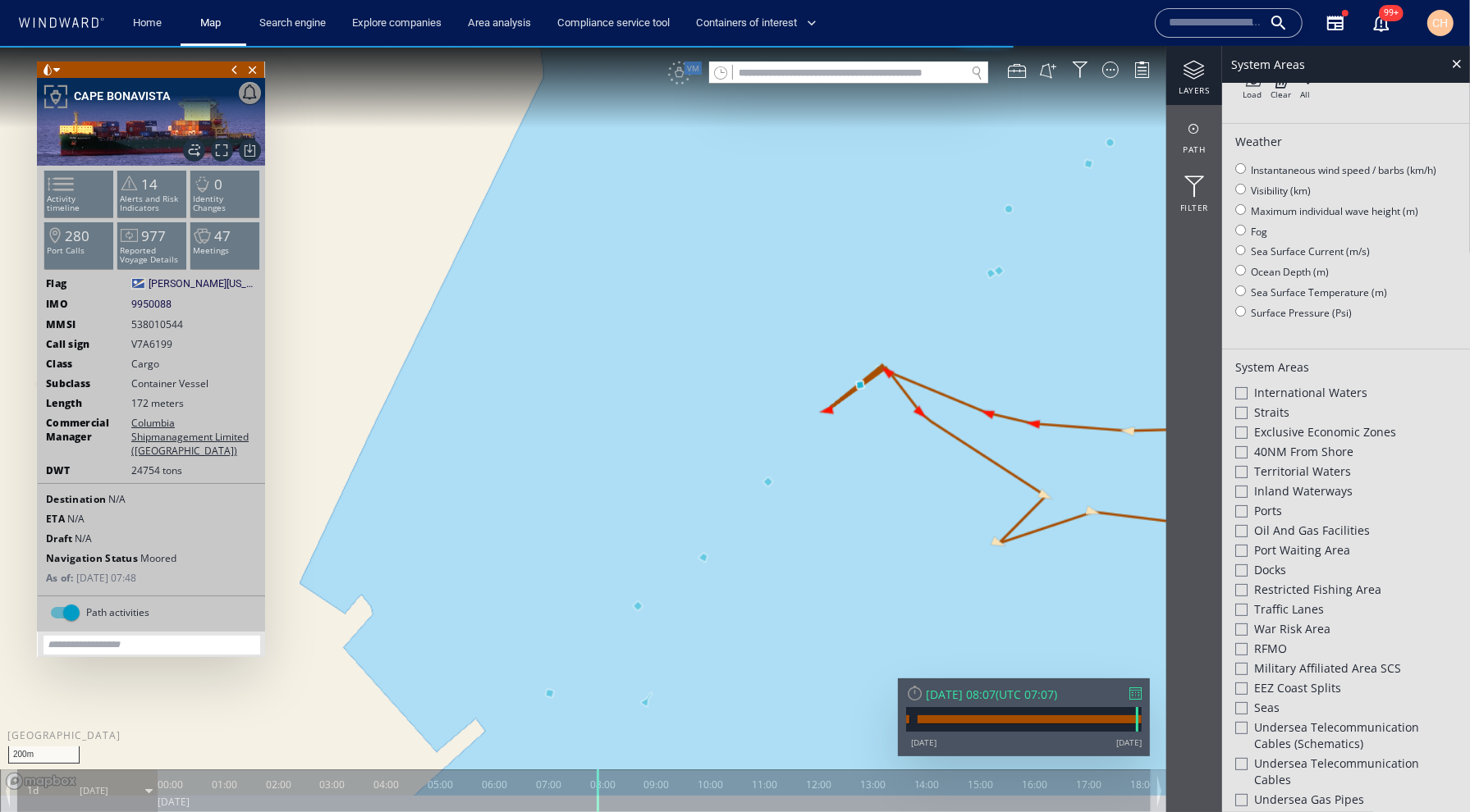
click at [1241, 552] on div at bounding box center [1241, 549] width 13 height 13
click at [1242, 509] on div at bounding box center [1241, 511] width 13 height 13
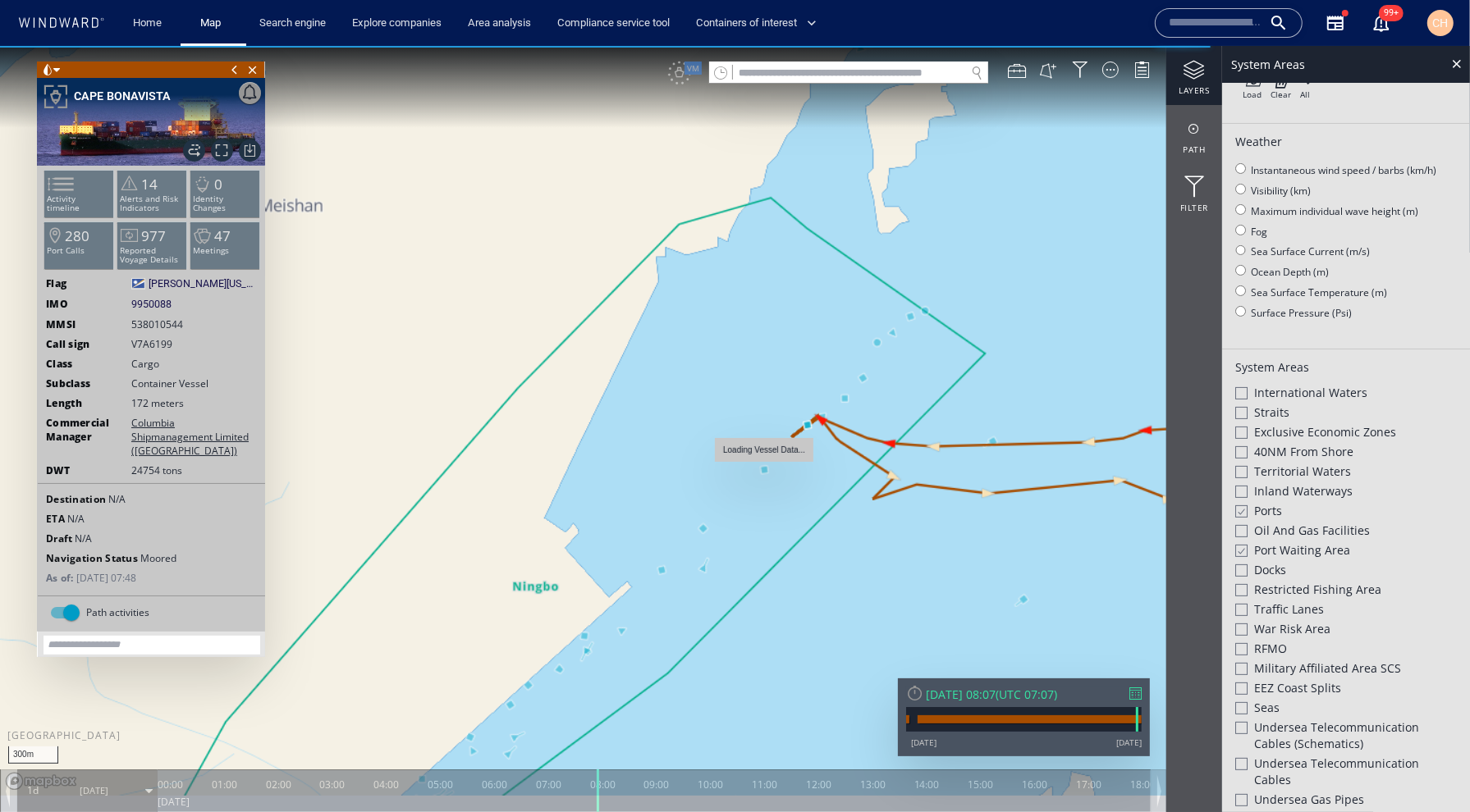
click at [836, 390] on canvas "Map" at bounding box center [735, 420] width 1470 height 750
click at [1244, 547] on div at bounding box center [1240, 549] width 13 height 14
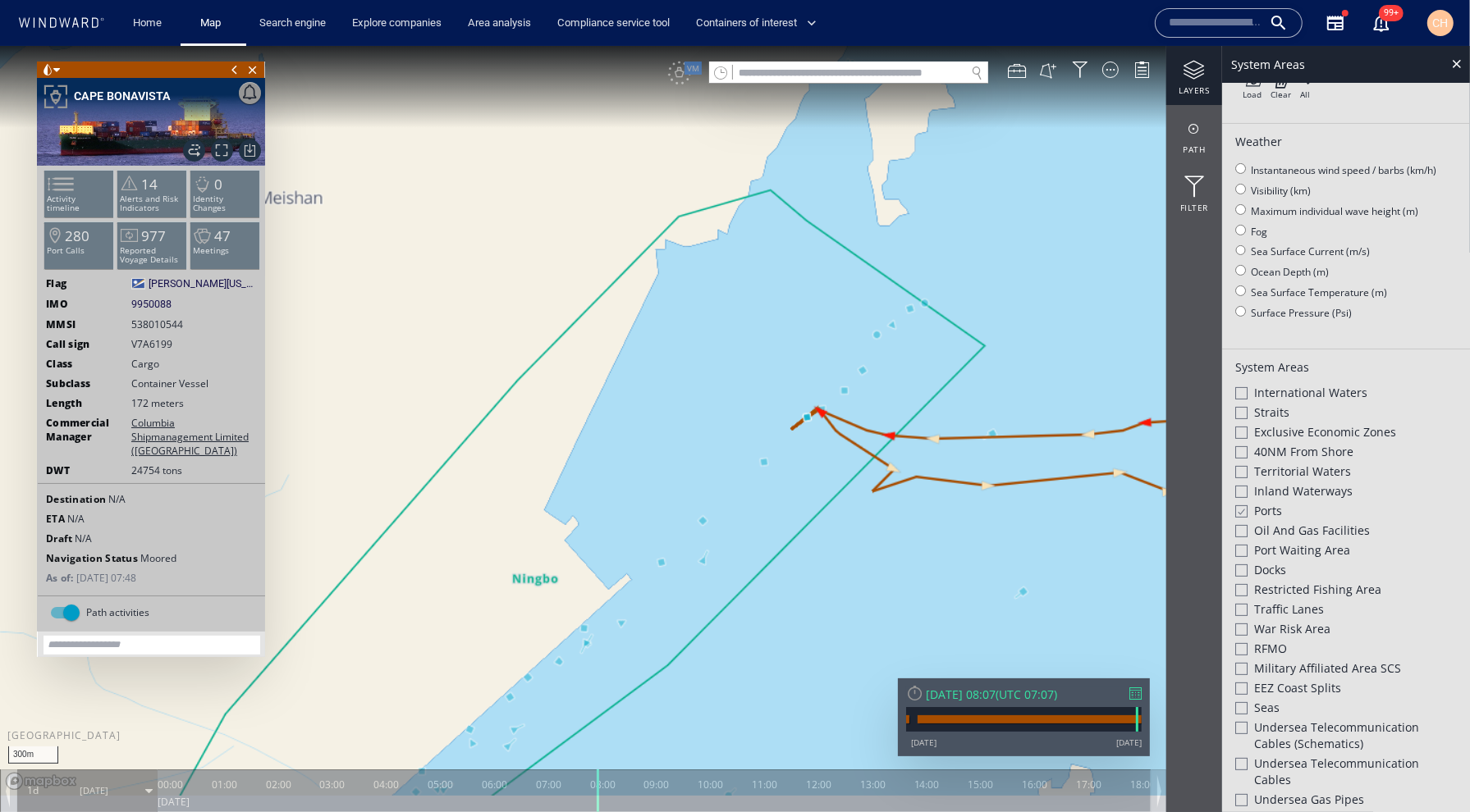
scroll to position [278, 0]
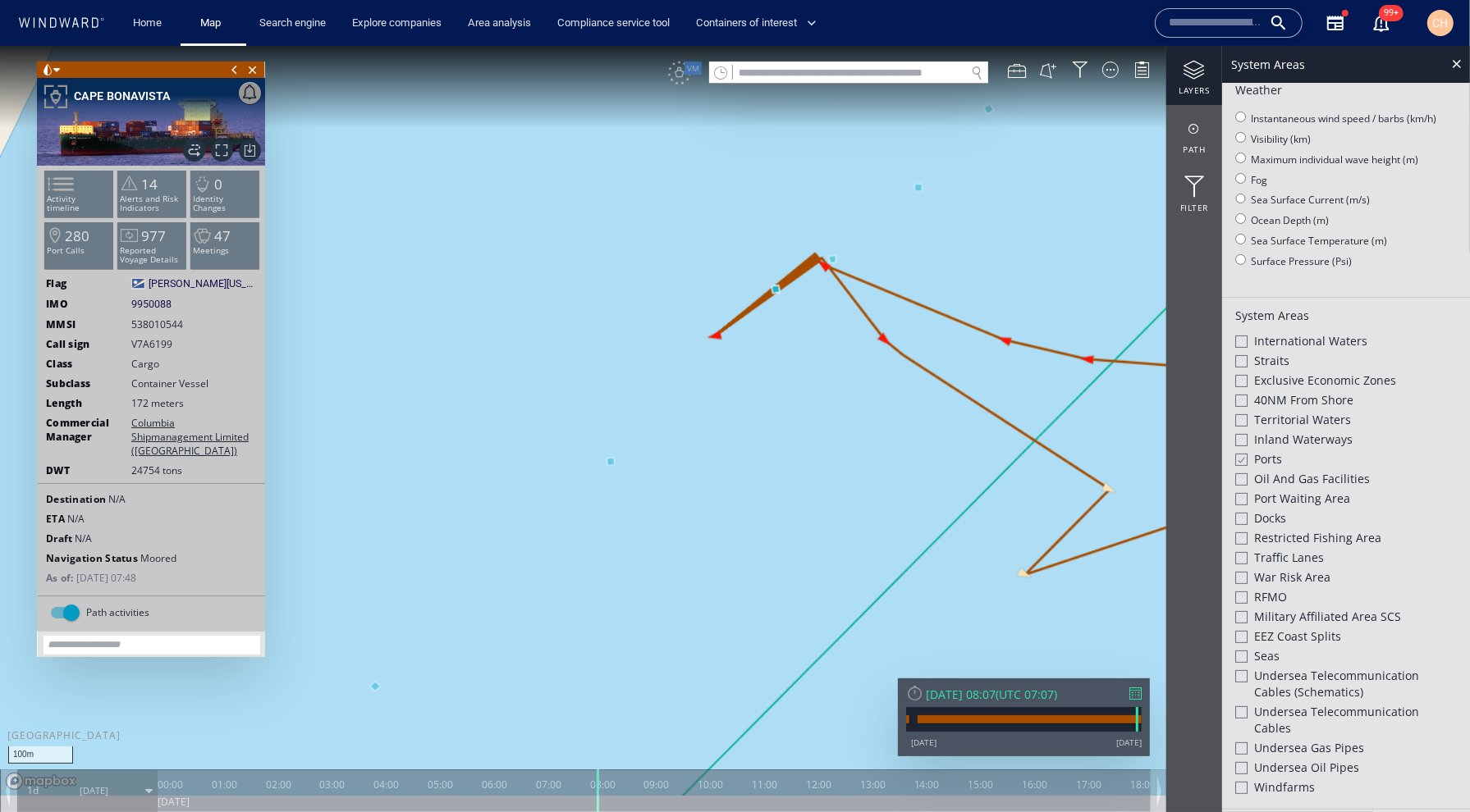
drag, startPoint x: 803, startPoint y: 348, endPoint x: 805, endPoint y: 411, distance: 63.0
click at [805, 411] on canvas "Map" at bounding box center [735, 420] width 1470 height 750
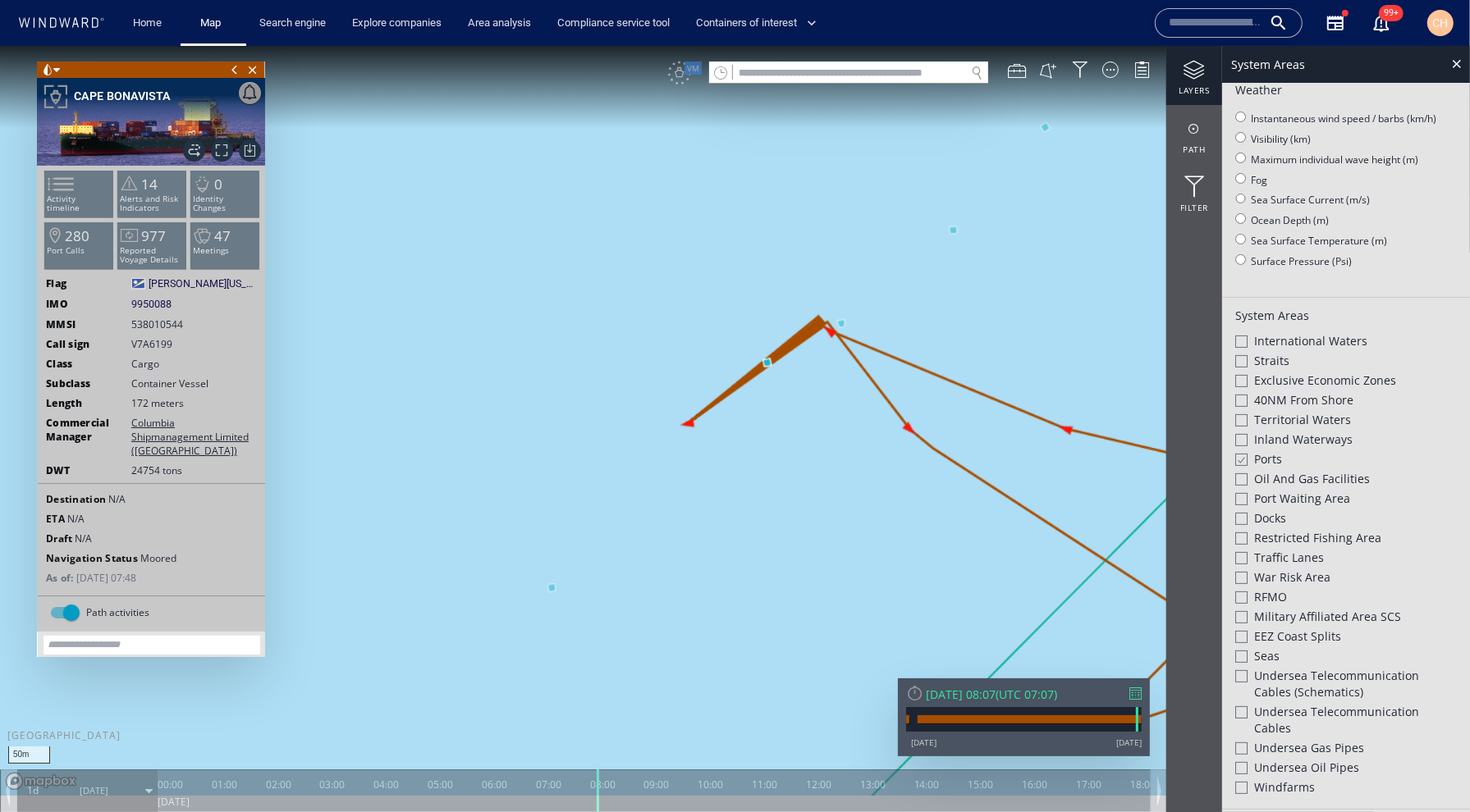
click at [652, 620] on canvas "Map" at bounding box center [735, 420] width 1470 height 750
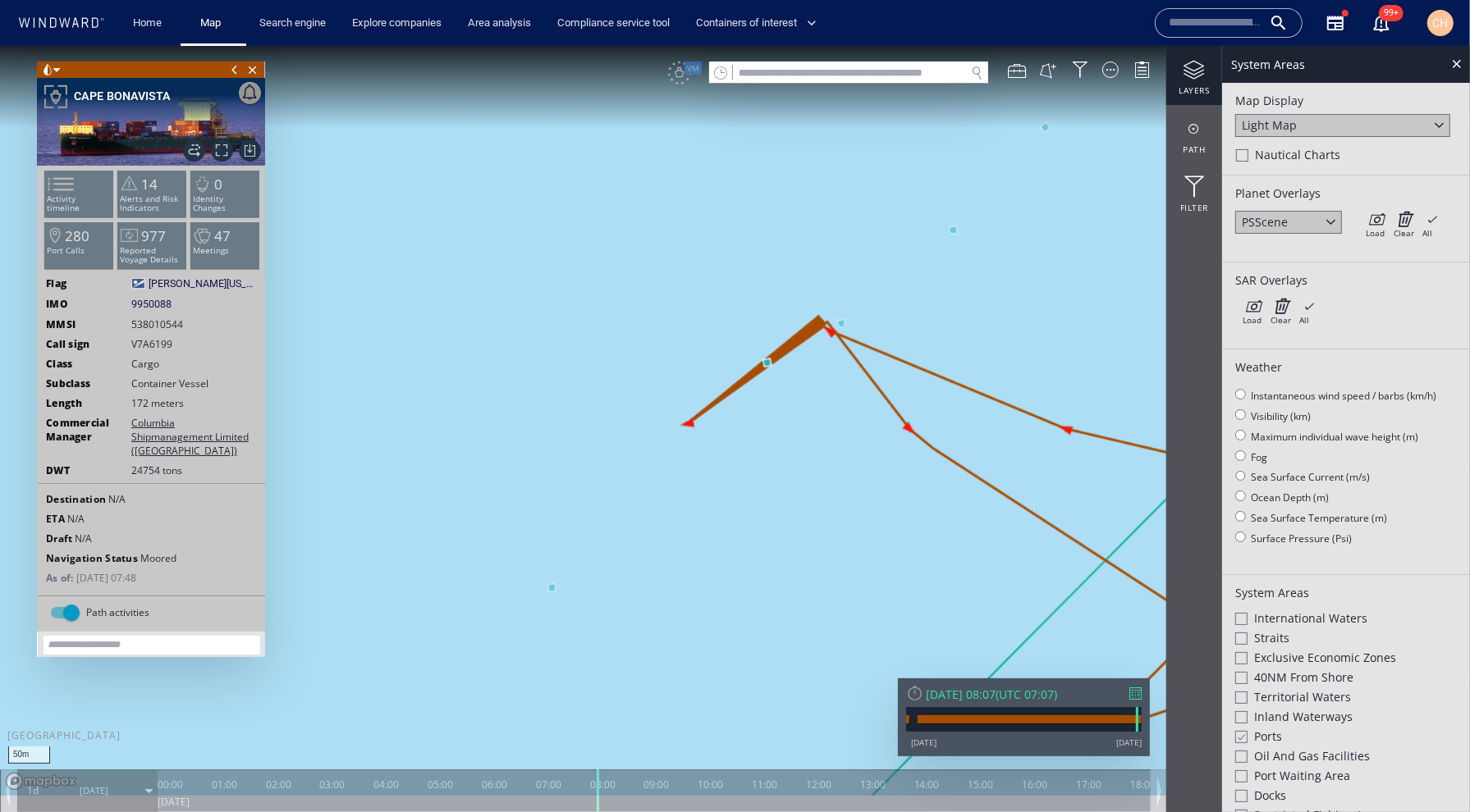
click at [1295, 125] on div "Light Map" at bounding box center [1343, 124] width 215 height 23
click at [1289, 141] on div "Satellite" at bounding box center [1343, 147] width 215 height 22
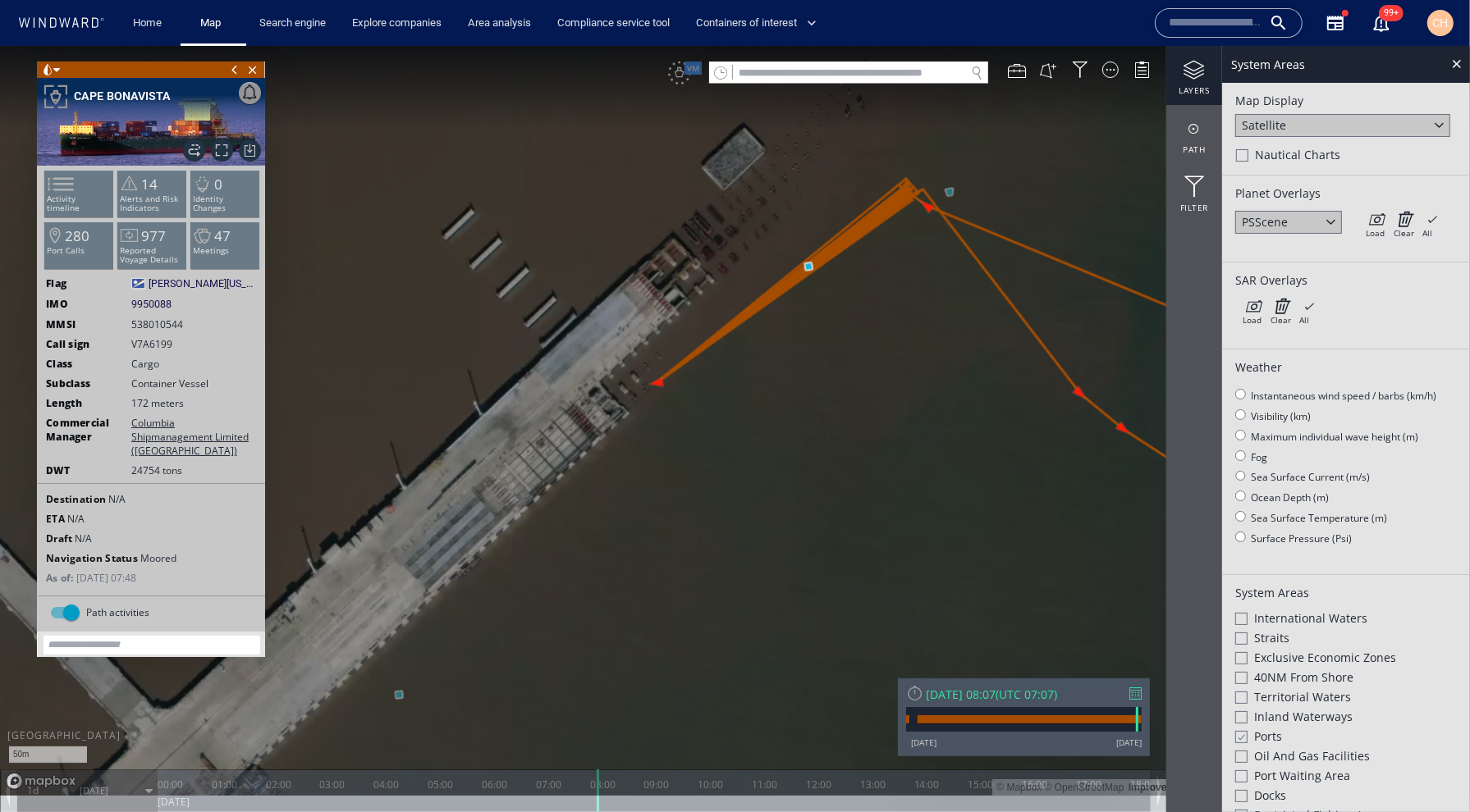
click at [727, 517] on canvas "Map" at bounding box center [735, 420] width 1470 height 750
click at [696, 500] on canvas "Map" at bounding box center [735, 420] width 1470 height 750
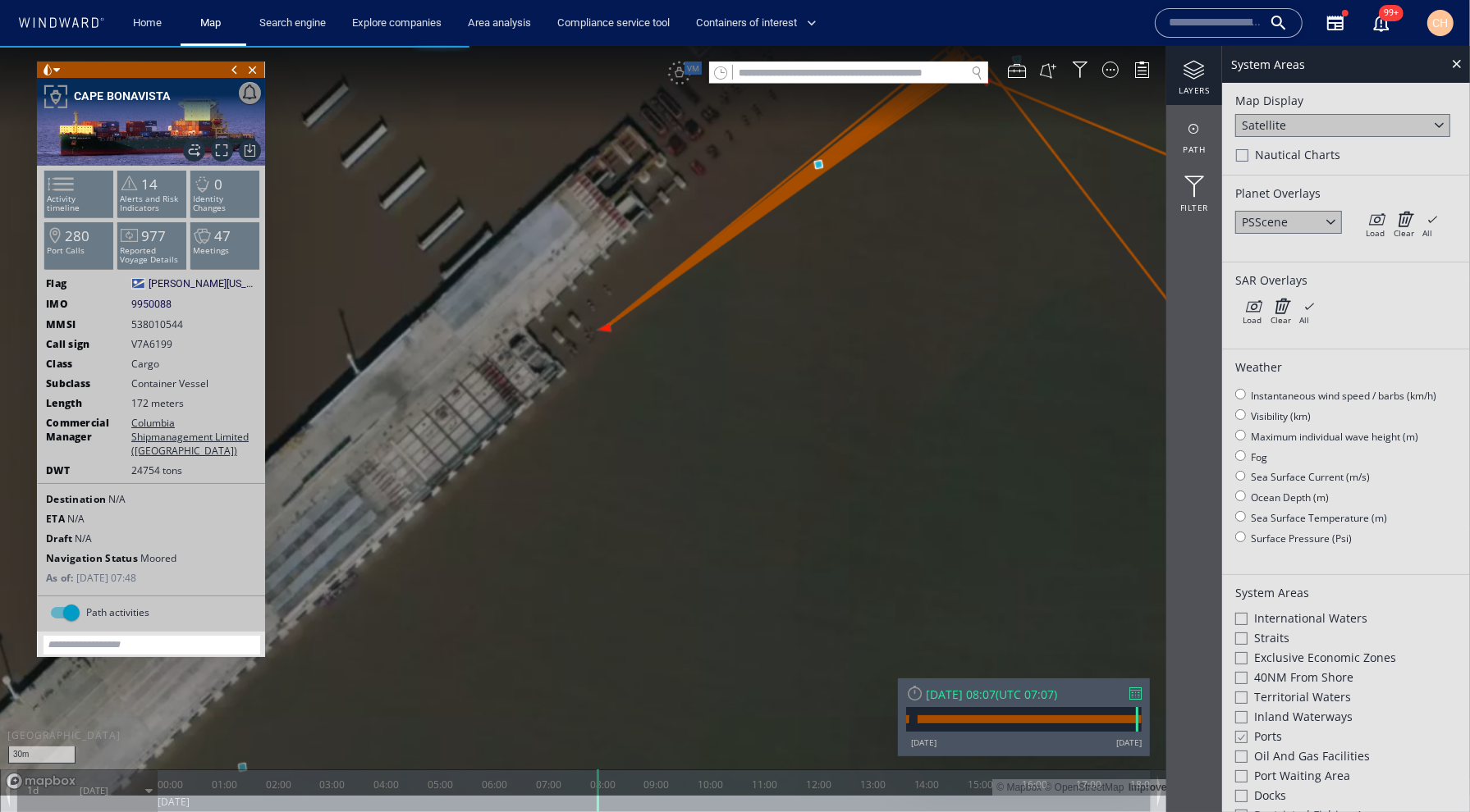
drag, startPoint x: 807, startPoint y: 314, endPoint x: 763, endPoint y: 483, distance: 174.6
click at [763, 483] on canvas "Map" at bounding box center [735, 420] width 1470 height 750
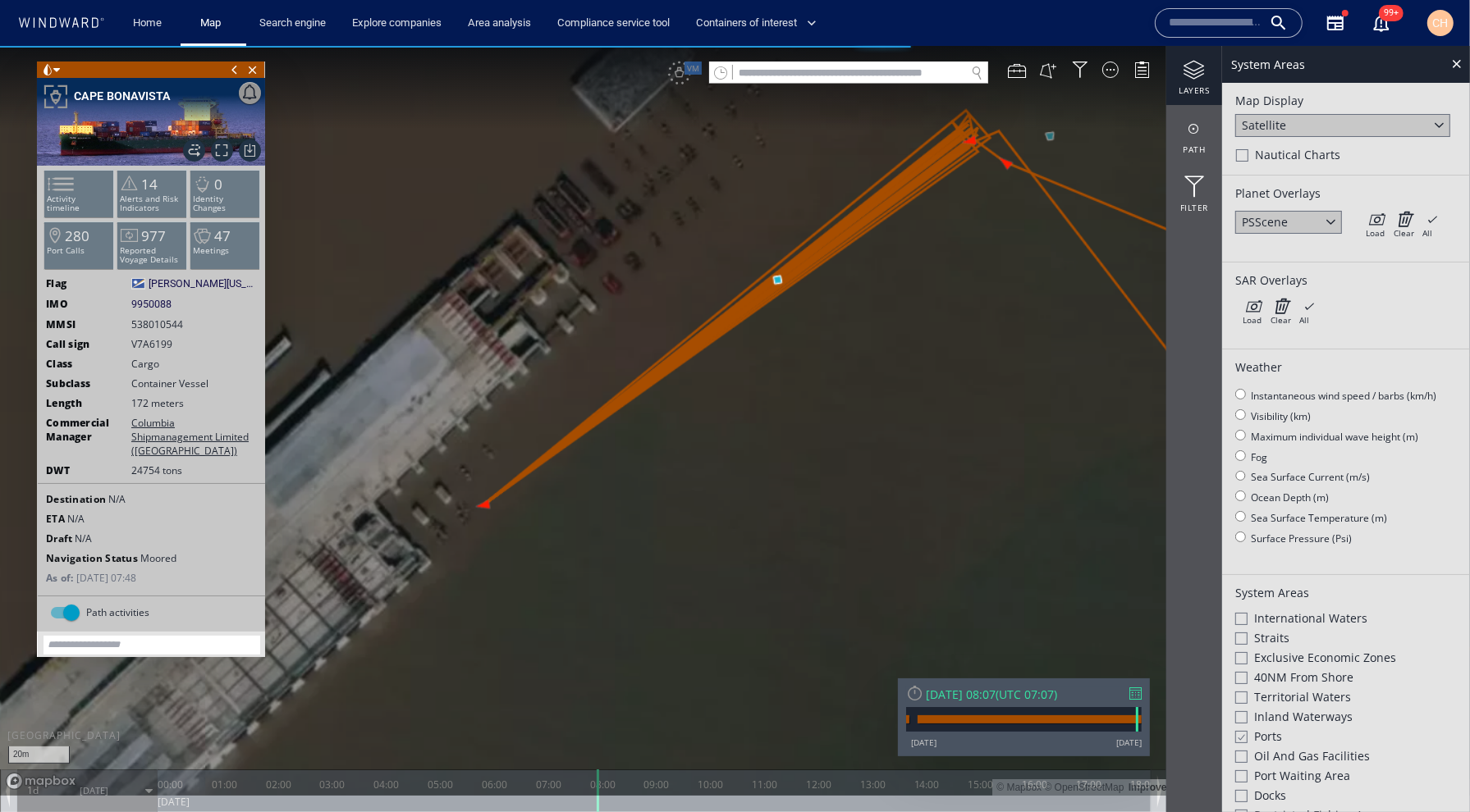
drag, startPoint x: 762, startPoint y: 359, endPoint x: 728, endPoint y: 587, distance: 230.5
click at [728, 587] on canvas "Map" at bounding box center [735, 420] width 1470 height 750
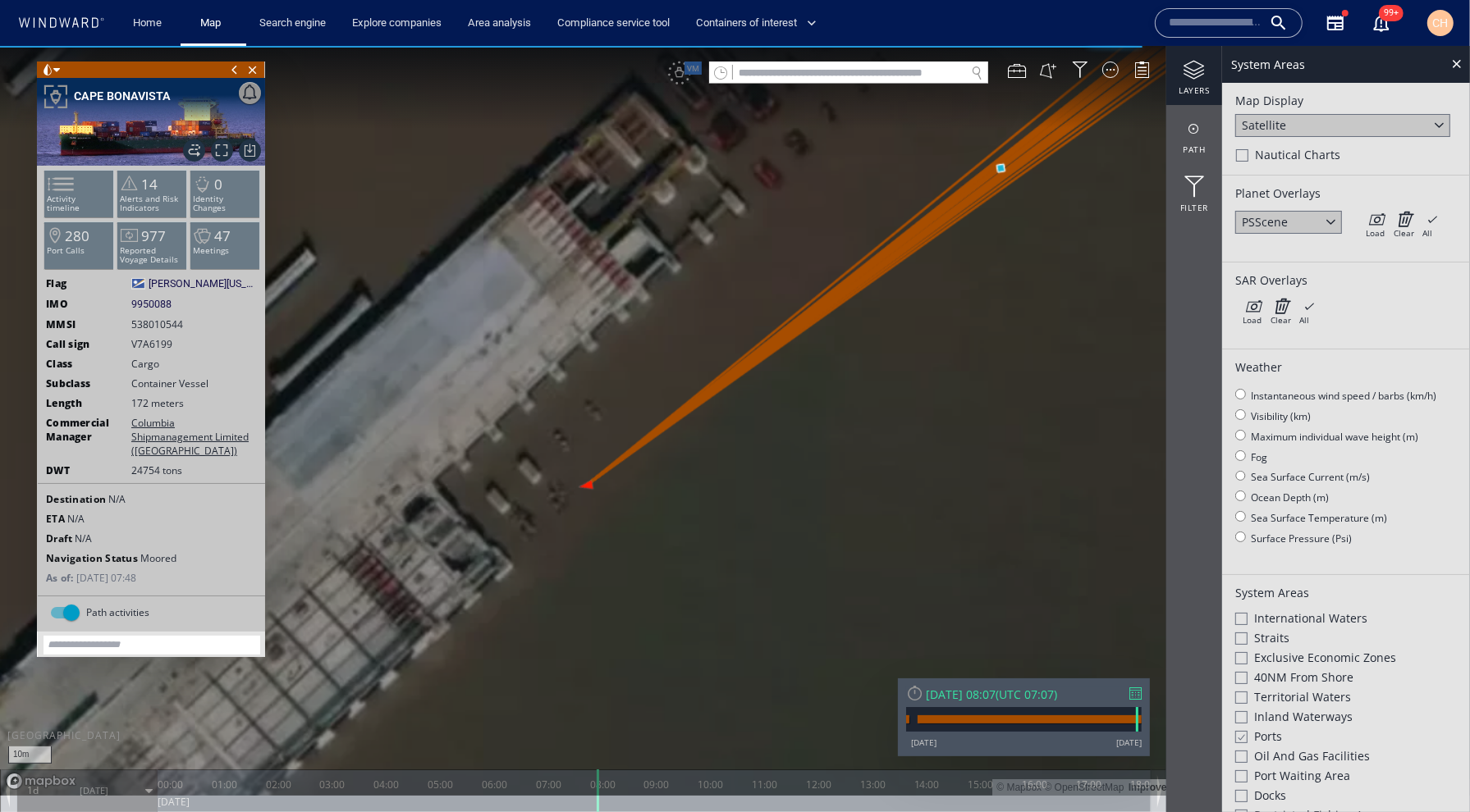
drag, startPoint x: 634, startPoint y: 609, endPoint x: 887, endPoint y: 285, distance: 411.1
click at [887, 285] on canvas "Map" at bounding box center [735, 420] width 1470 height 750
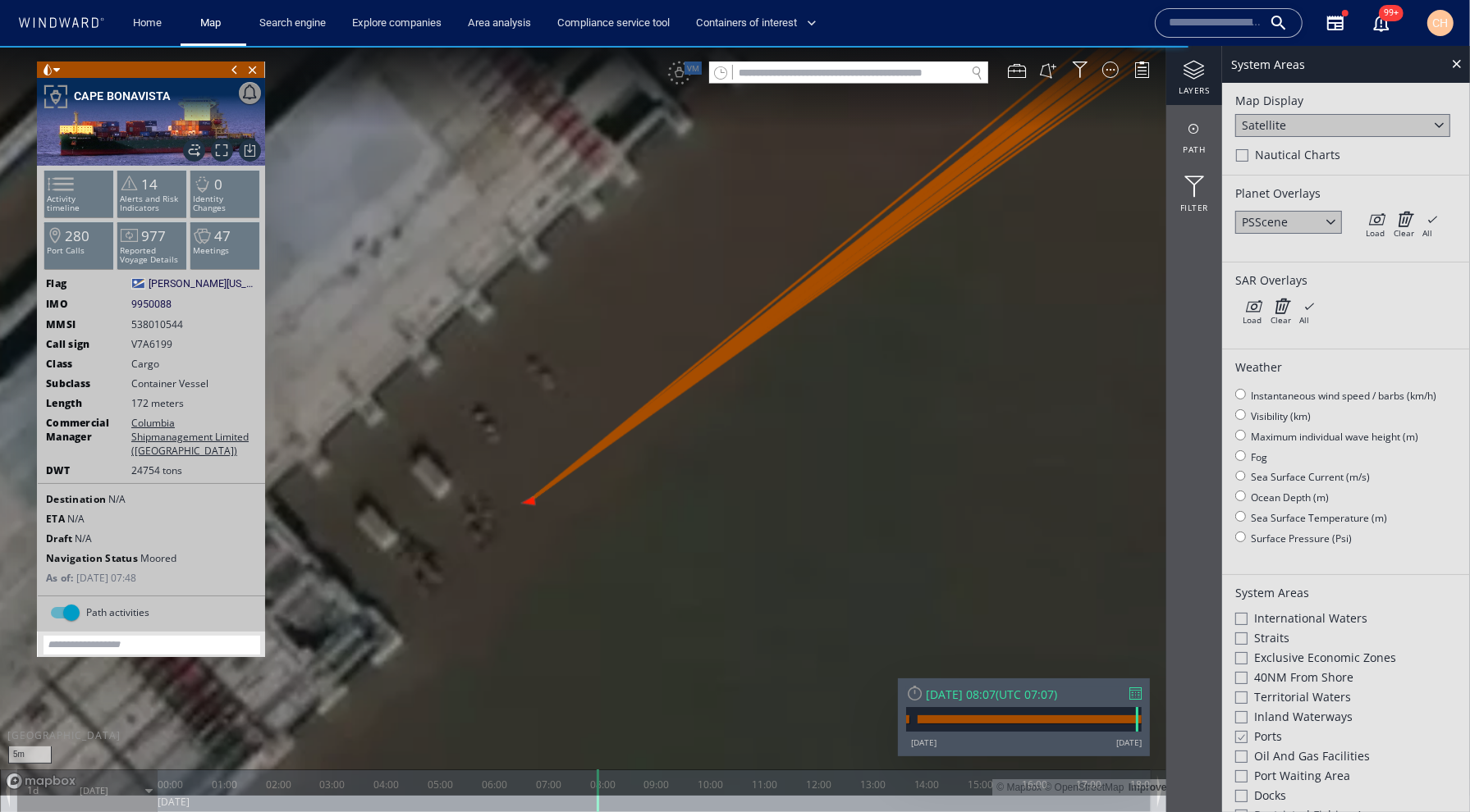
drag, startPoint x: 556, startPoint y: 501, endPoint x: 800, endPoint y: 372, distance: 276.0
click at [800, 372] on canvas "Map" at bounding box center [735, 420] width 1470 height 750
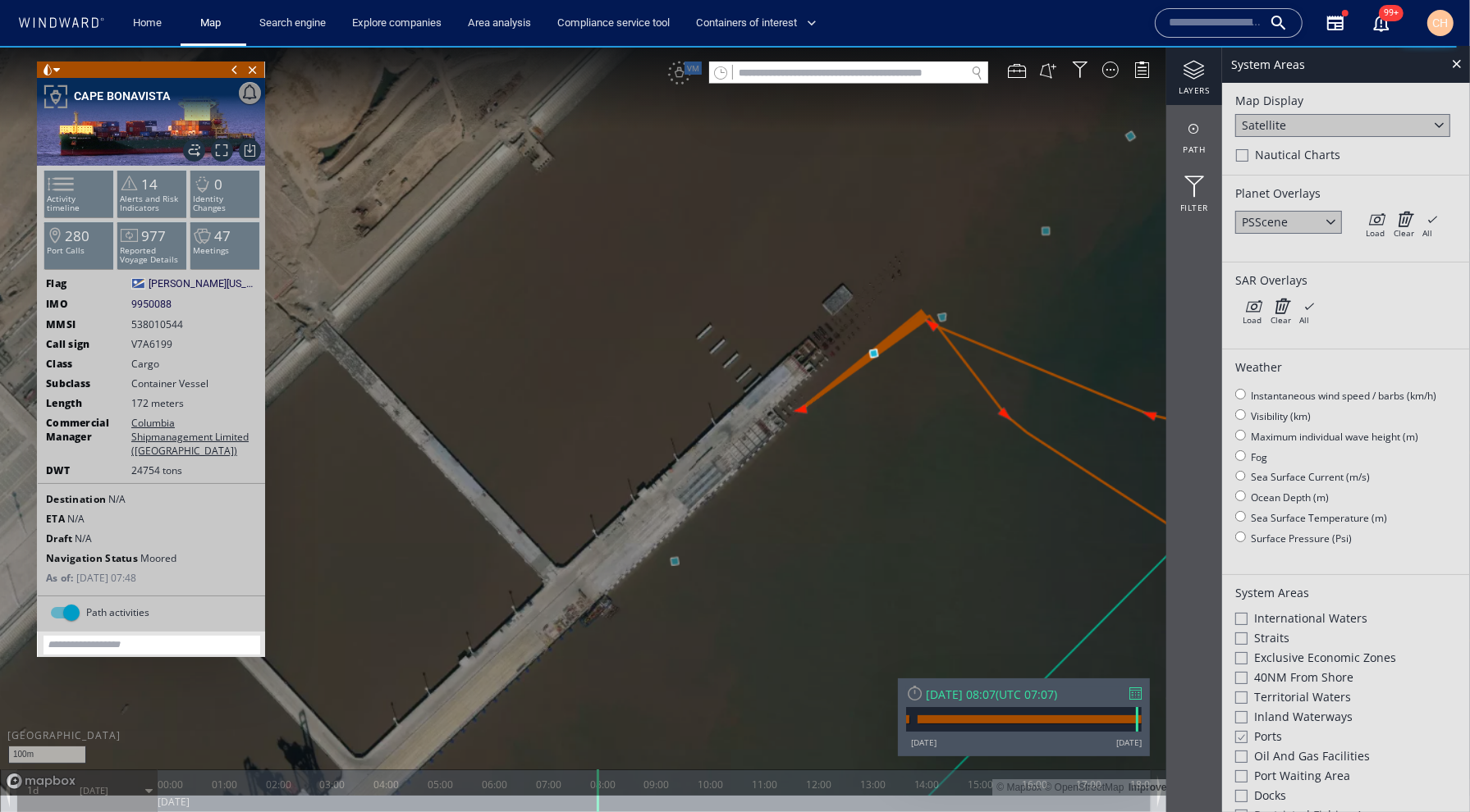
drag, startPoint x: 819, startPoint y: 438, endPoint x: 760, endPoint y: 369, distance: 90.8
click at [760, 369] on canvas "Map" at bounding box center [735, 420] width 1470 height 750
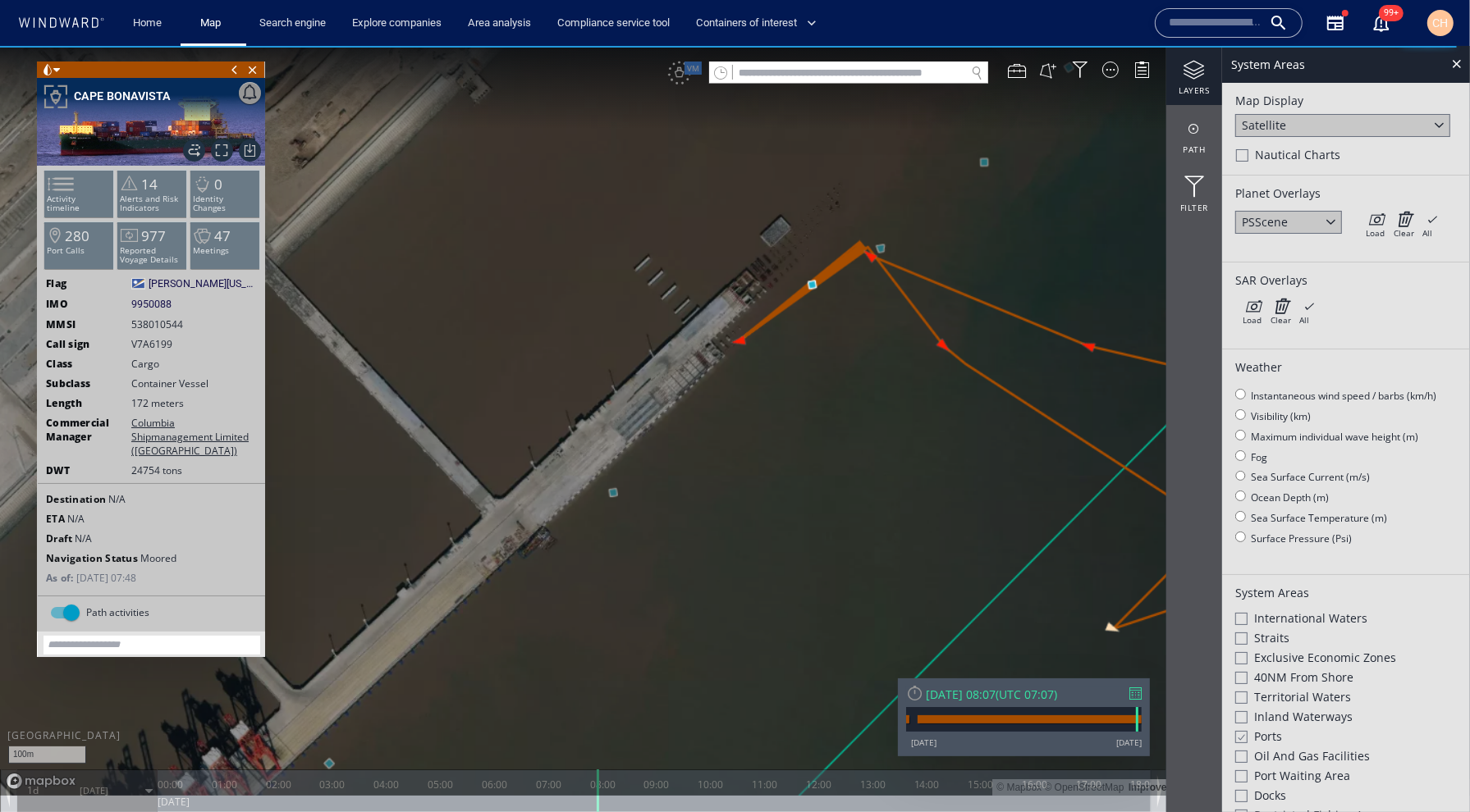
drag, startPoint x: 816, startPoint y: 376, endPoint x: 761, endPoint y: 406, distance: 62.6
click at [761, 406] on canvas "Map" at bounding box center [735, 420] width 1470 height 750
click at [787, 430] on canvas "Map" at bounding box center [735, 420] width 1470 height 750
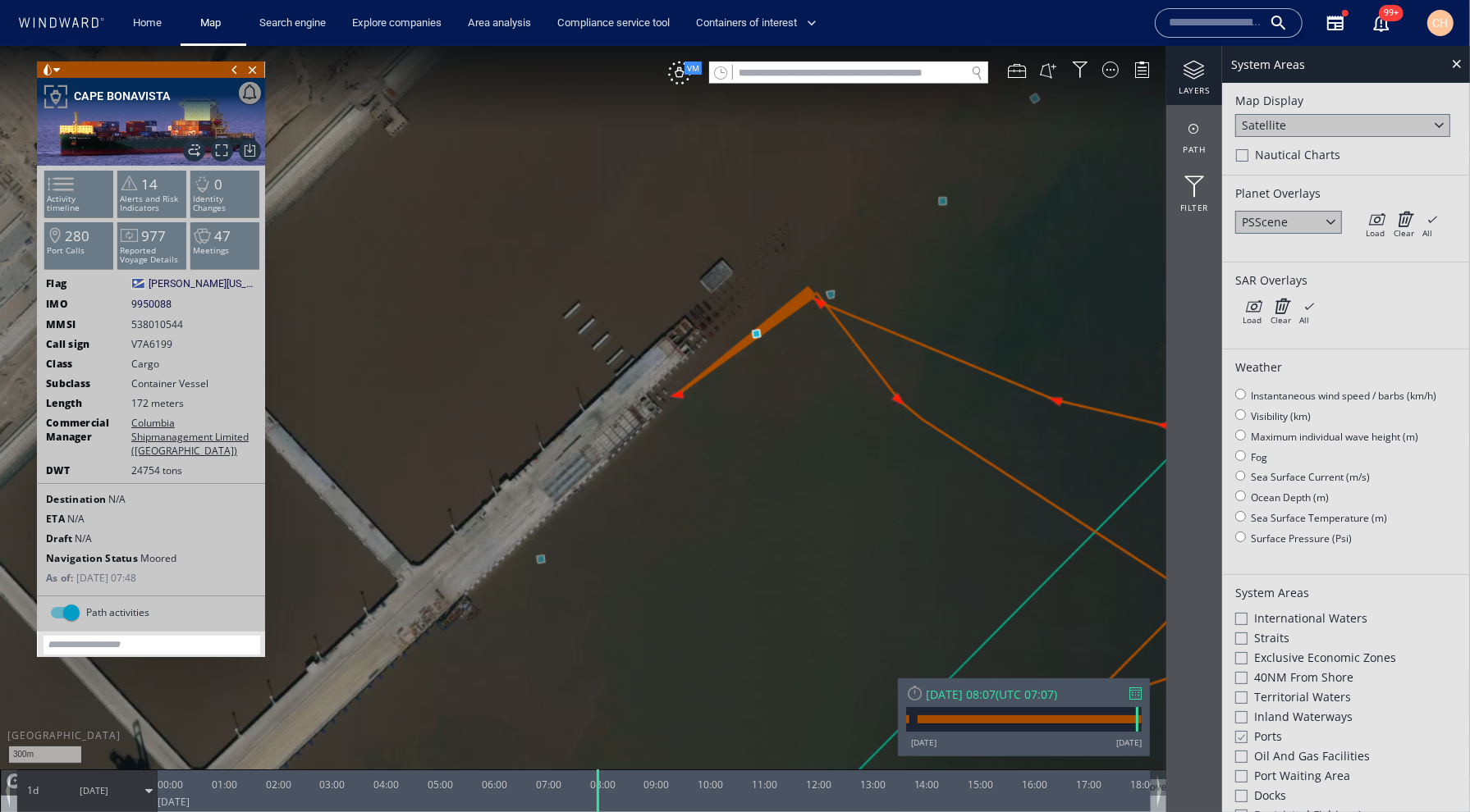
scroll to position [57, 0]
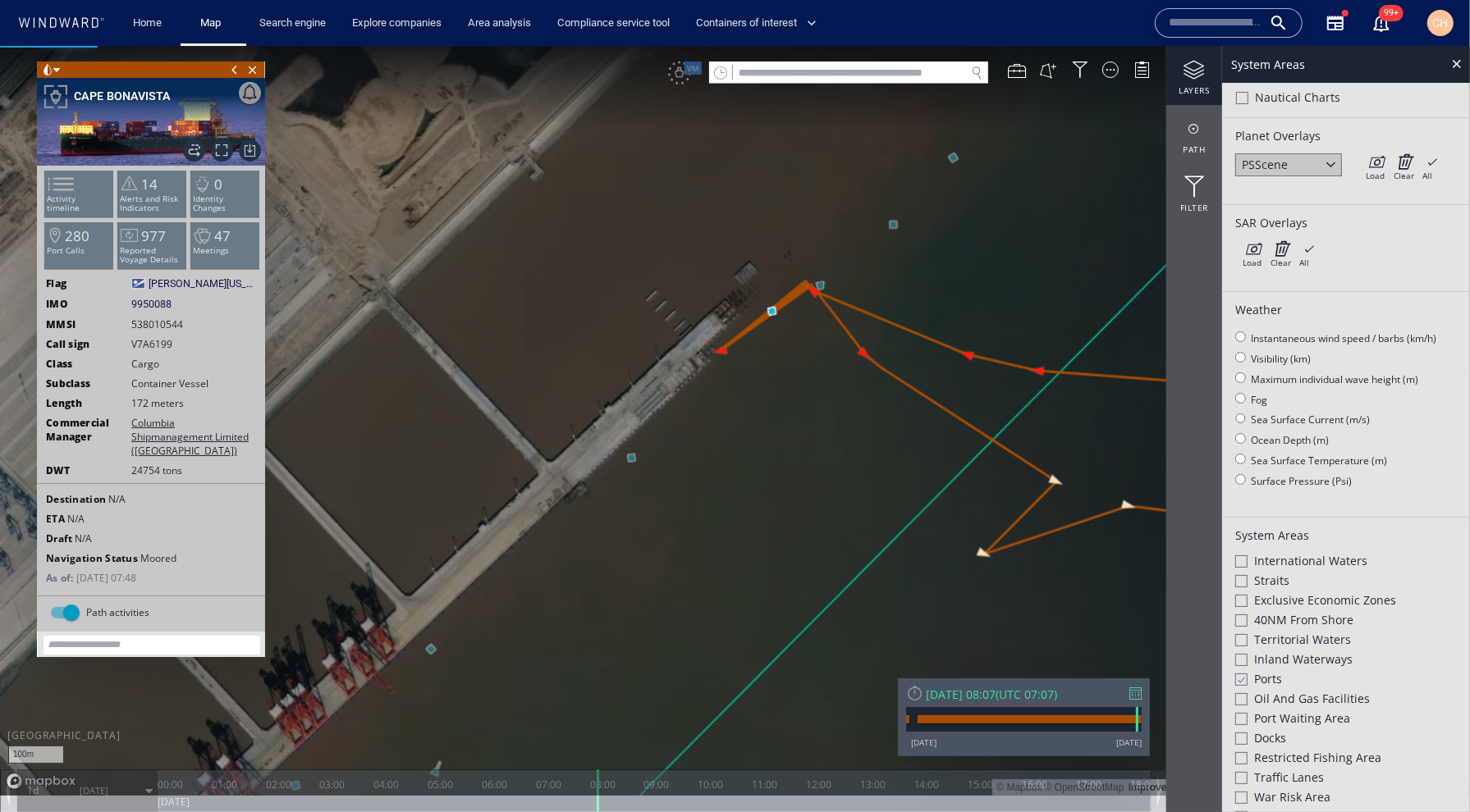
drag, startPoint x: 819, startPoint y: 391, endPoint x: 743, endPoint y: 543, distance: 169.9
click at [743, 543] on canvas "Map" at bounding box center [735, 420] width 1470 height 750
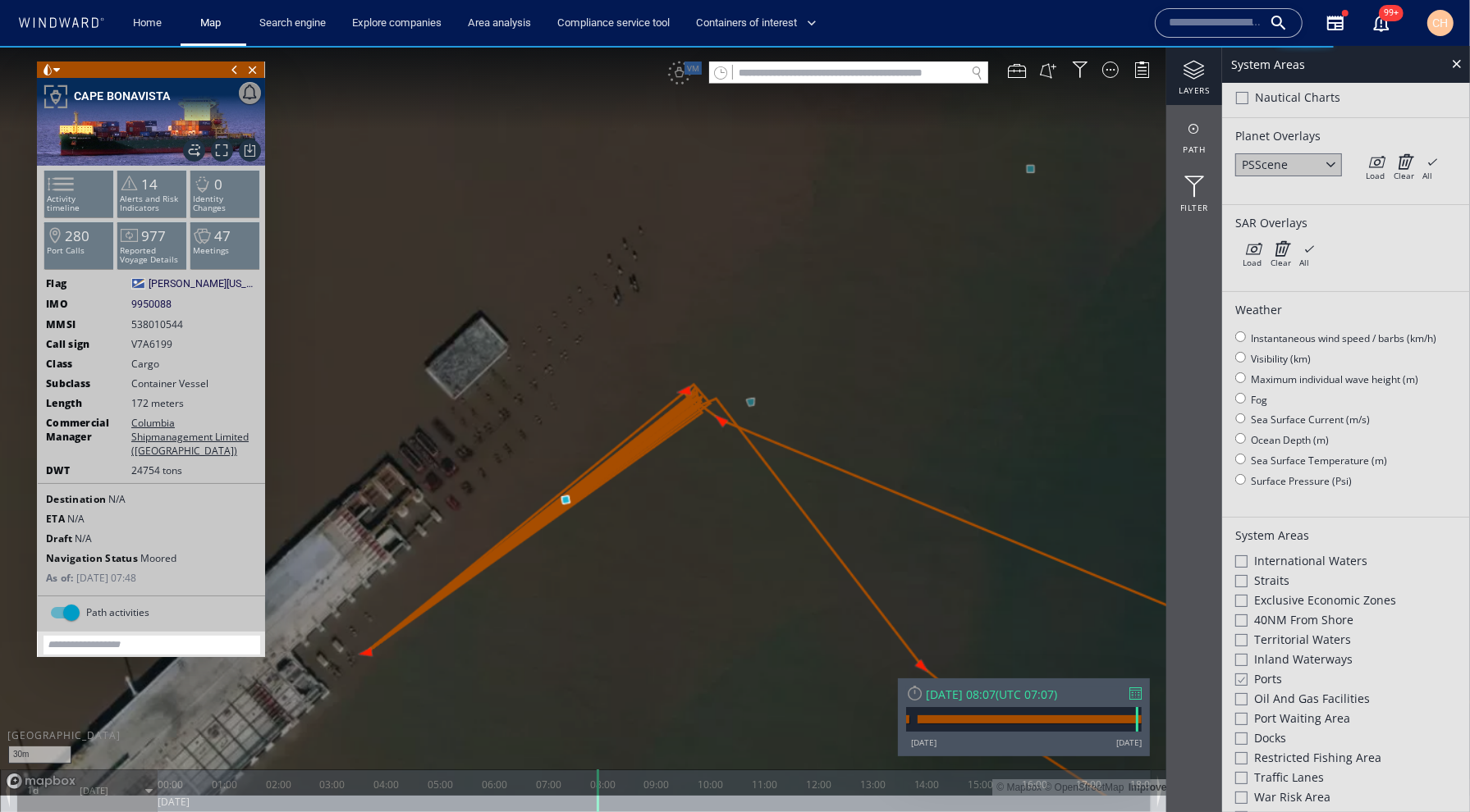
click at [629, 563] on canvas "Map" at bounding box center [735, 420] width 1470 height 750
click at [865, 331] on canvas "Map" at bounding box center [735, 420] width 1470 height 750
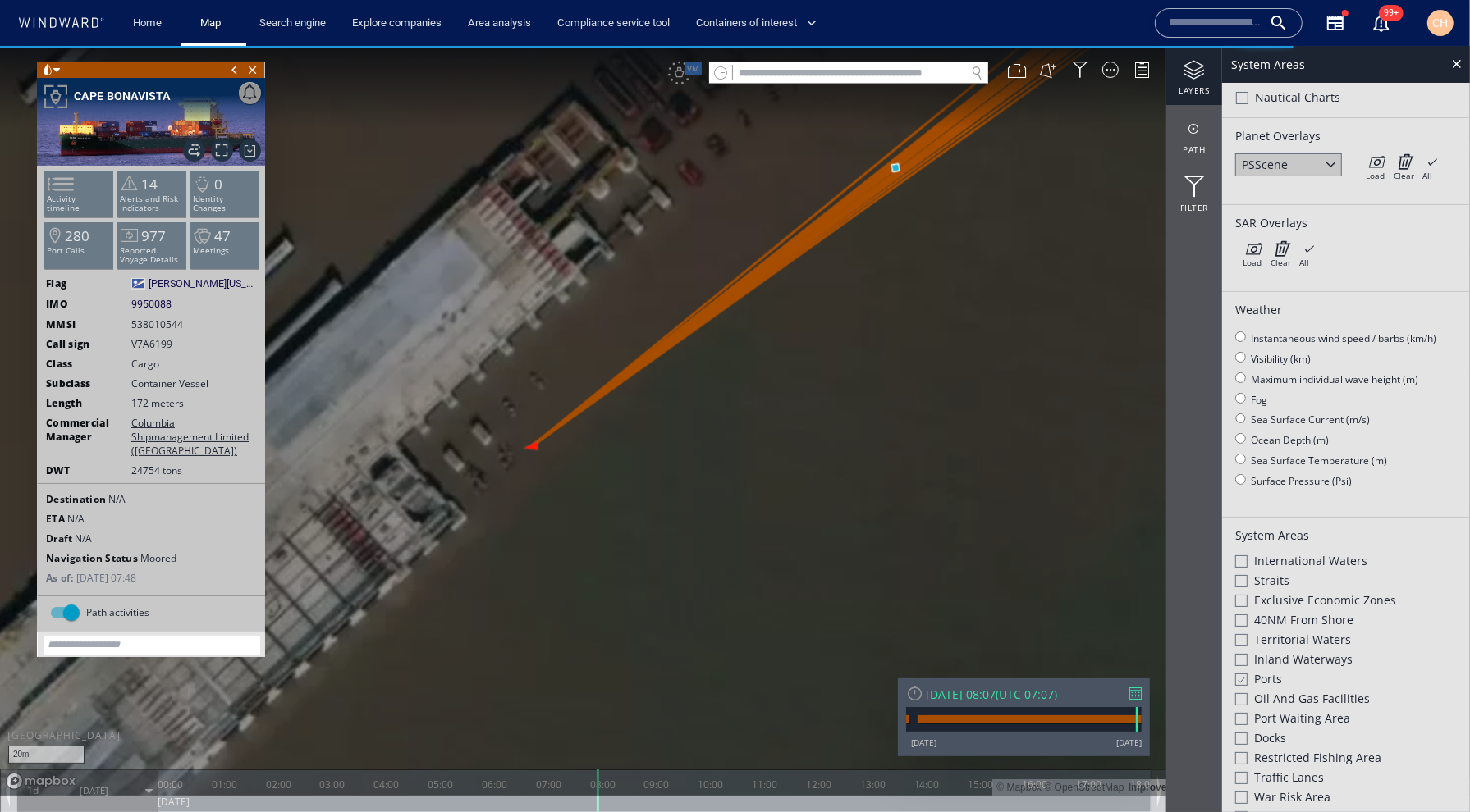
click at [886, 298] on canvas "Map" at bounding box center [735, 420] width 1470 height 750
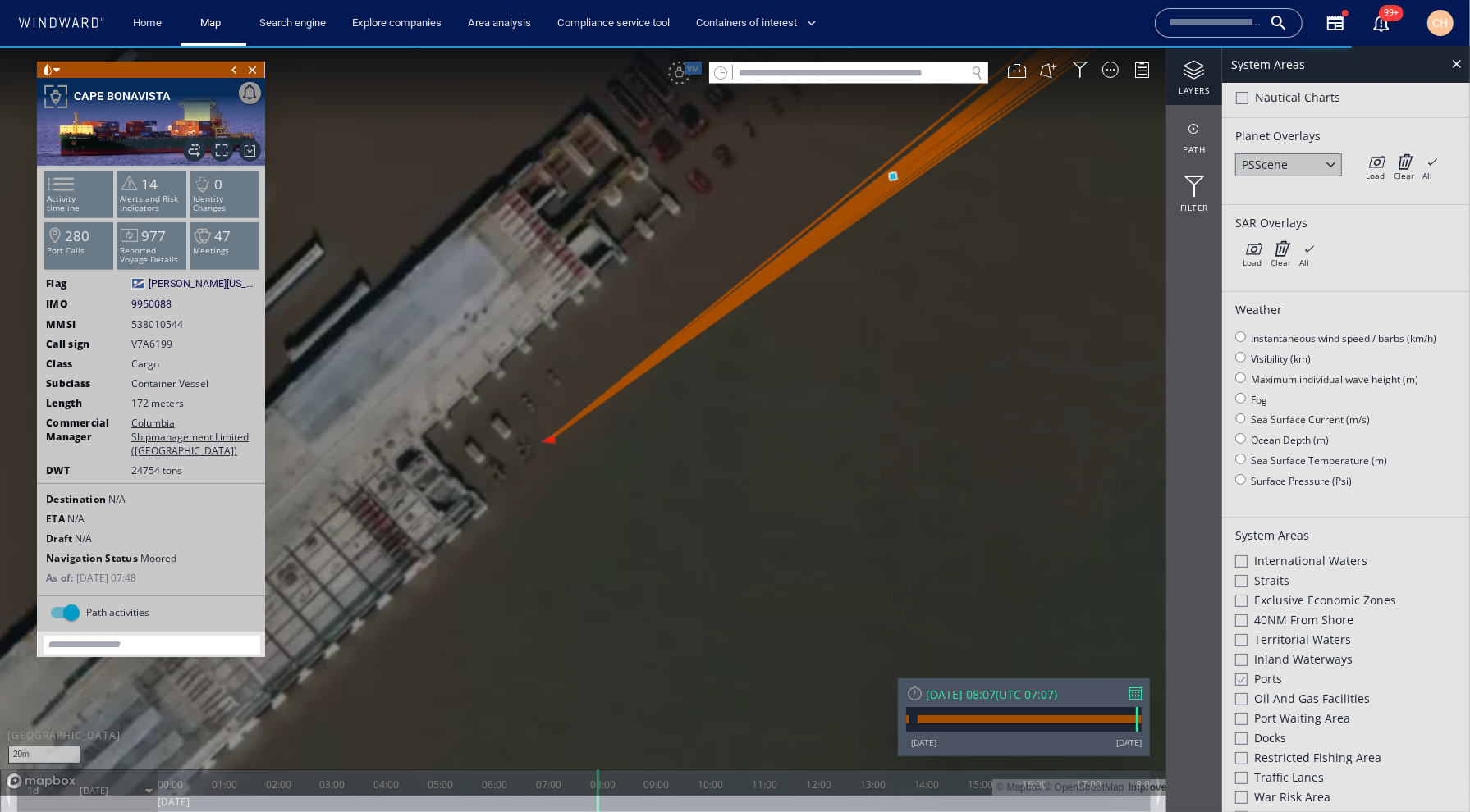
drag, startPoint x: 1123, startPoint y: 226, endPoint x: 844, endPoint y: 451, distance: 358.4
click at [849, 456] on canvas "Map" at bounding box center [735, 420] width 1470 height 750
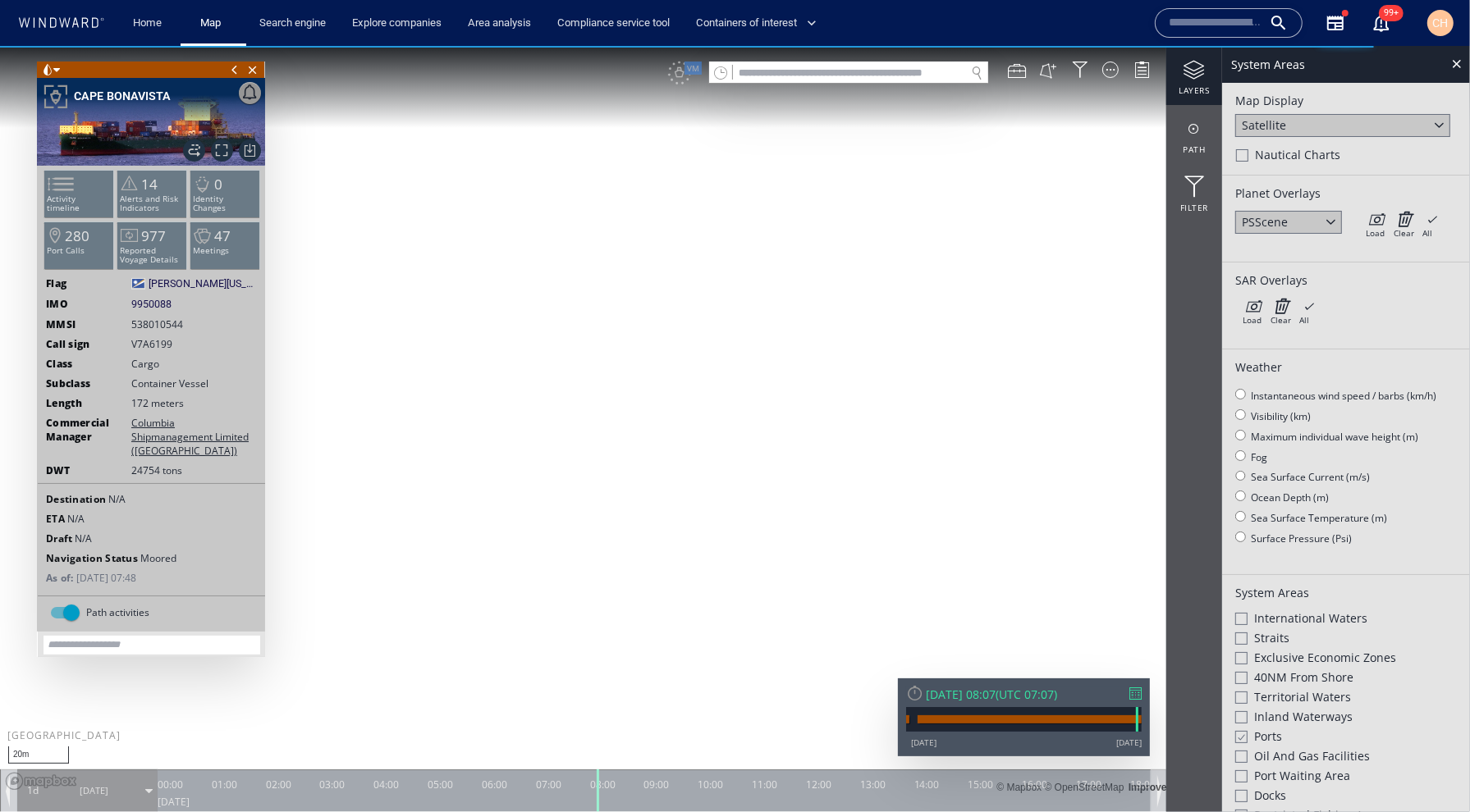
scroll to position [57, 0]
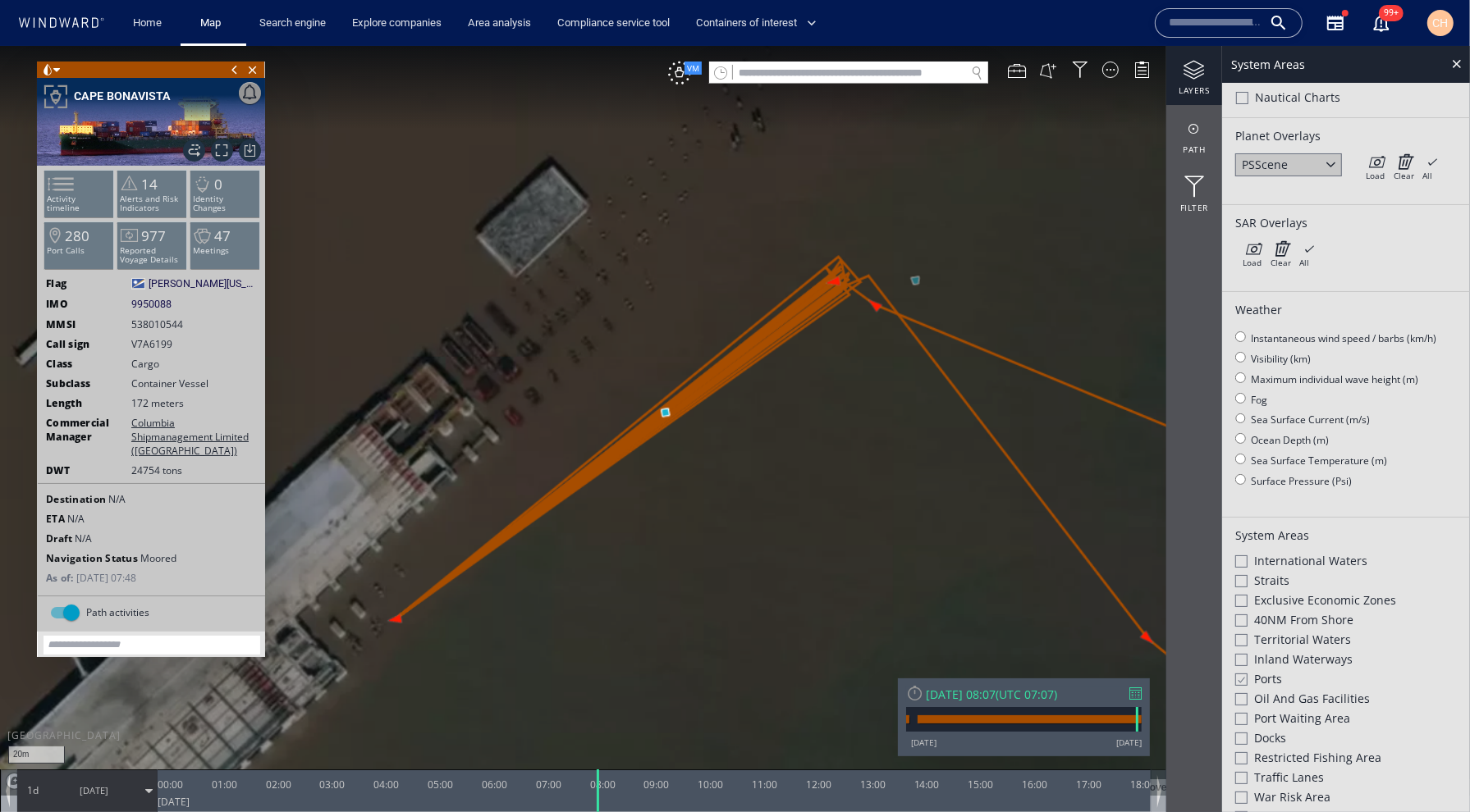
click at [803, 453] on canvas "Map" at bounding box center [735, 420] width 1470 height 750
click at [674, 442] on canvas "Map" at bounding box center [735, 420] width 1470 height 750
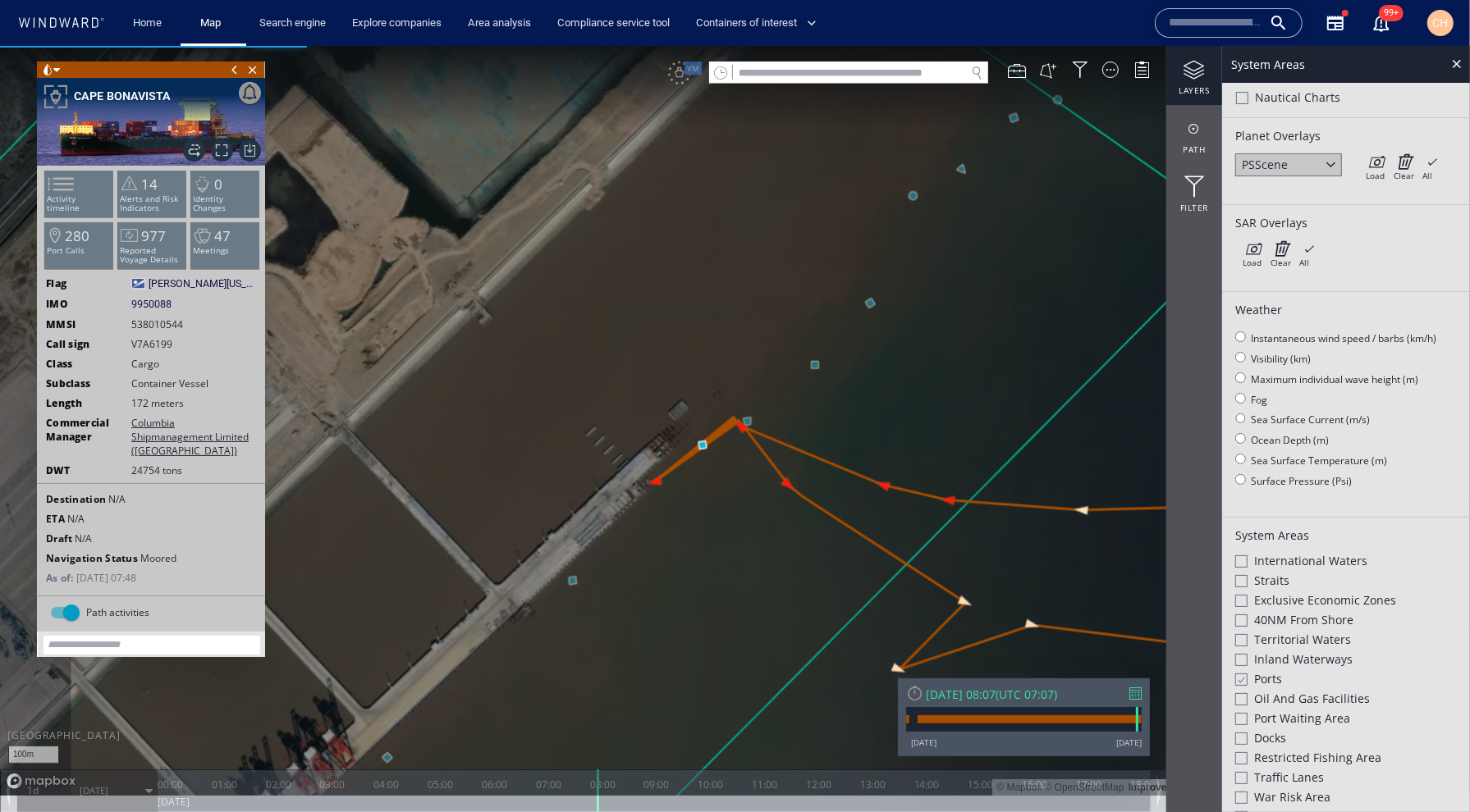
drag, startPoint x: 724, startPoint y: 548, endPoint x: 709, endPoint y: 445, distance: 104.1
click at [709, 445] on canvas "Map" at bounding box center [735, 420] width 1470 height 750
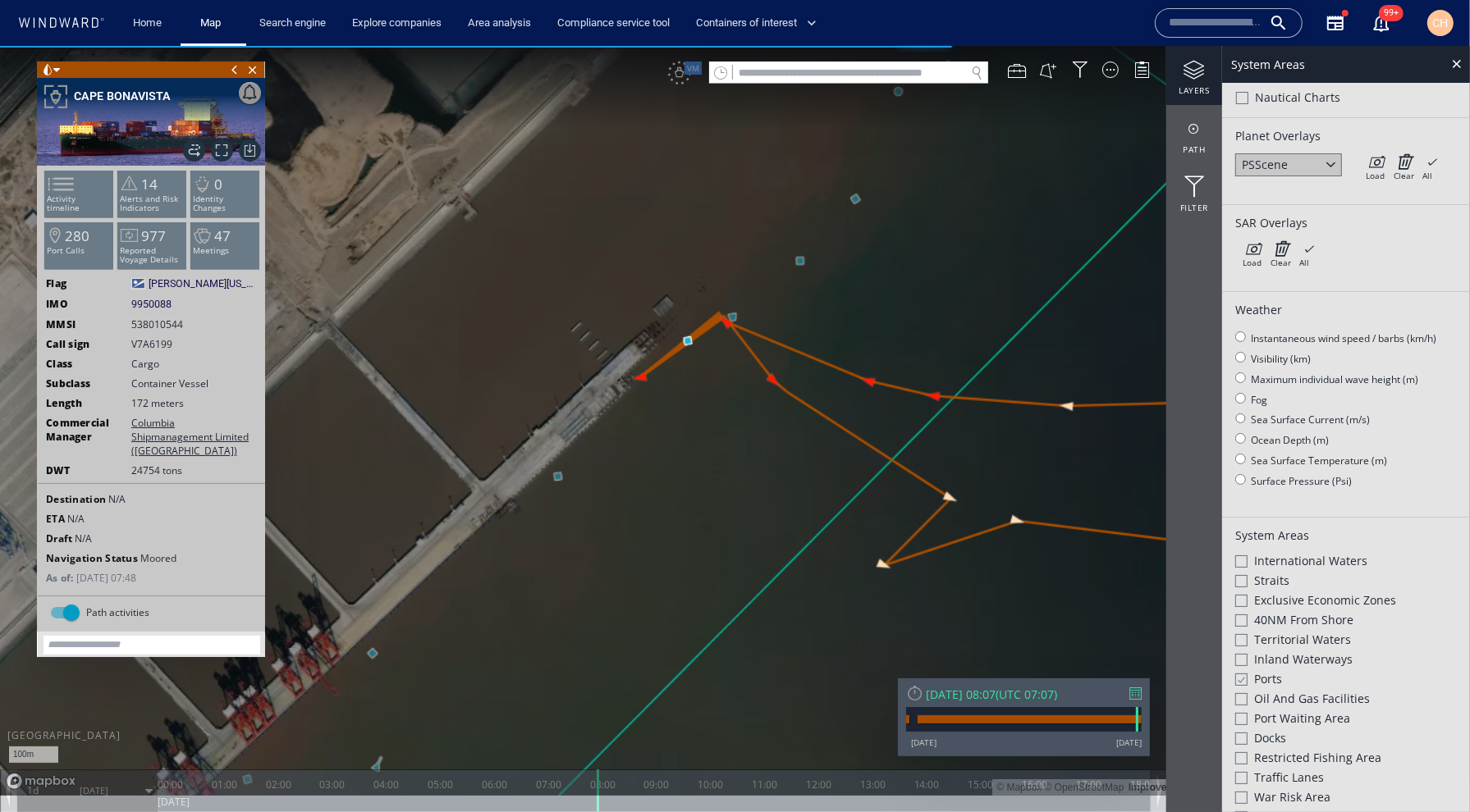
click at [791, 72] on input "text" at bounding box center [849, 73] width 232 height 22
paste input "*******"
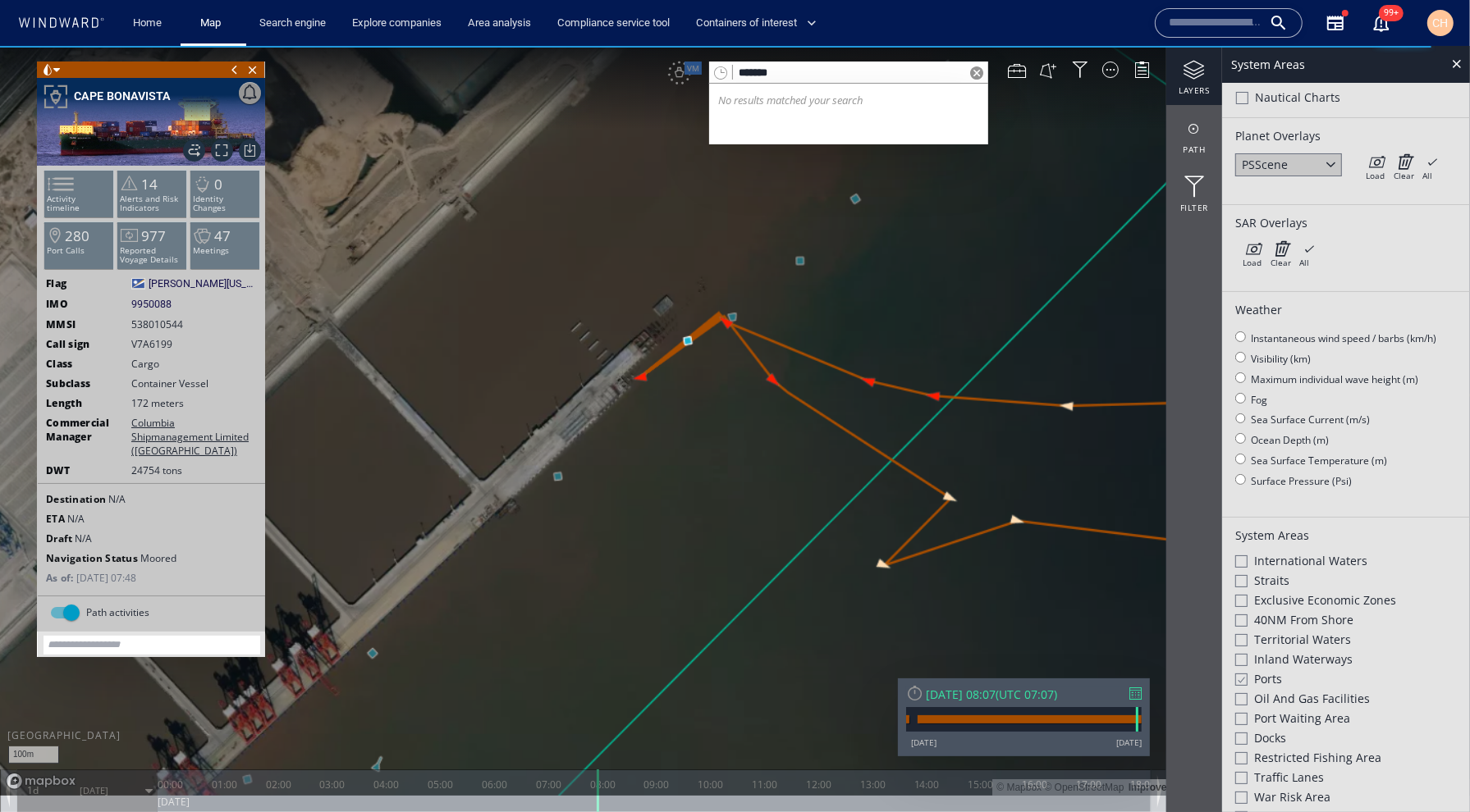
click at [1449, 20] on div "CH" at bounding box center [1440, 23] width 26 height 26
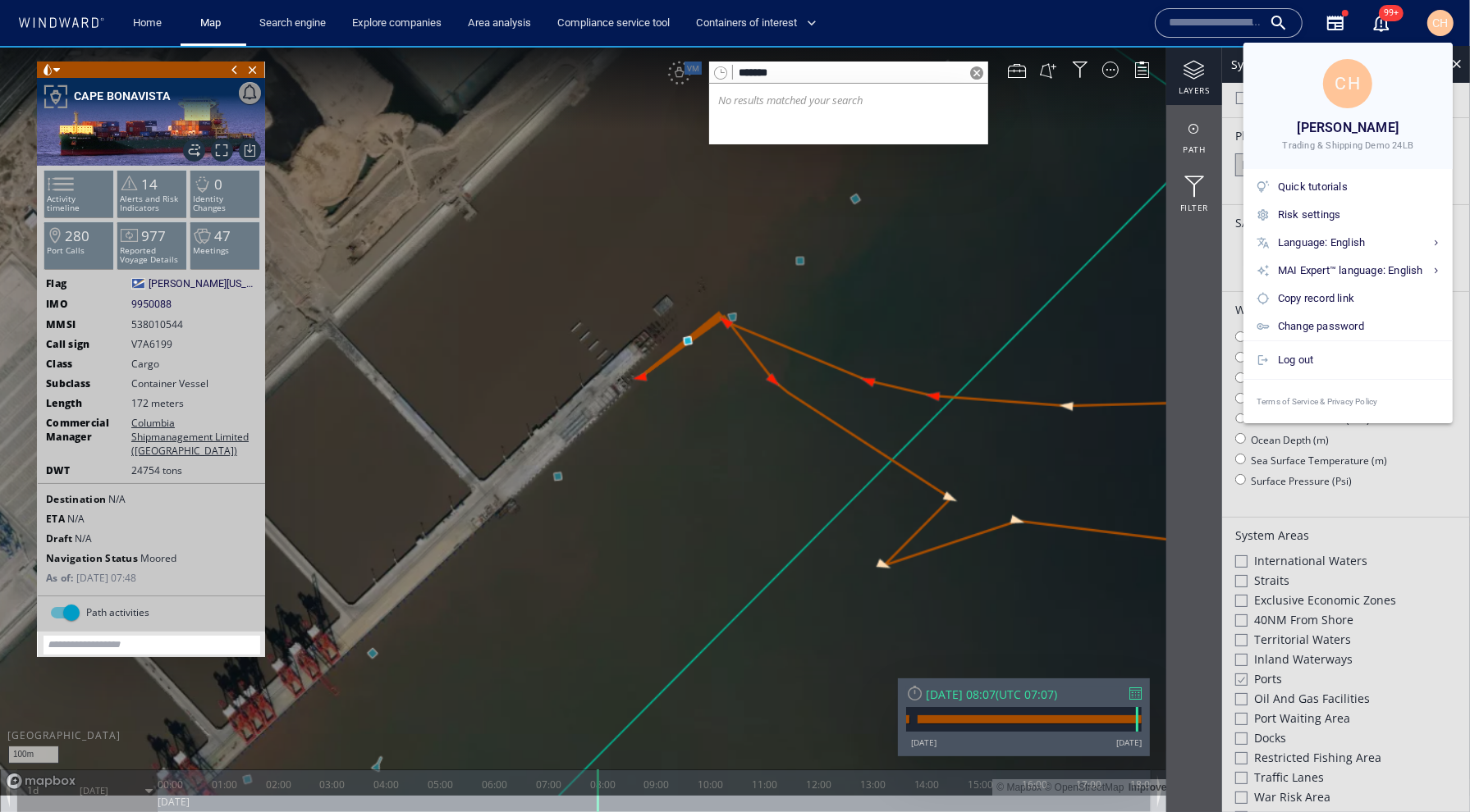
type input "*******"
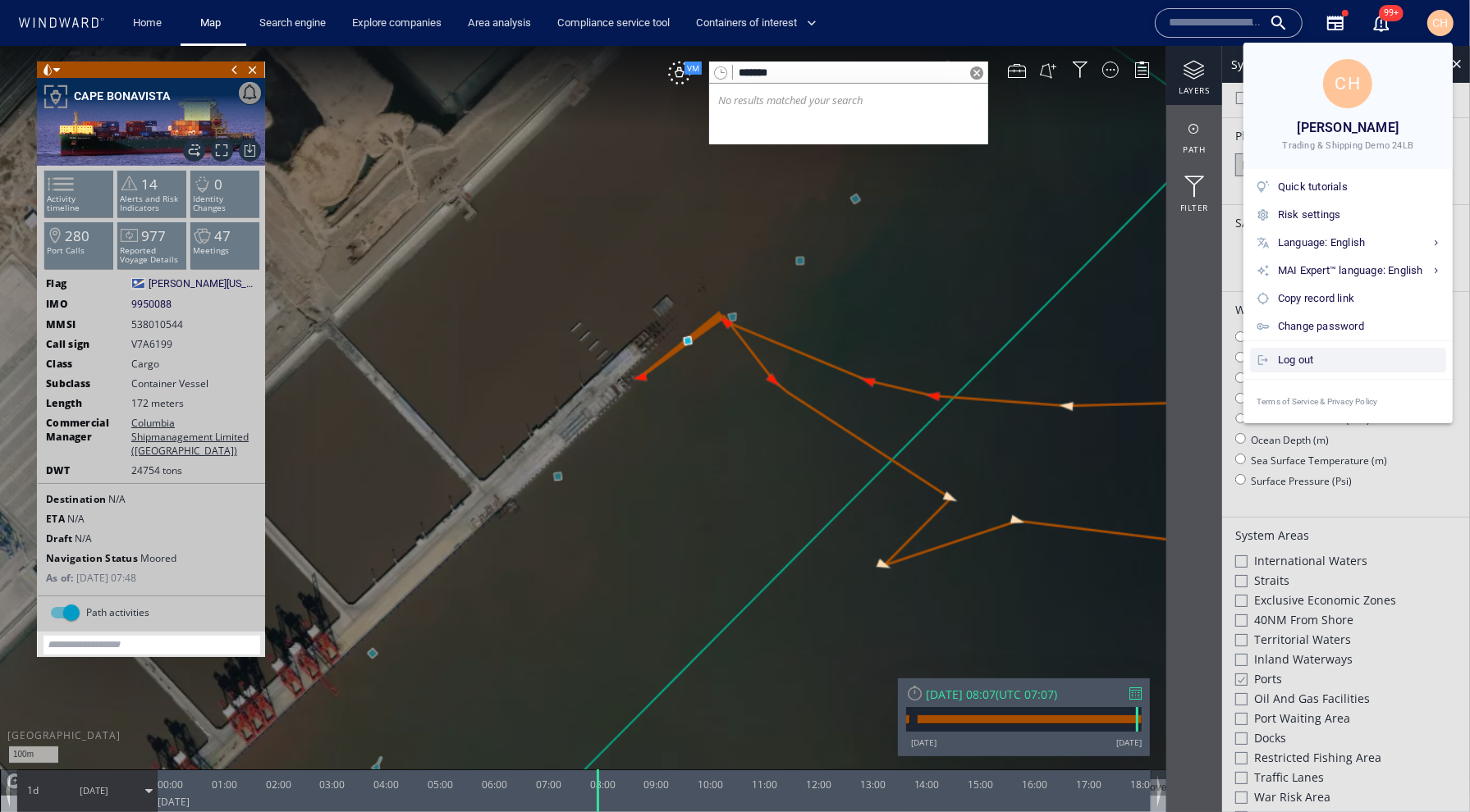
click at [1308, 363] on div "Log out" at bounding box center [1358, 360] width 161 height 18
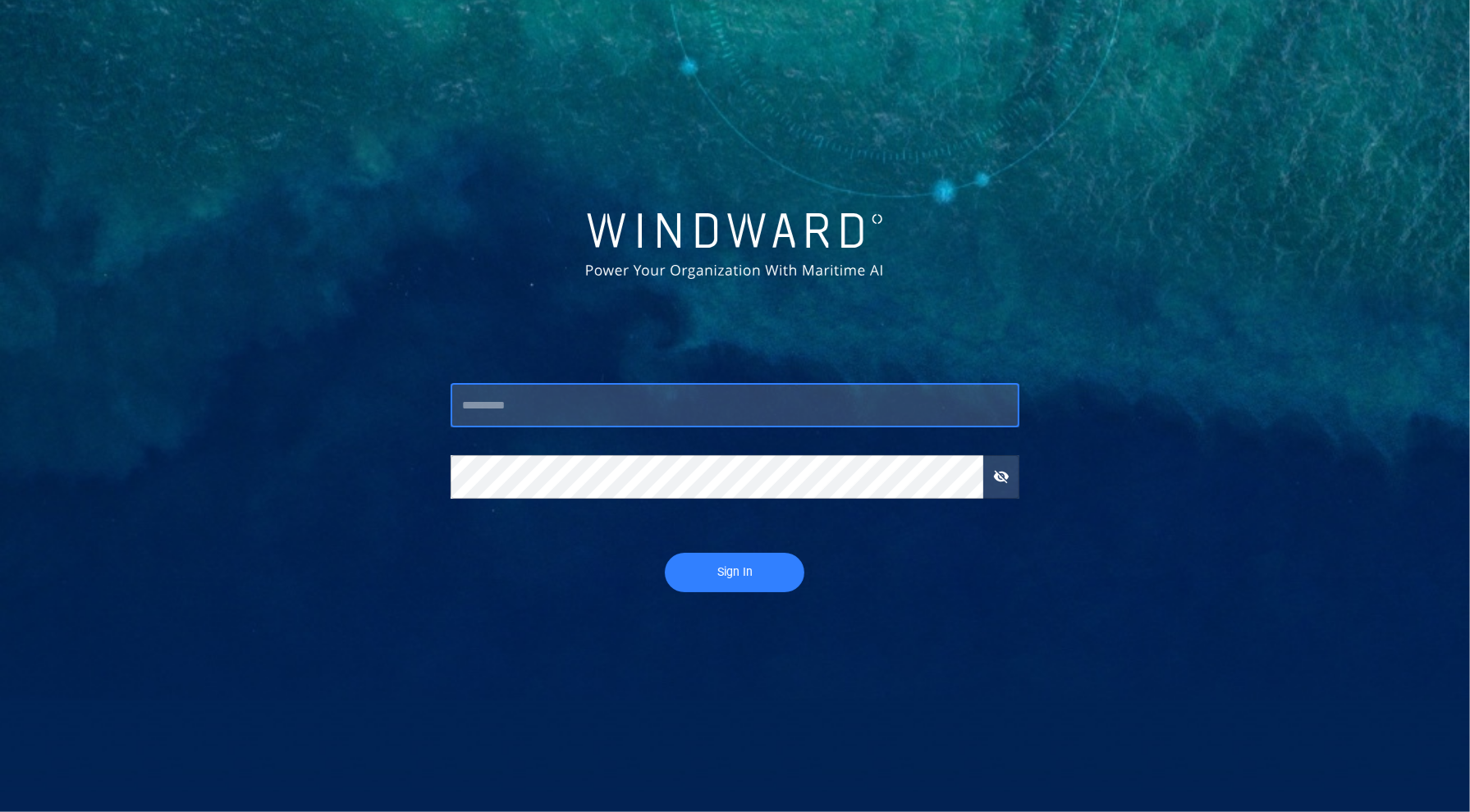
click at [519, 401] on input "text" at bounding box center [735, 406] width 568 height 44
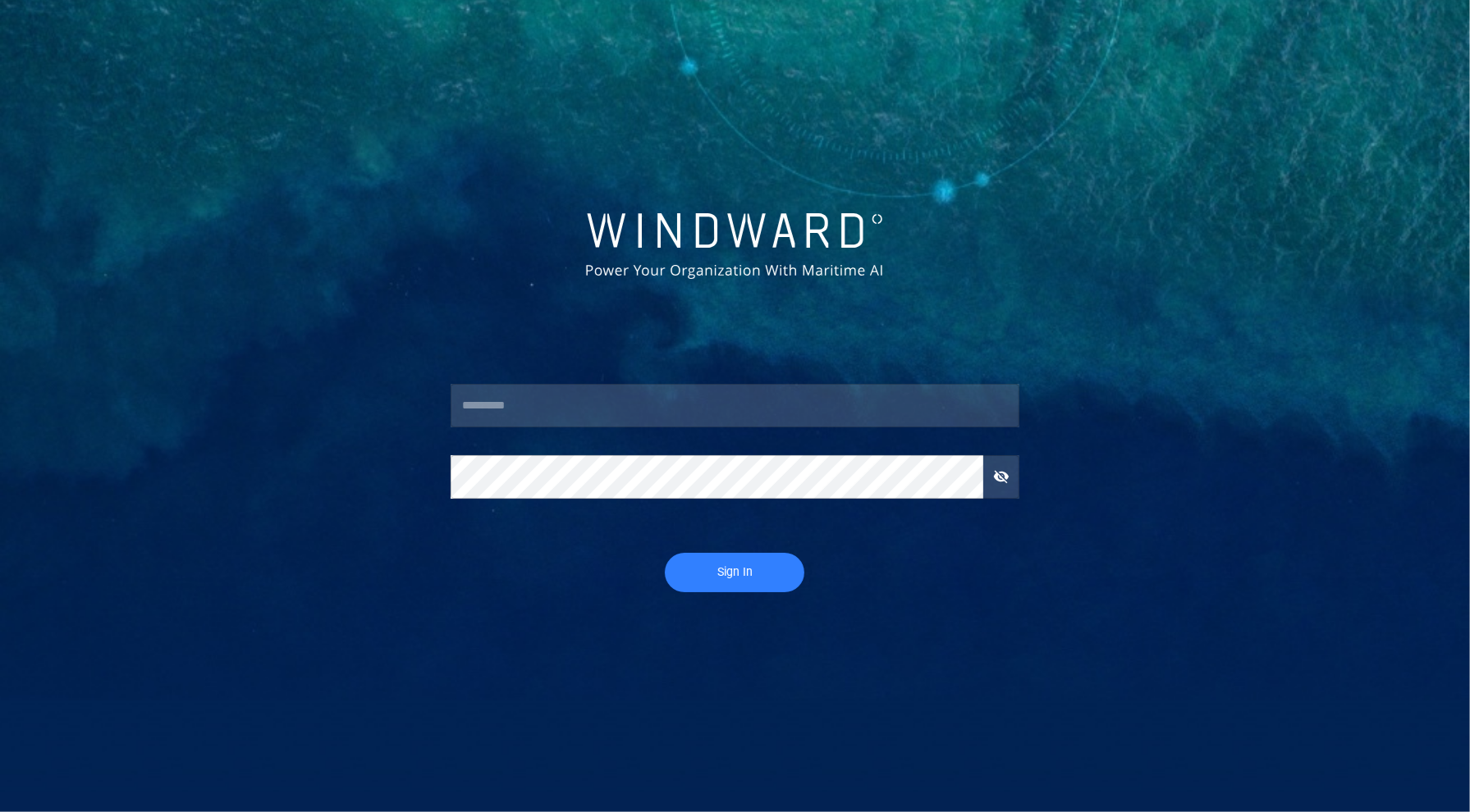
type input "*****"
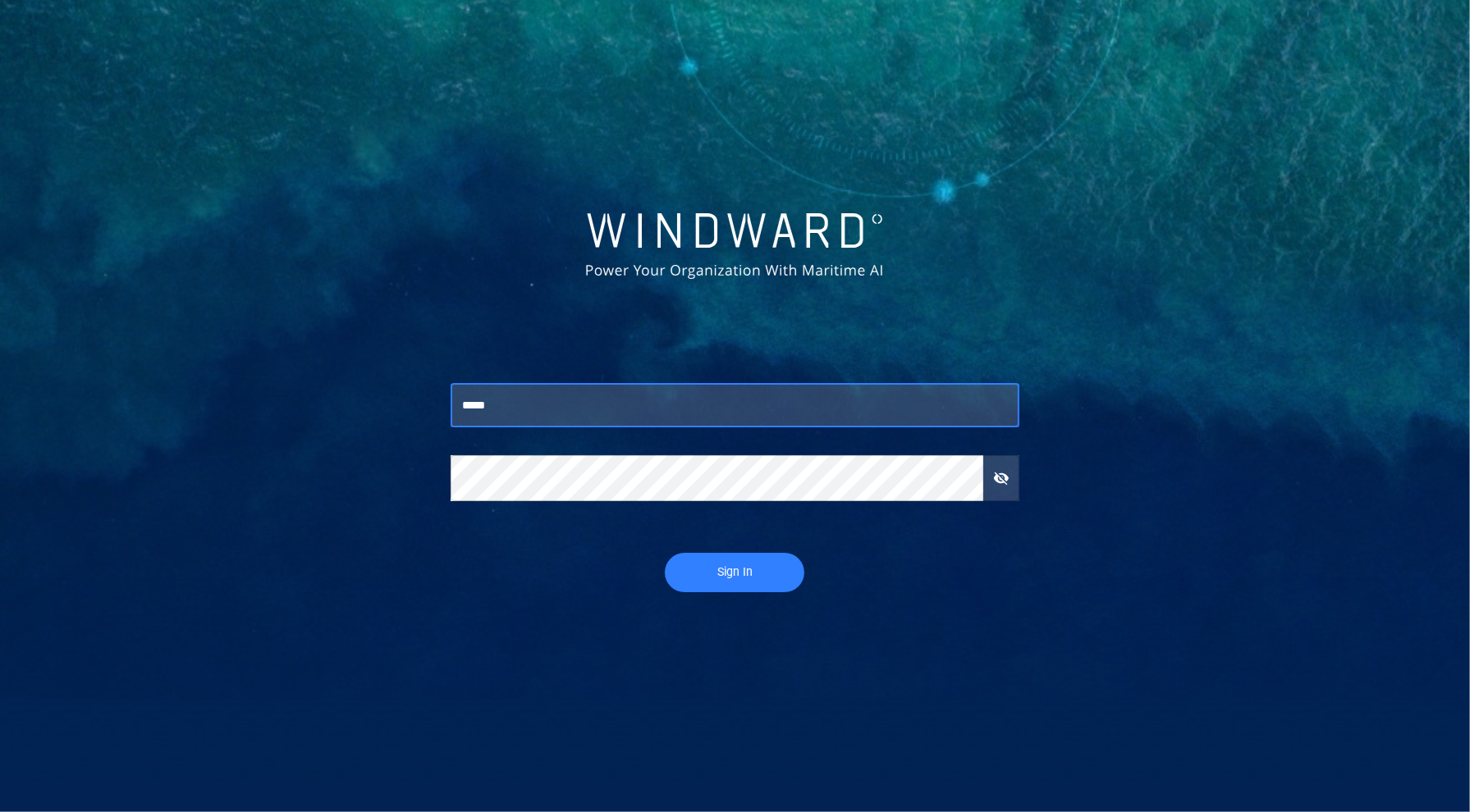
click at [728, 573] on span "Sign In" at bounding box center [735, 572] width 106 height 20
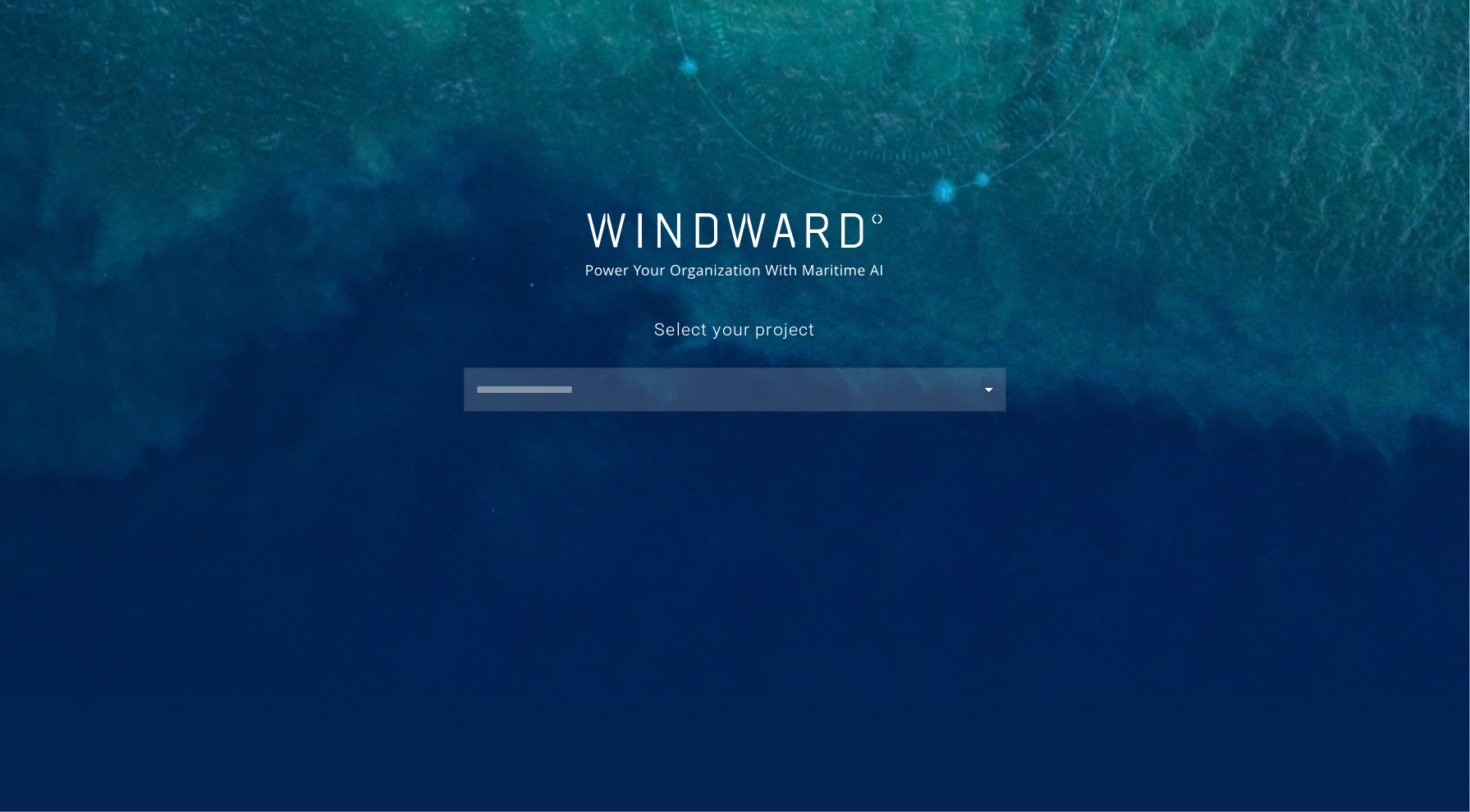
click at [489, 397] on input "text" at bounding box center [738, 389] width 534 height 30
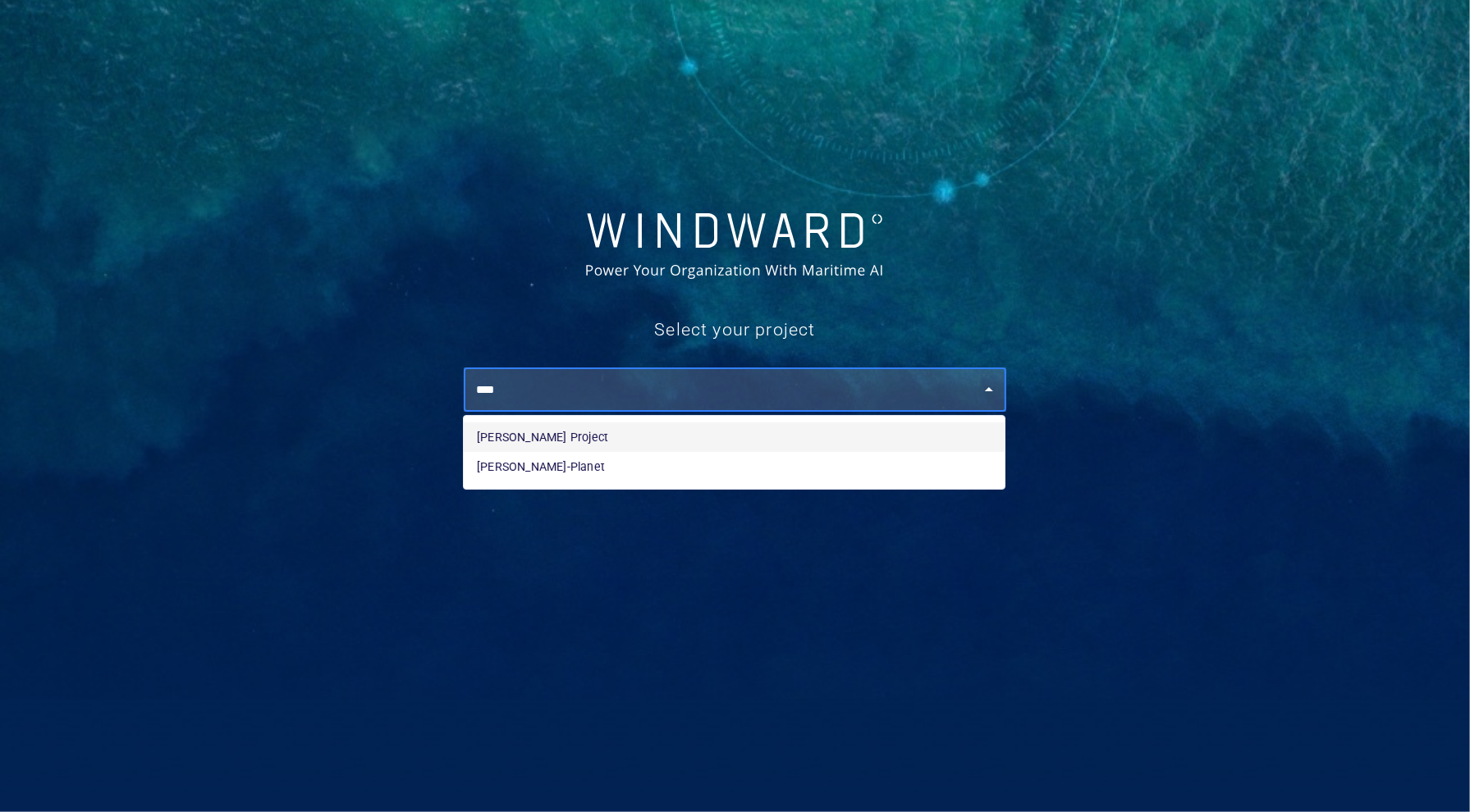
click at [529, 436] on li "Andy WWIS Project" at bounding box center [734, 437] width 541 height 30
type input "**********"
